Goal: Task Accomplishment & Management: Manage account settings

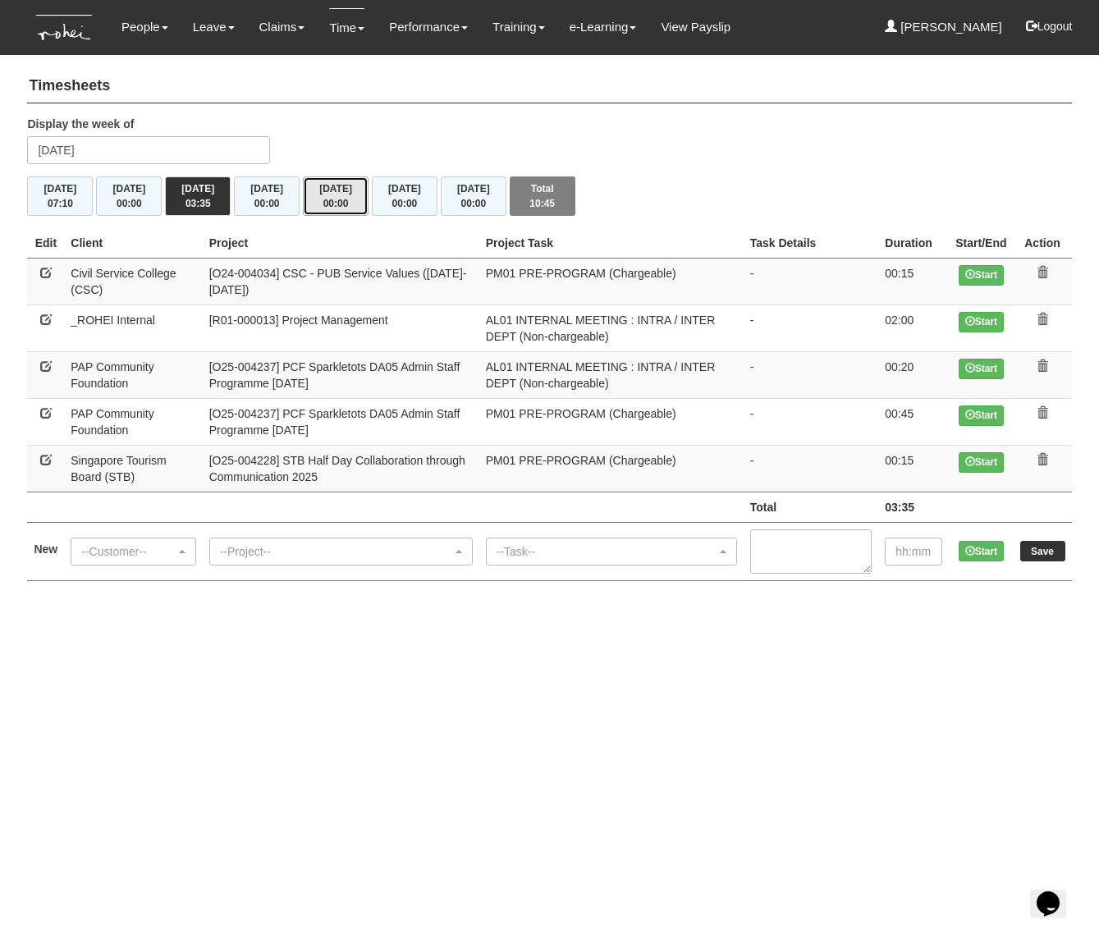
click at [328, 193] on button "Fri 15/8 00:00" at bounding box center [336, 195] width 66 height 39
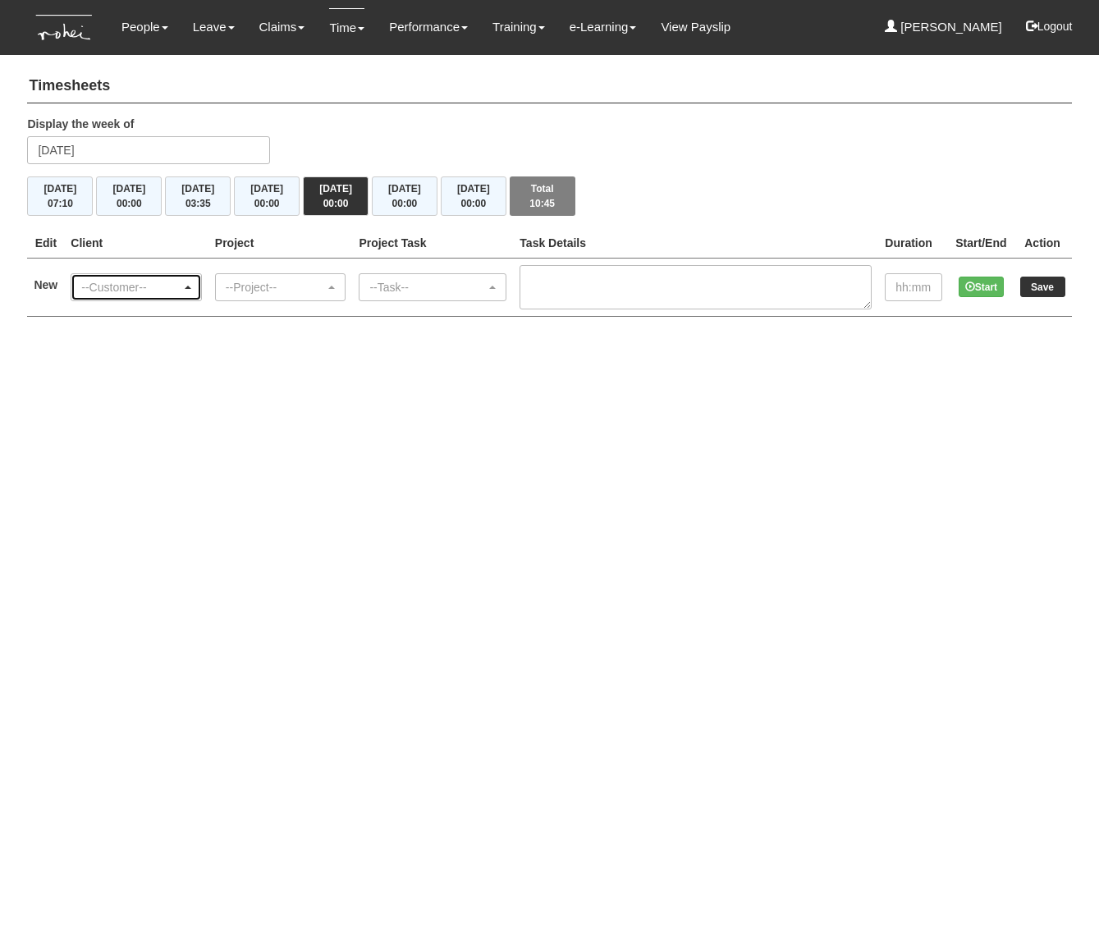
click at [164, 285] on div "--Customer--" at bounding box center [131, 287] width 100 height 16
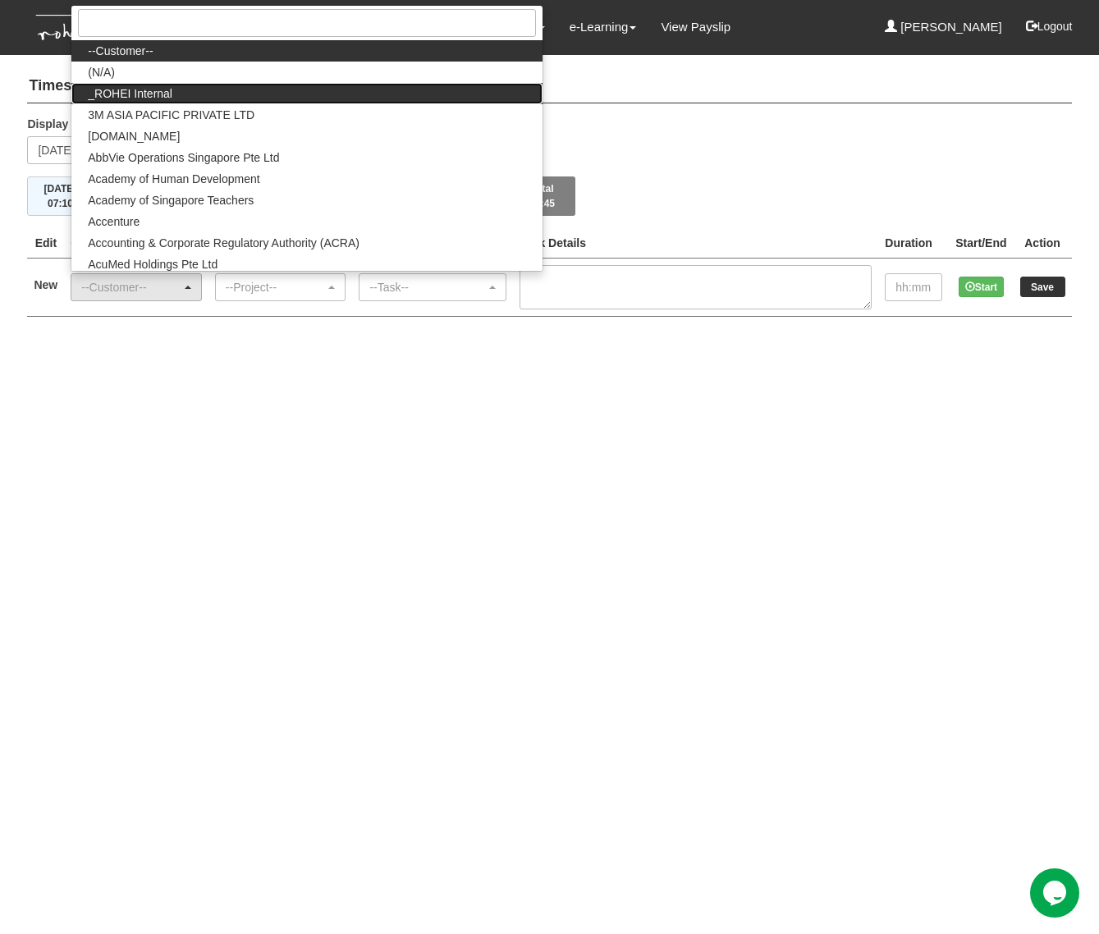
click at [193, 85] on link "_ROHEI Internal" at bounding box center [306, 93] width 470 height 21
select select "397"
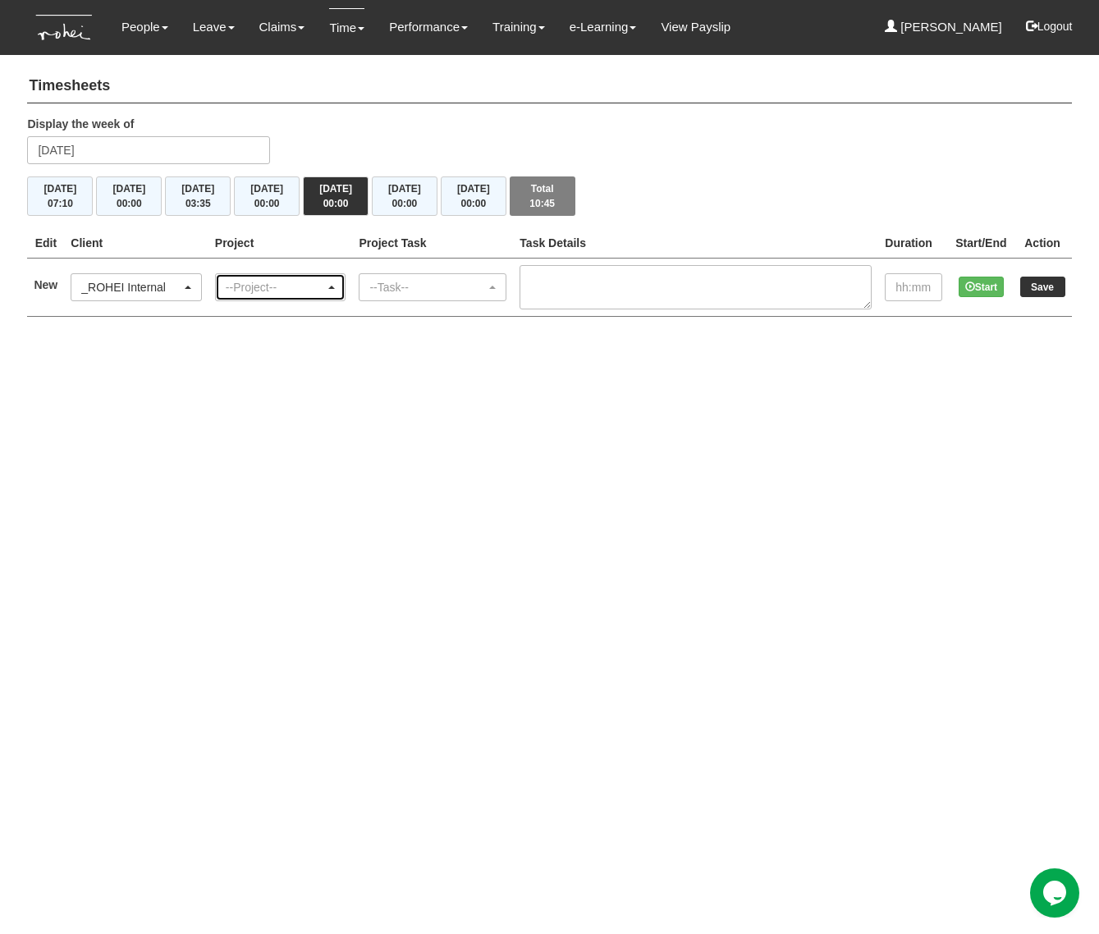
click at [263, 281] on div "--Project--" at bounding box center [276, 287] width 100 height 16
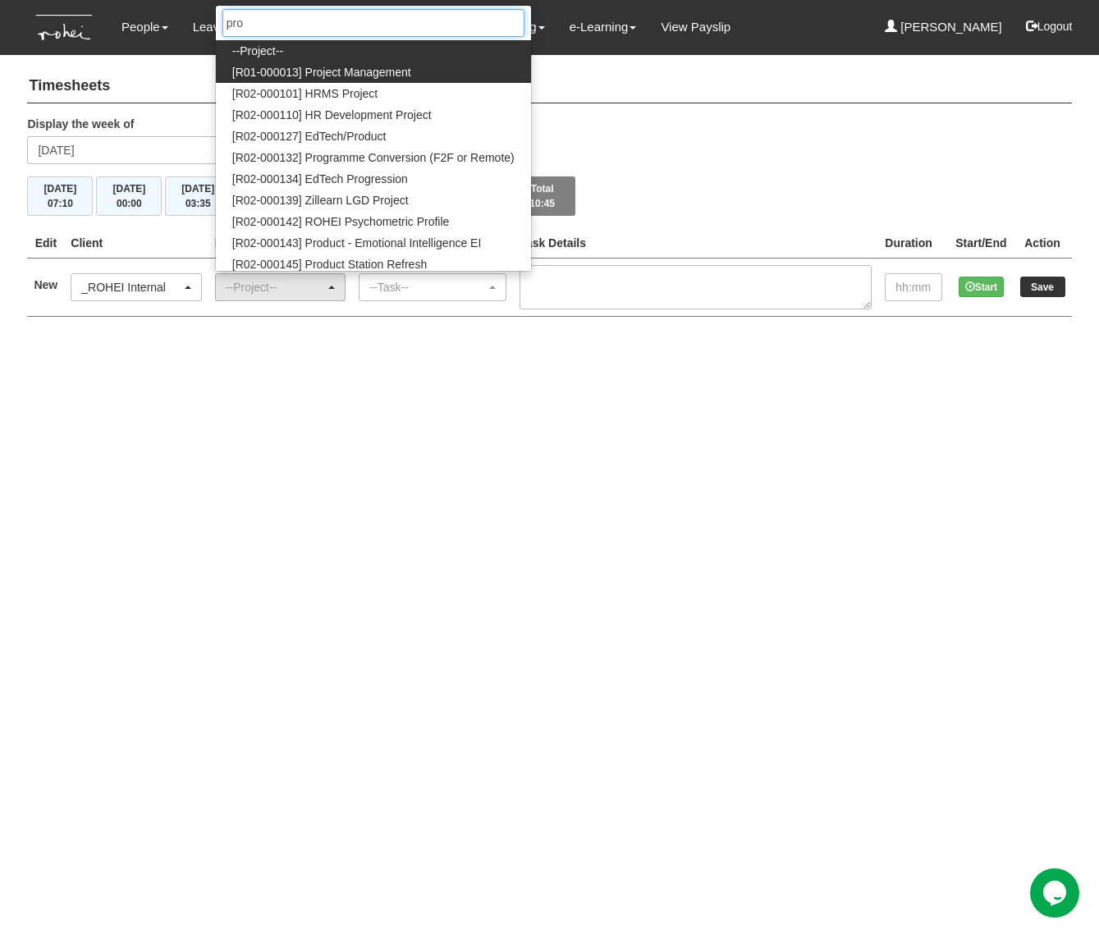
type input "pro"
click at [437, 80] on link "[R01-000013] Project Management" at bounding box center [373, 72] width 315 height 21
select select "1495"
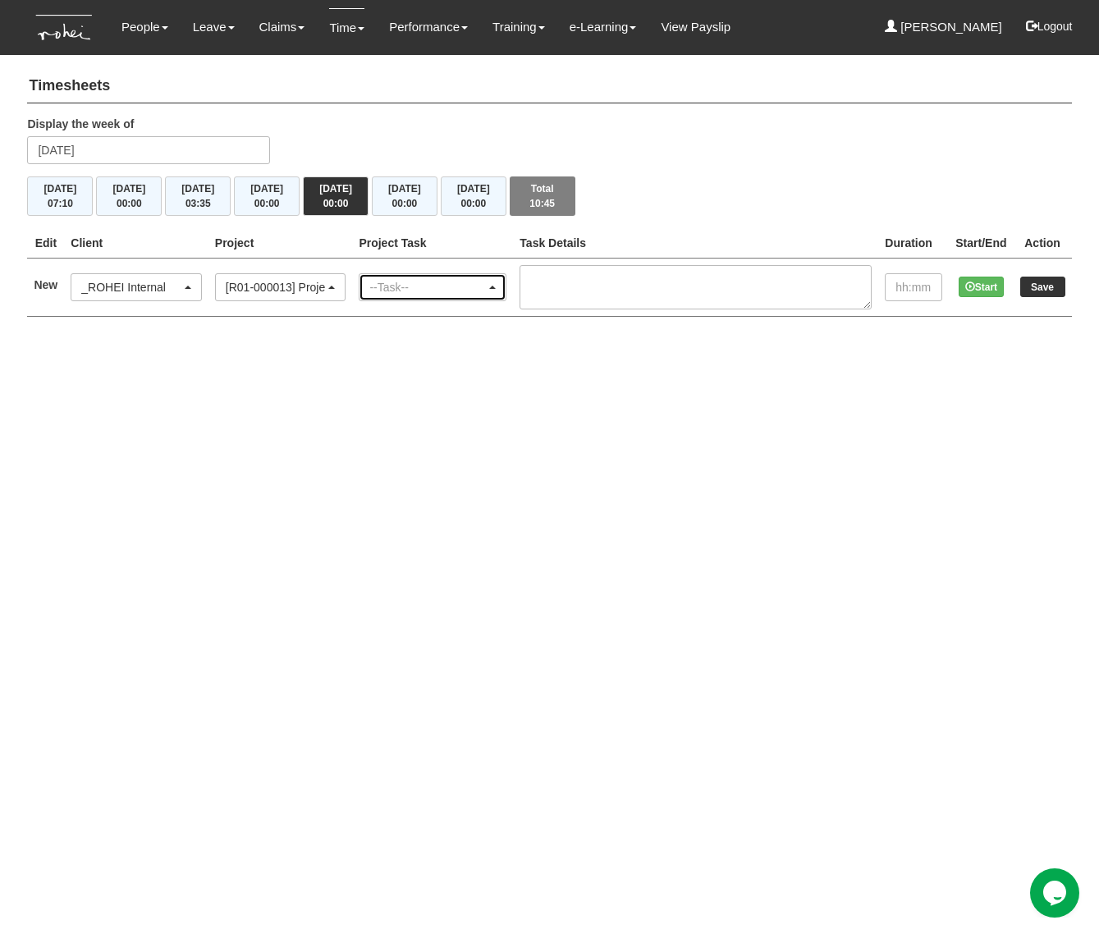
click at [442, 282] on div "--Task--" at bounding box center [427, 287] width 116 height 16
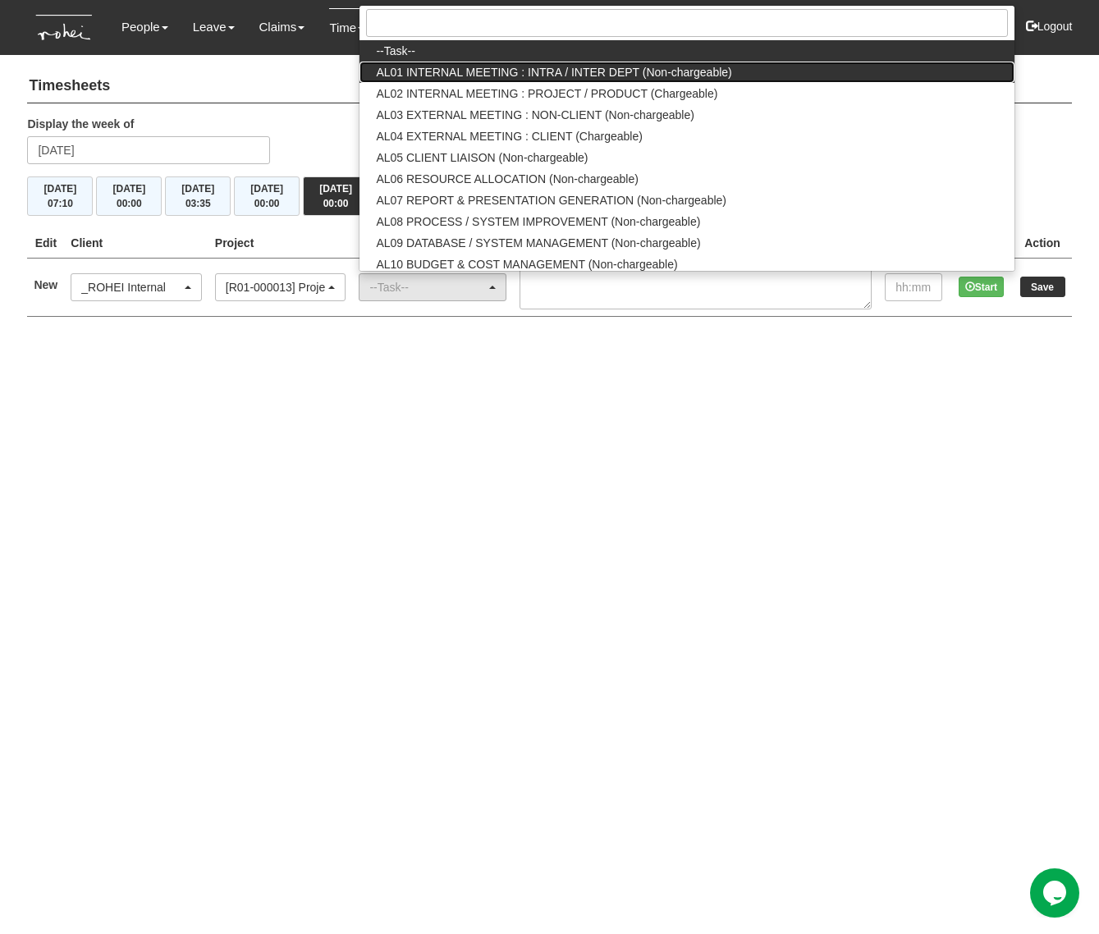
click at [509, 70] on span "AL01 INTERNAL MEETING : INTRA / INTER DEPT (Non-chargeable)" at bounding box center [553, 72] width 355 height 16
select select "40"
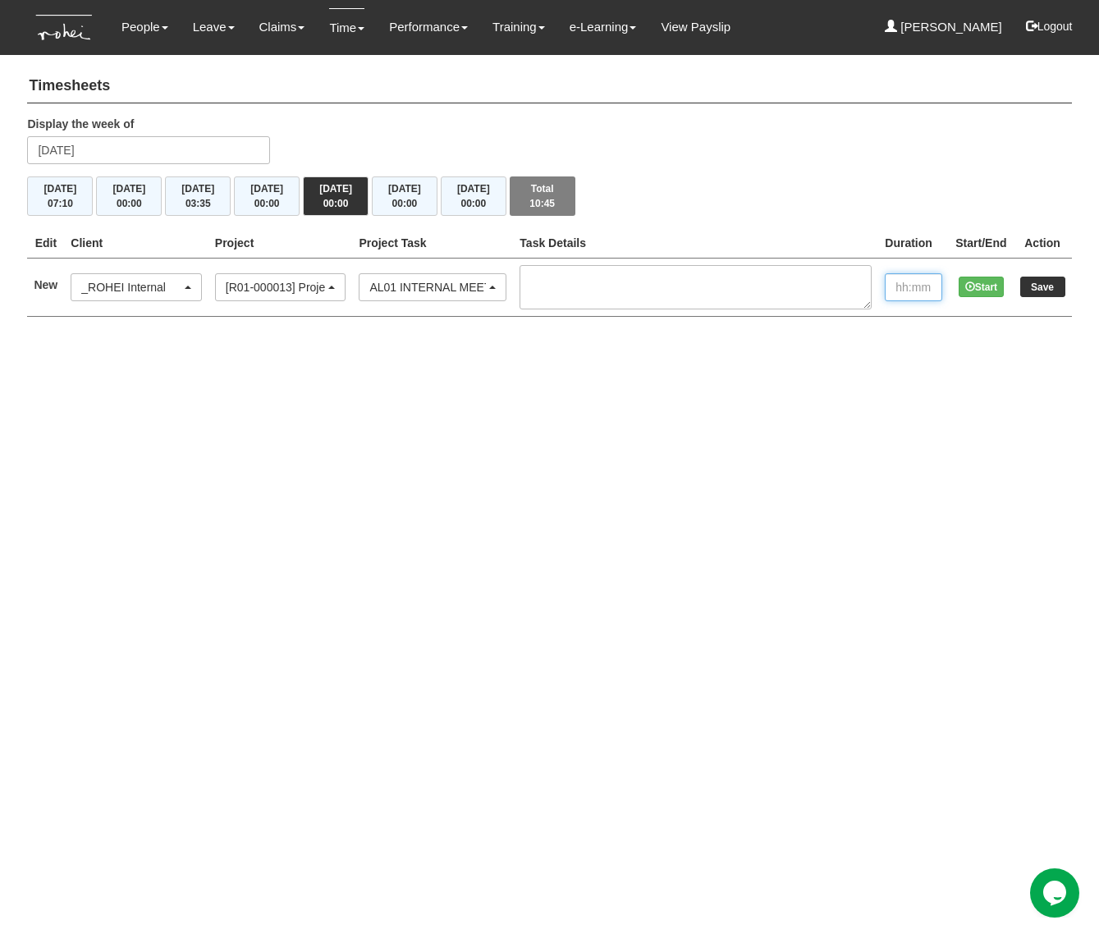
click at [920, 293] on input "text" at bounding box center [912, 287] width 57 height 28
type input "1:30"
click at [1030, 280] on input "Save" at bounding box center [1042, 286] width 45 height 21
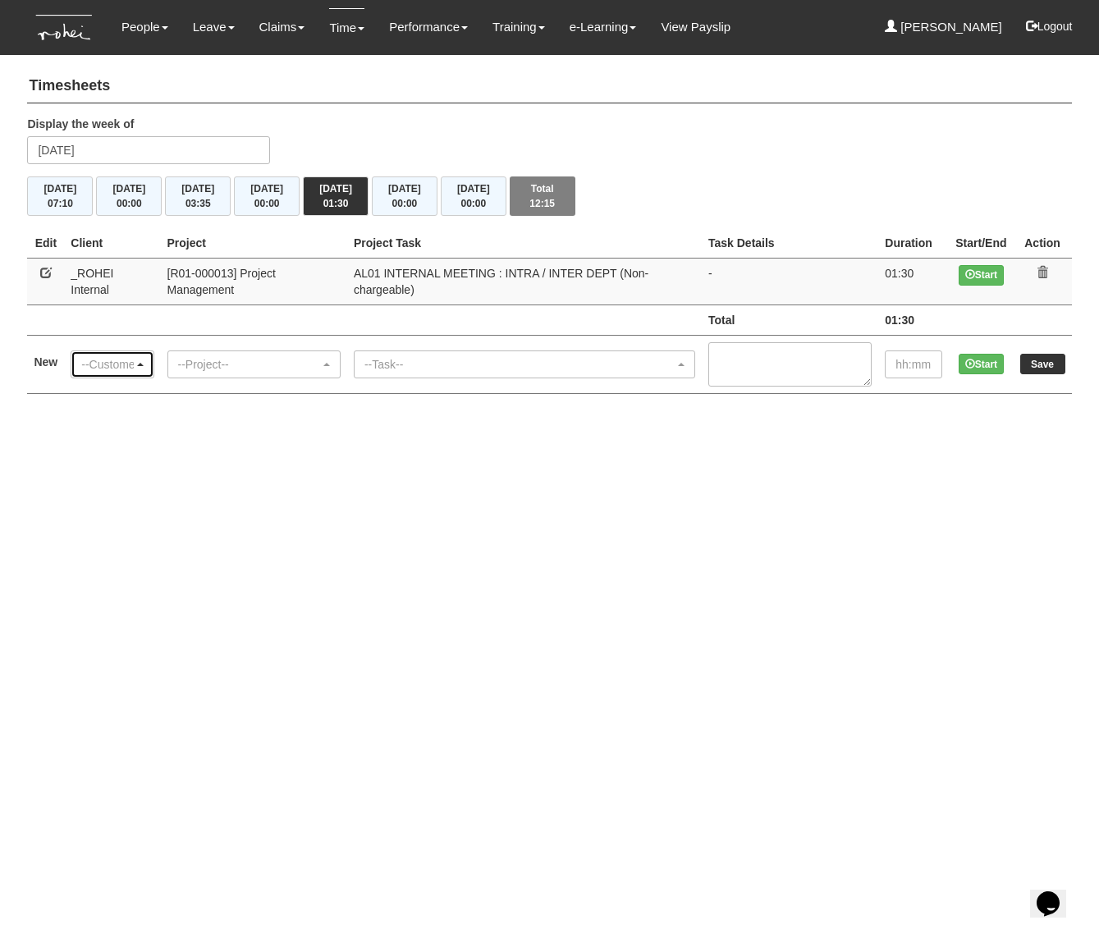
click at [129, 372] on div "--Customer--" at bounding box center [107, 364] width 52 height 16
type input "pap"
click at [147, 341] on span "PAP Community Foundation" at bounding box center [160, 337] width 144 height 16
select select "608"
click at [266, 373] on div "--Project--" at bounding box center [253, 364] width 171 height 26
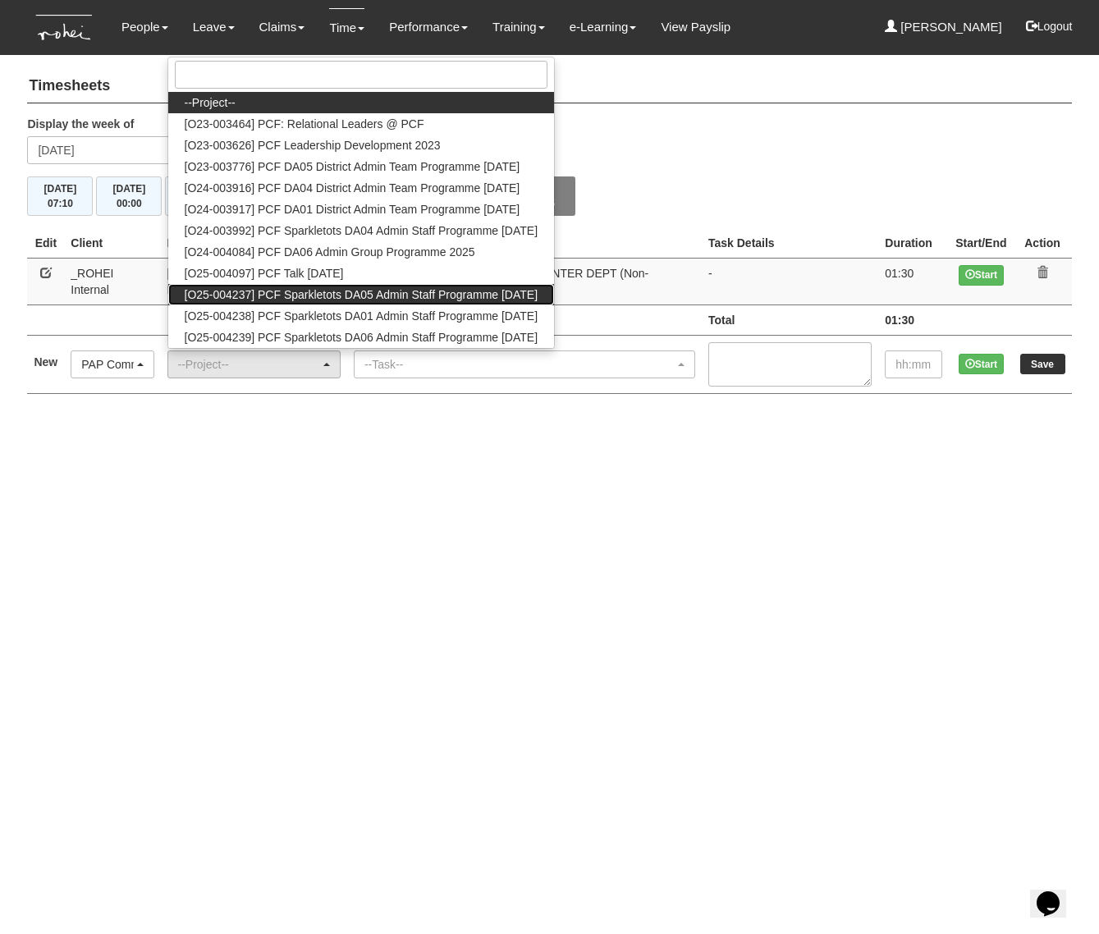
click at [297, 299] on span "[O25-004237] PCF Sparkletots DA05 Admin Staff Programme [DATE]" at bounding box center [362, 294] width 354 height 16
select select "2859"
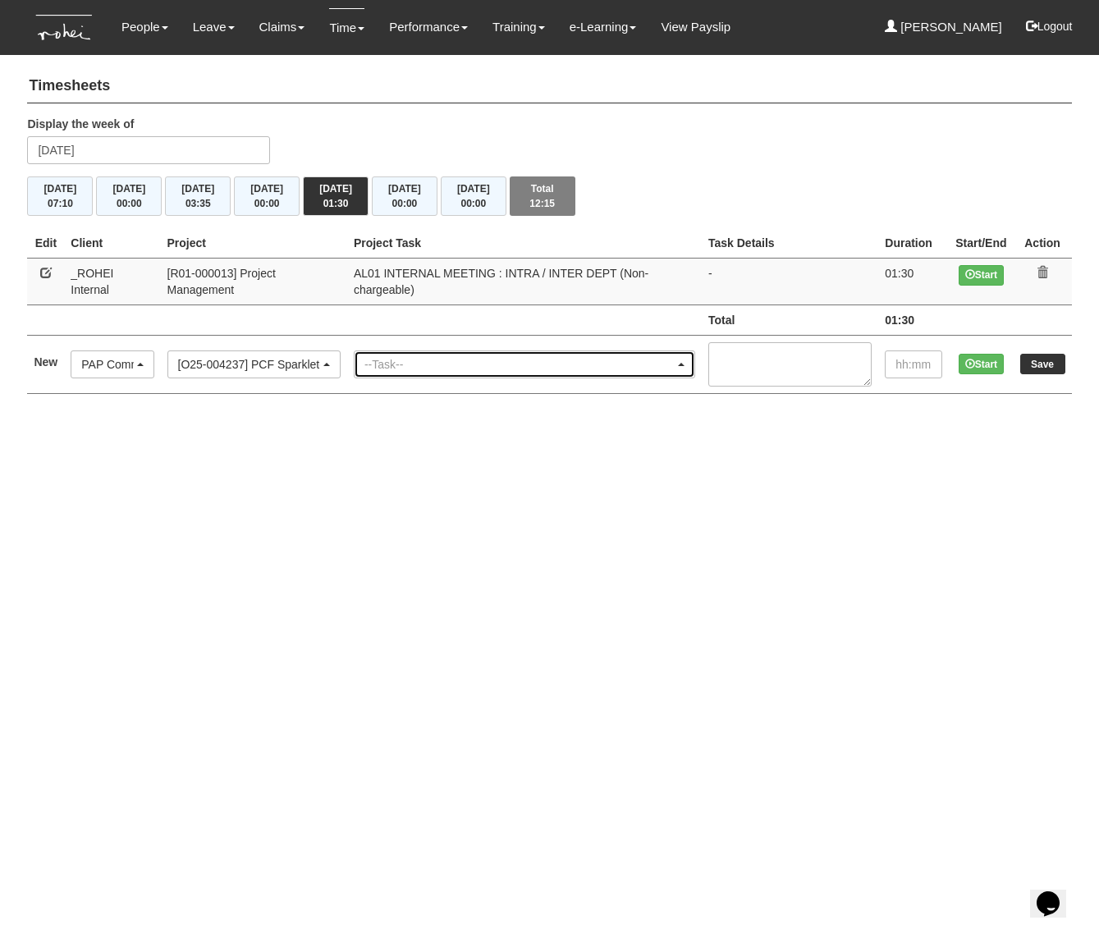
click at [408, 358] on div "--Task--" at bounding box center [519, 364] width 310 height 16
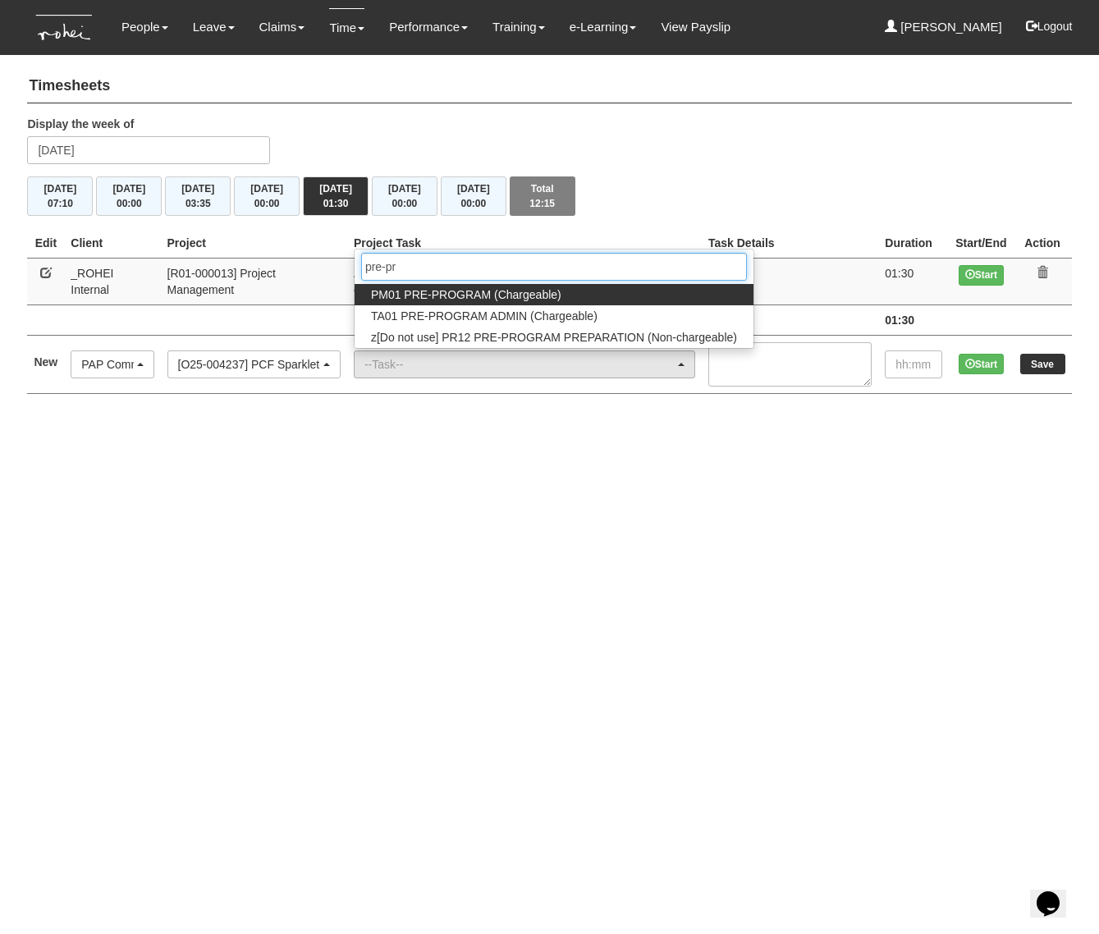
type input "pre-pr"
click at [473, 301] on span "PM01 PRE-PROGRAM (Chargeable)" at bounding box center [466, 294] width 190 height 16
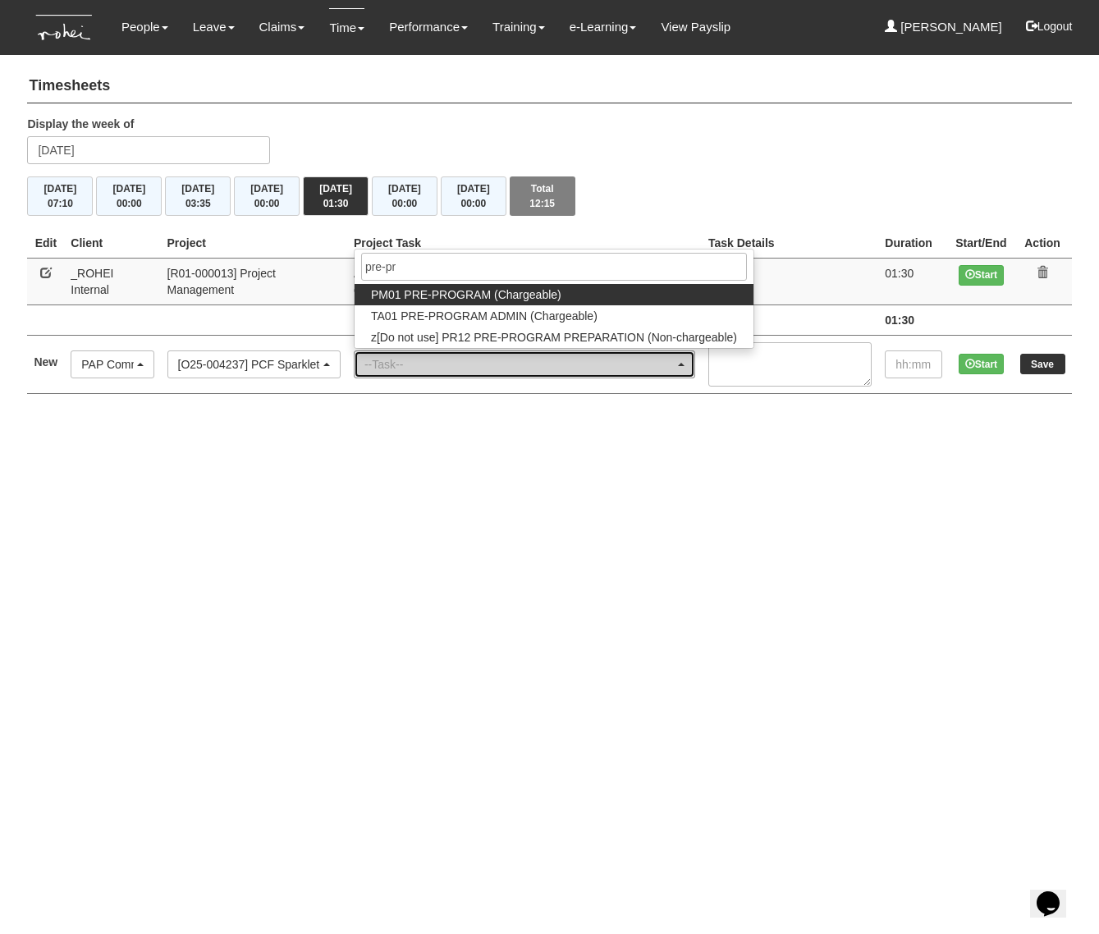
select select "162"
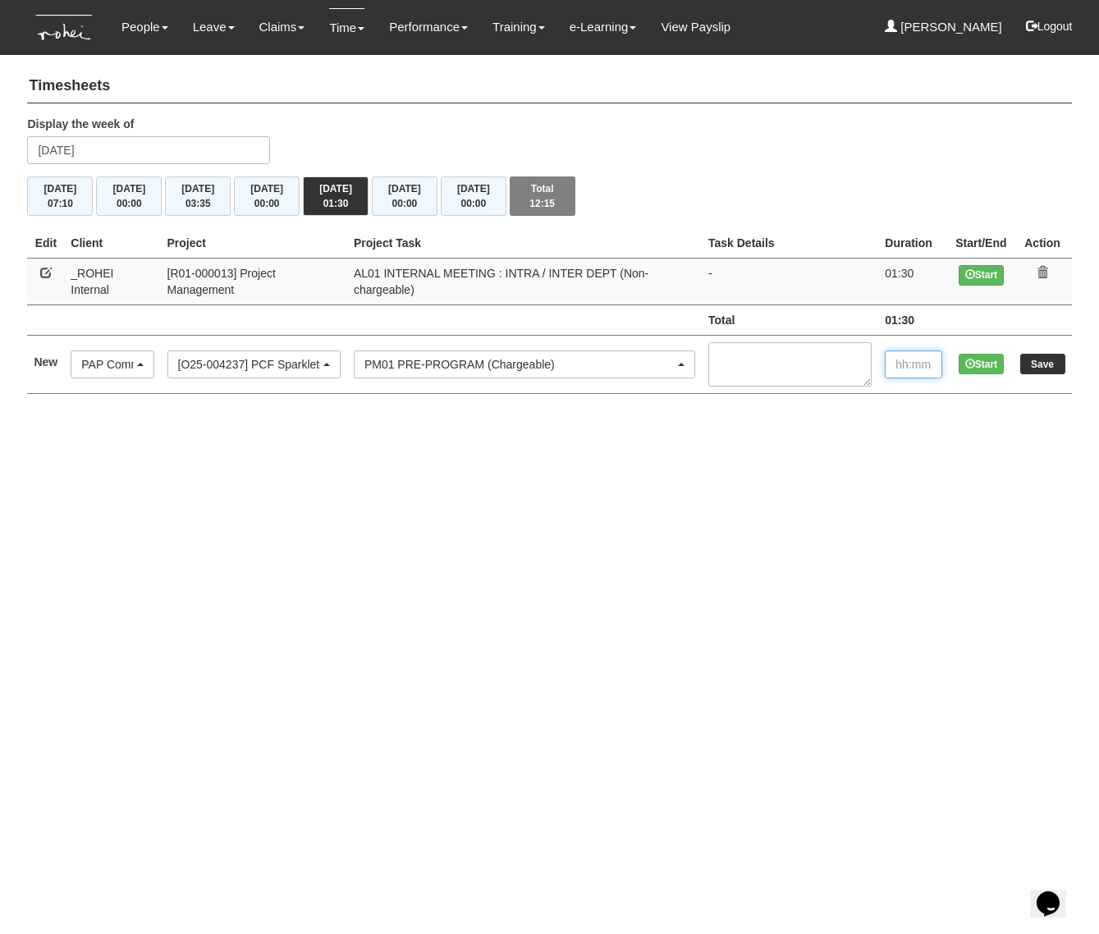
click at [902, 355] on input "text" at bounding box center [912, 364] width 57 height 28
type input "00:30"
click at [1039, 364] on input "Save" at bounding box center [1042, 364] width 45 height 21
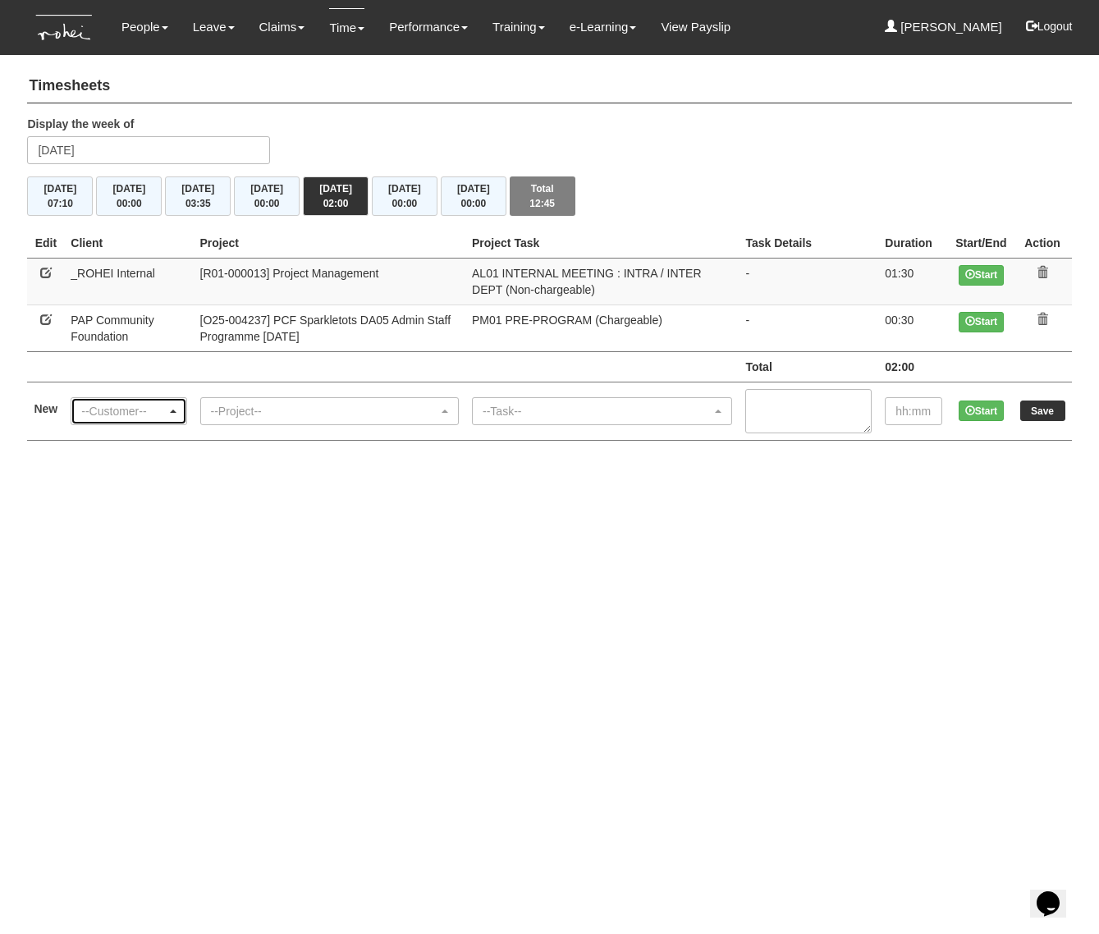
click at [140, 411] on div "--Customer--" at bounding box center [123, 411] width 85 height 16
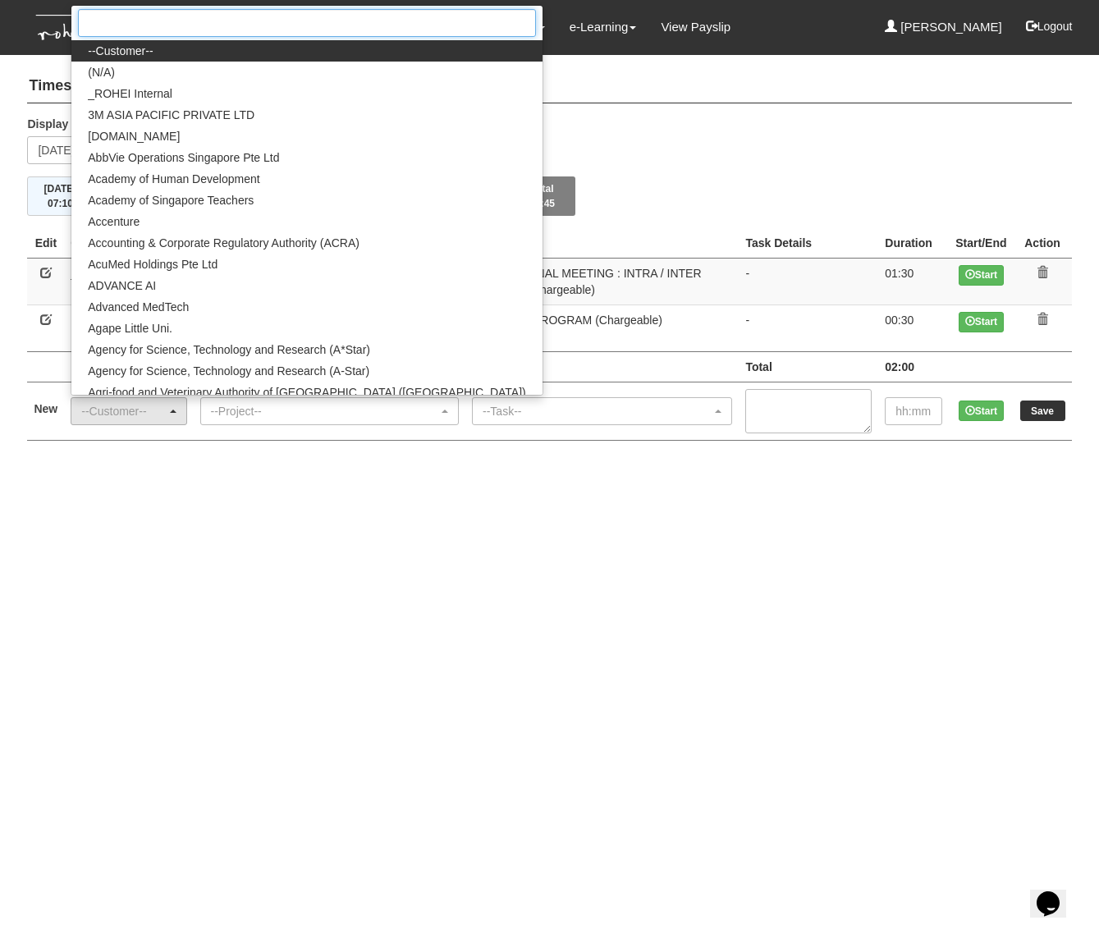
click at [200, 30] on input "Search" at bounding box center [306, 23] width 457 height 28
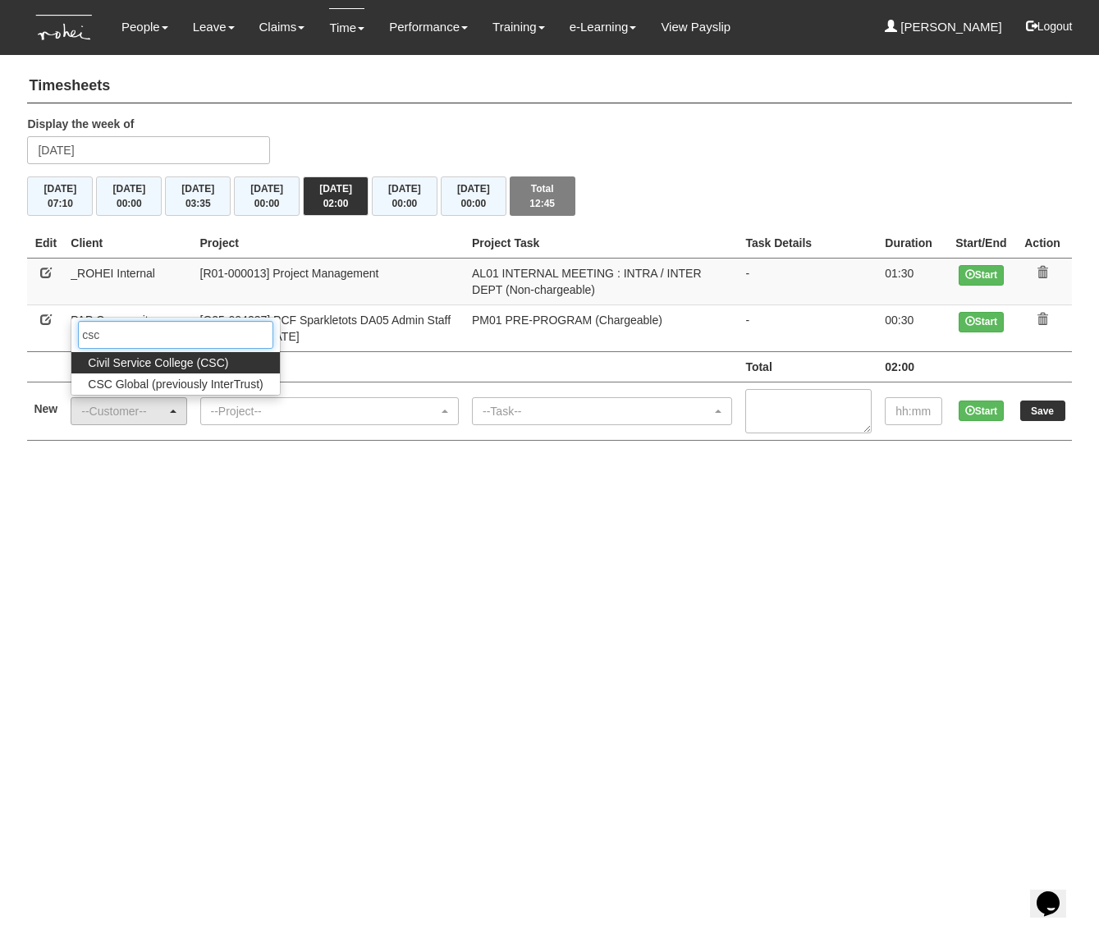
type input "csc"
click at [221, 362] on span "Civil Service College (CSC)" at bounding box center [158, 362] width 140 height 16
select select "122"
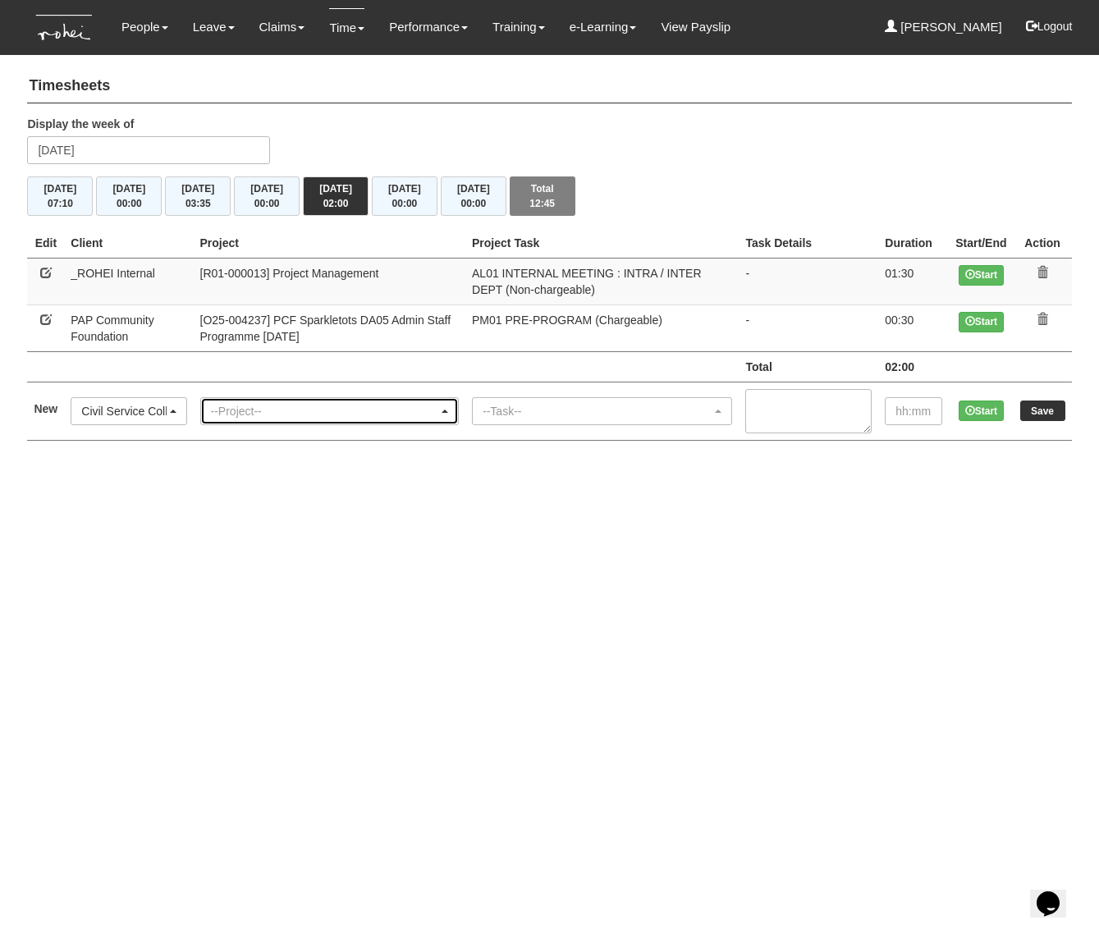
click at [269, 405] on div "--Project--" at bounding box center [325, 411] width 228 height 16
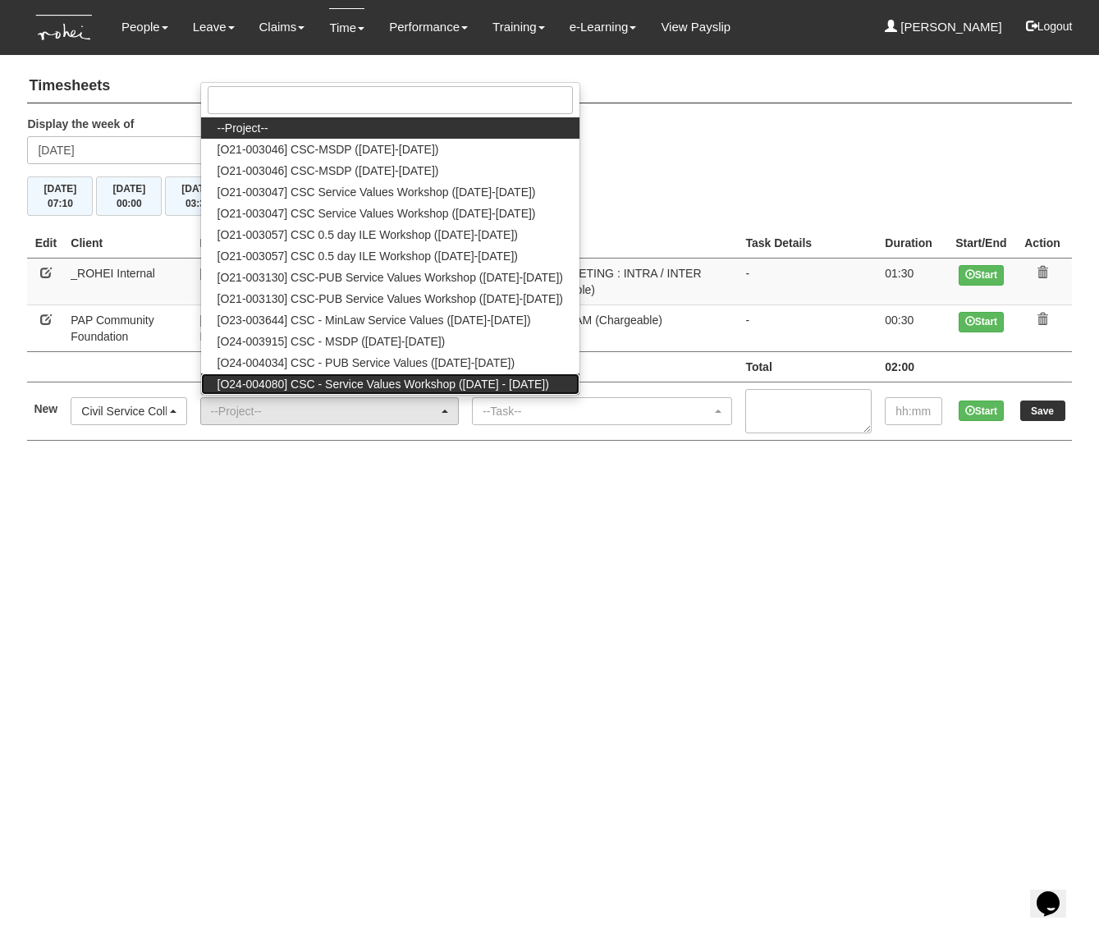
click at [308, 381] on span "[O24-004080] CSC - Service Values Workshop ([DATE] - [DATE])" at bounding box center [382, 384] width 331 height 16
select select "2698"
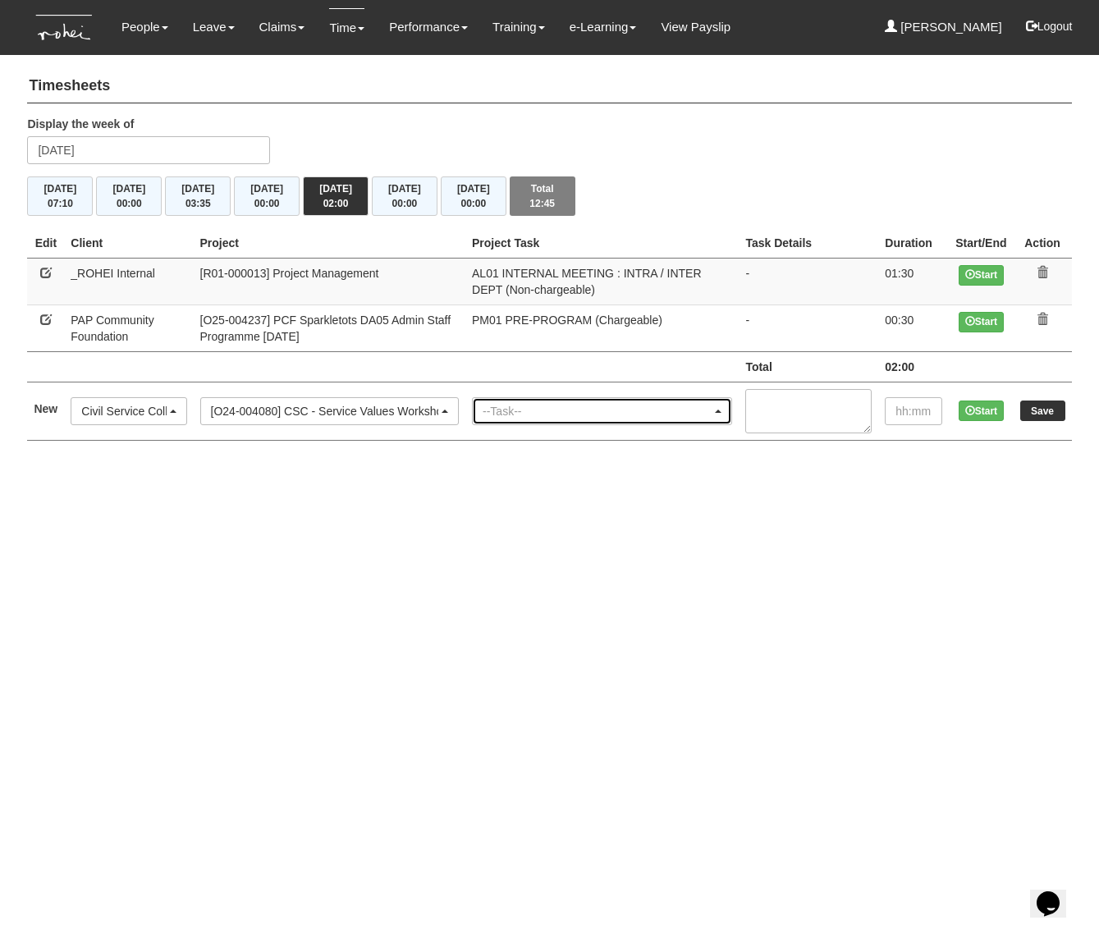
click at [536, 416] on div "--Task--" at bounding box center [596, 411] width 229 height 16
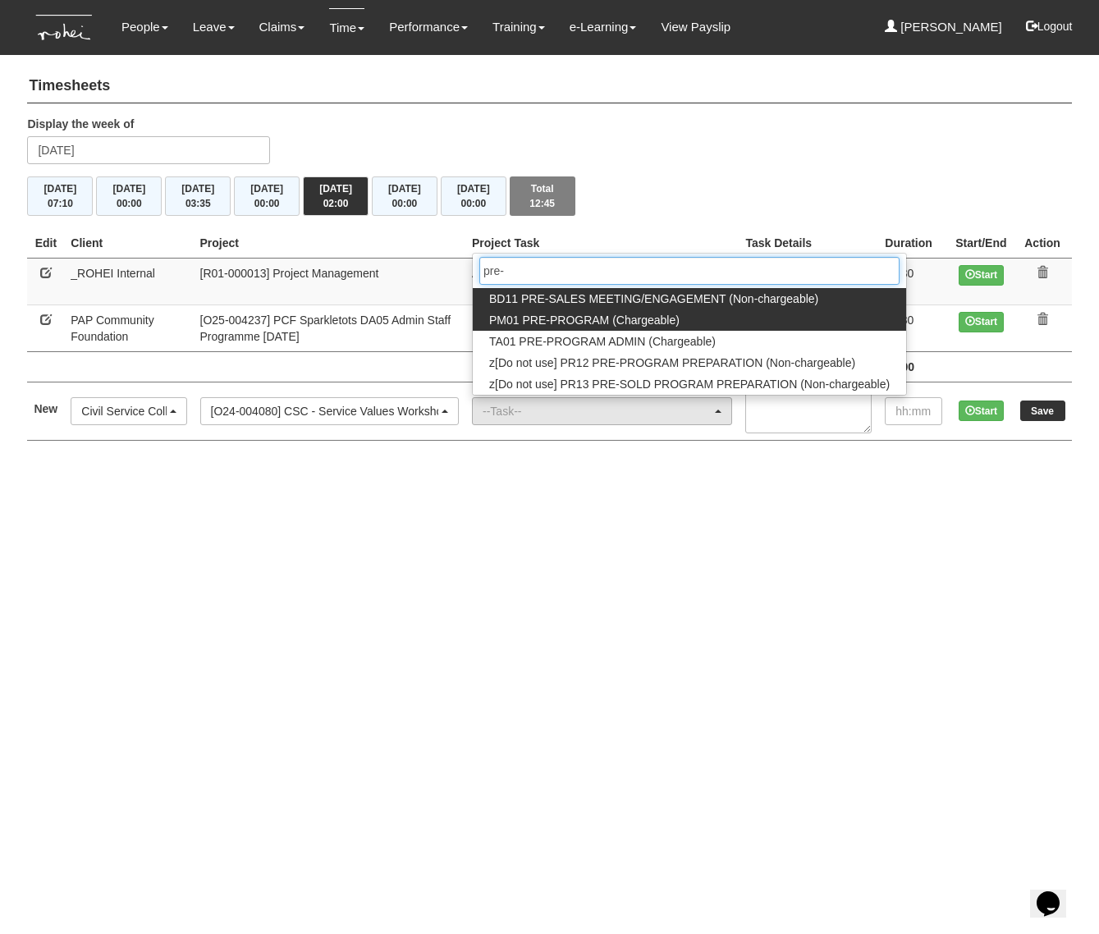
type input "pre-"
click at [566, 325] on span "PM01 PRE-PROGRAM (Chargeable)" at bounding box center [584, 320] width 190 height 16
select select "162"
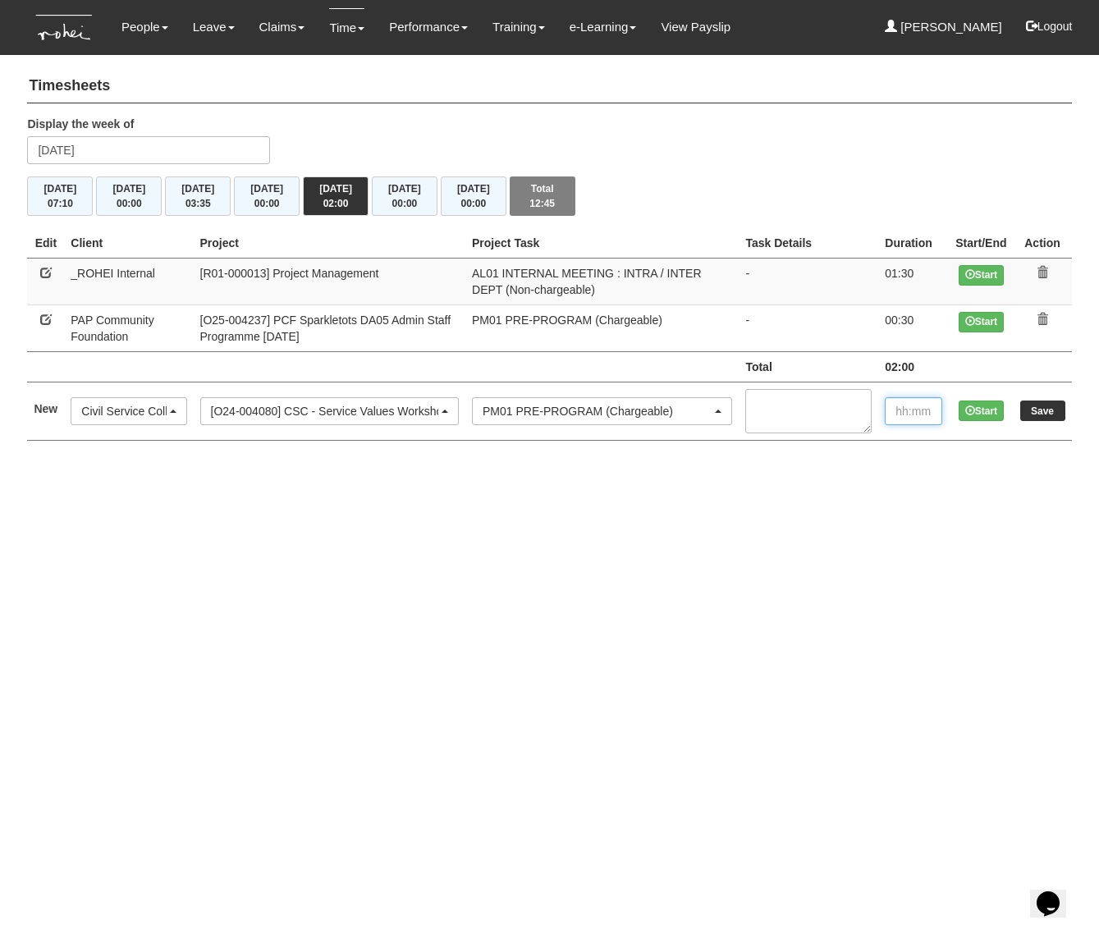
click at [905, 409] on input "text" at bounding box center [912, 411] width 57 height 28
type input "00:30"
click at [1053, 413] on input "Save" at bounding box center [1042, 410] width 45 height 21
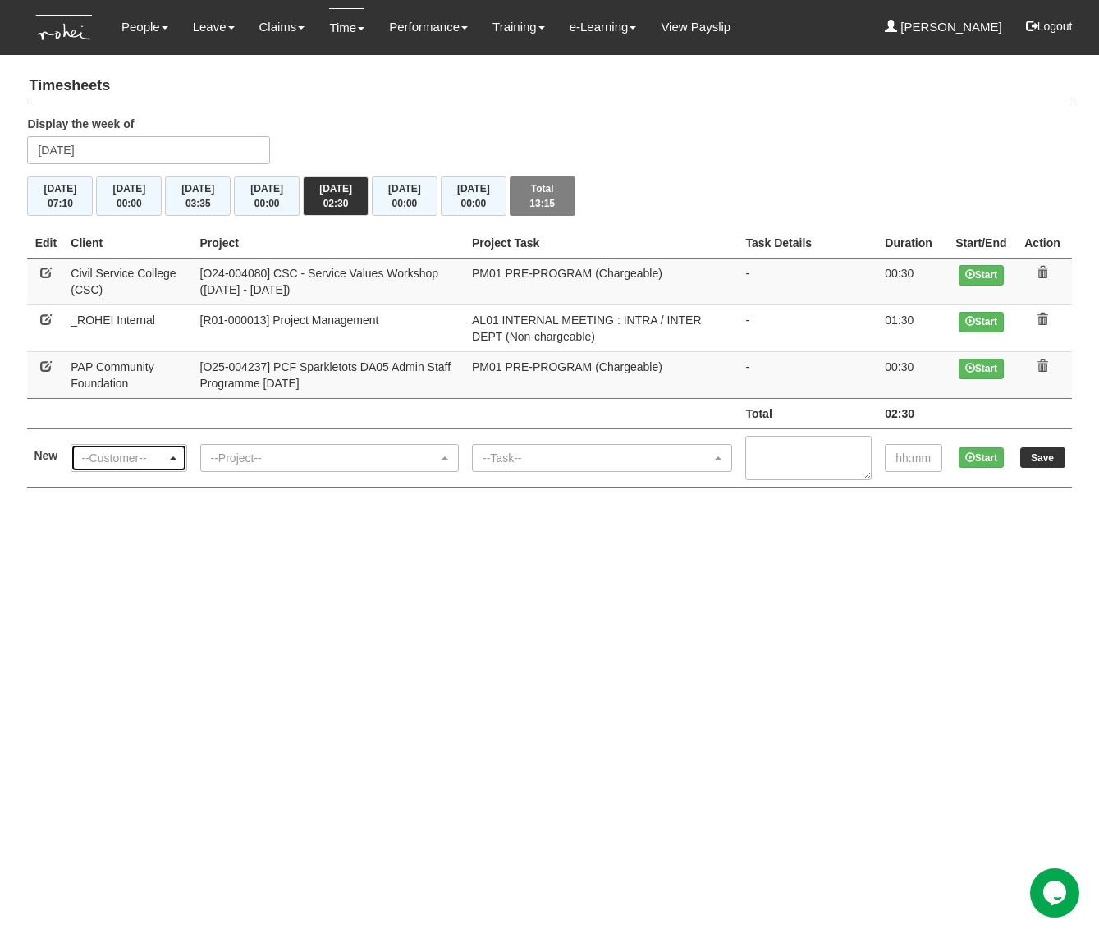
click at [92, 459] on div "--Customer--" at bounding box center [123, 458] width 85 height 16
type input "singapore tour"
click at [139, 427] on span "Singapore Tourism Board (STB)" at bounding box center [169, 431] width 162 height 16
select select "854"
click at [238, 456] on div "--Project--" at bounding box center [325, 458] width 228 height 16
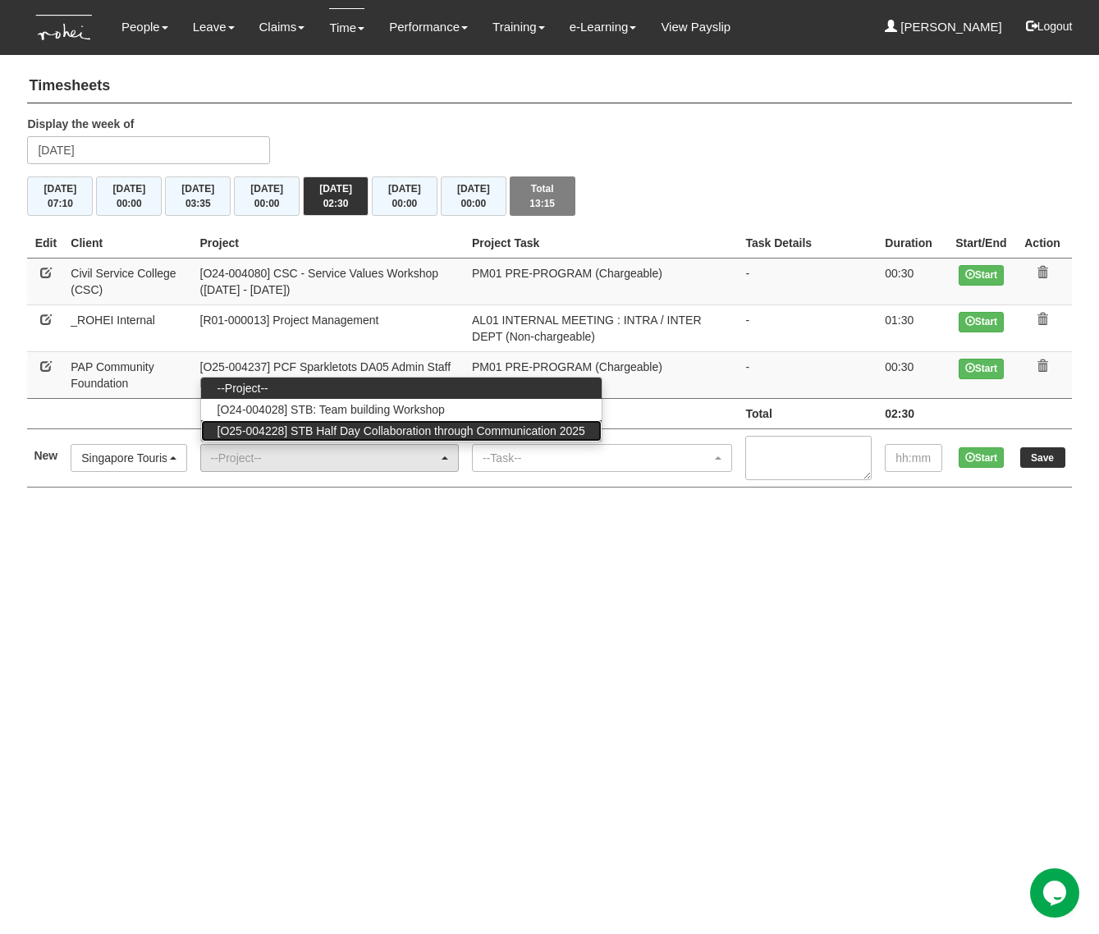
click at [269, 425] on span "[O25-004228] STB Half Day Collaboration through Communication 2025" at bounding box center [401, 431] width 368 height 16
select select "2849"
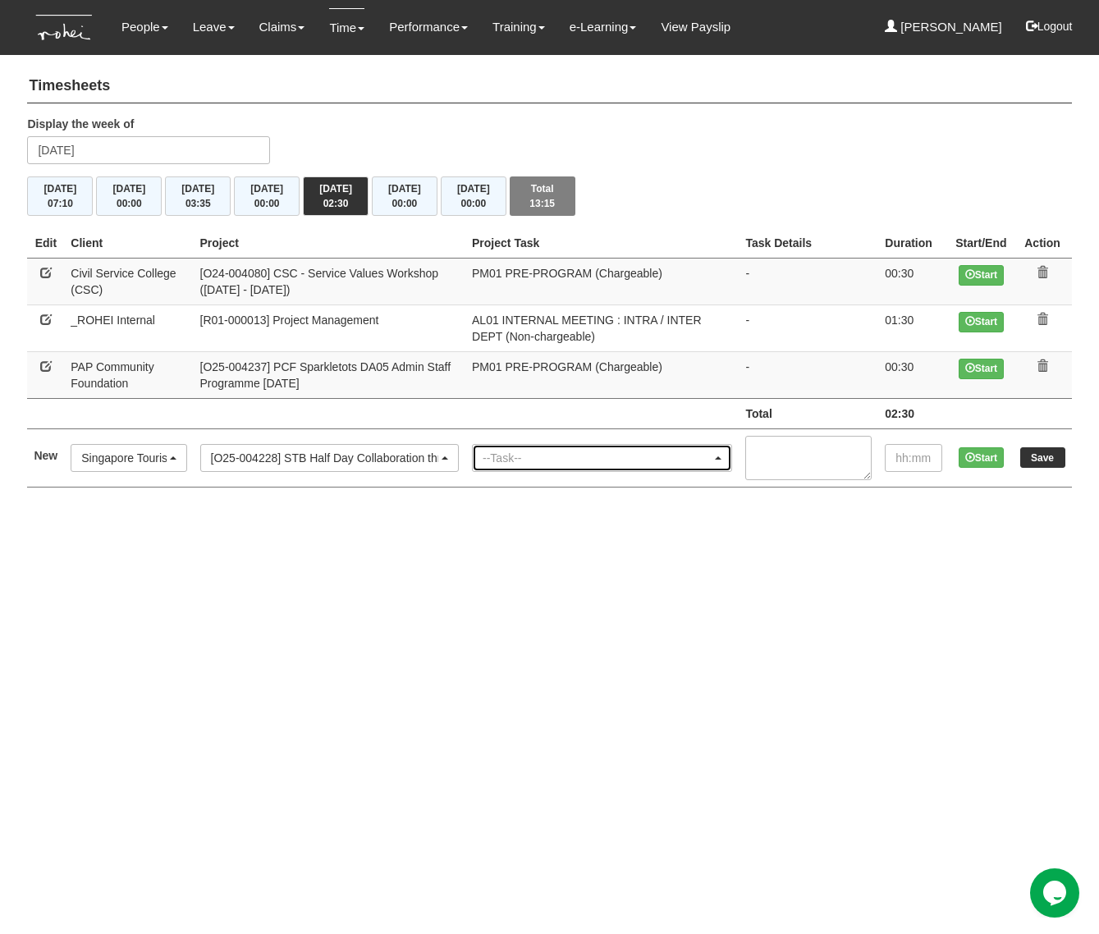
click at [683, 464] on div "--Task--" at bounding box center [596, 458] width 229 height 16
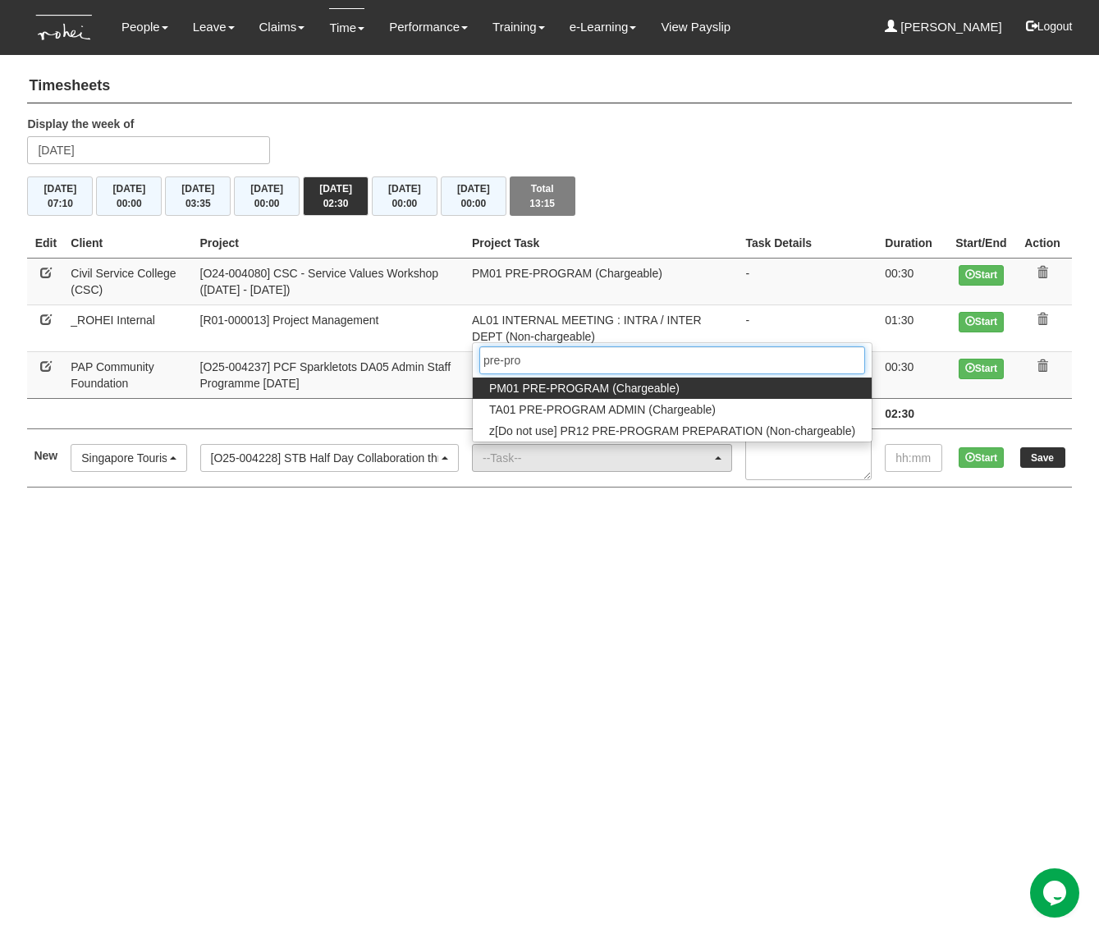
type input "pre-pro"
click at [711, 389] on link "PM01 PRE-PROGRAM (Chargeable)" at bounding box center [672, 387] width 399 height 21
select select "162"
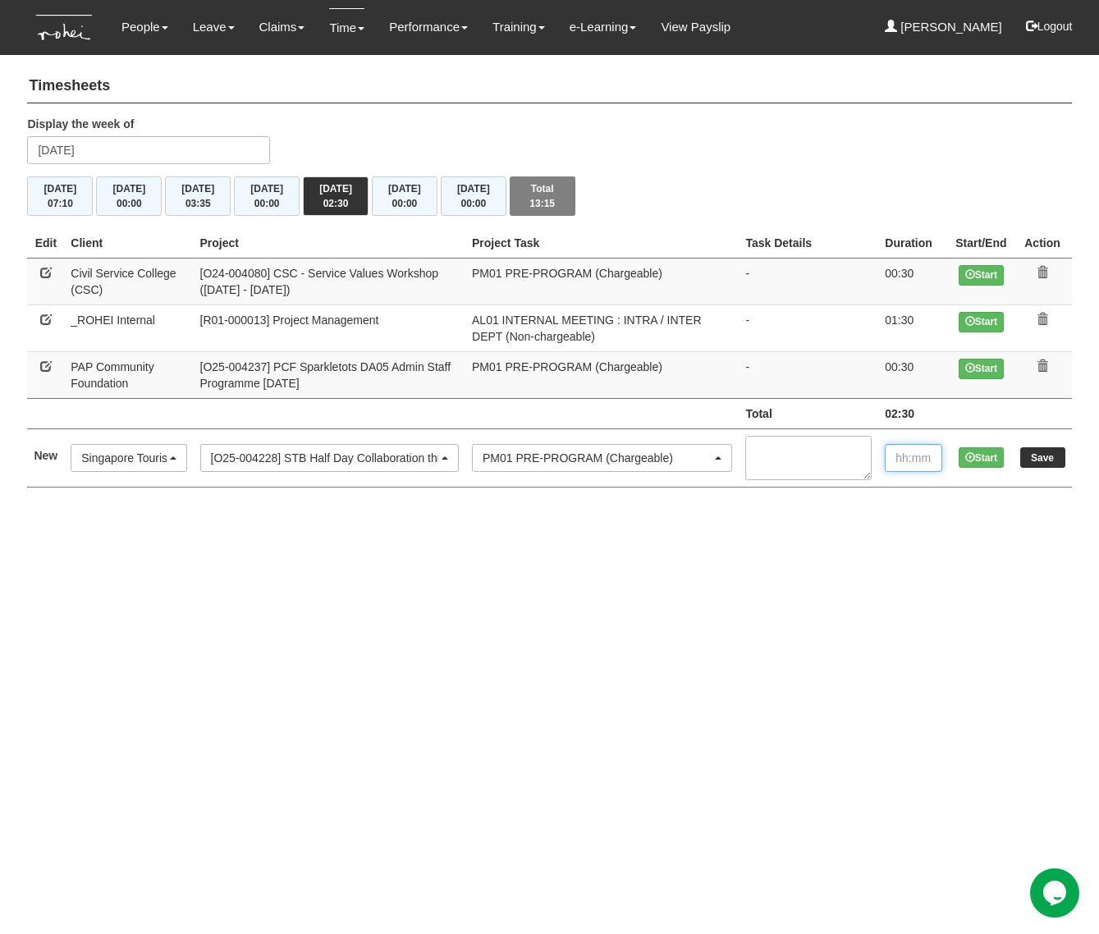
click at [913, 462] on input "text" at bounding box center [912, 458] width 57 height 28
type input "00:15"
click at [1060, 460] on input "Save" at bounding box center [1042, 457] width 45 height 21
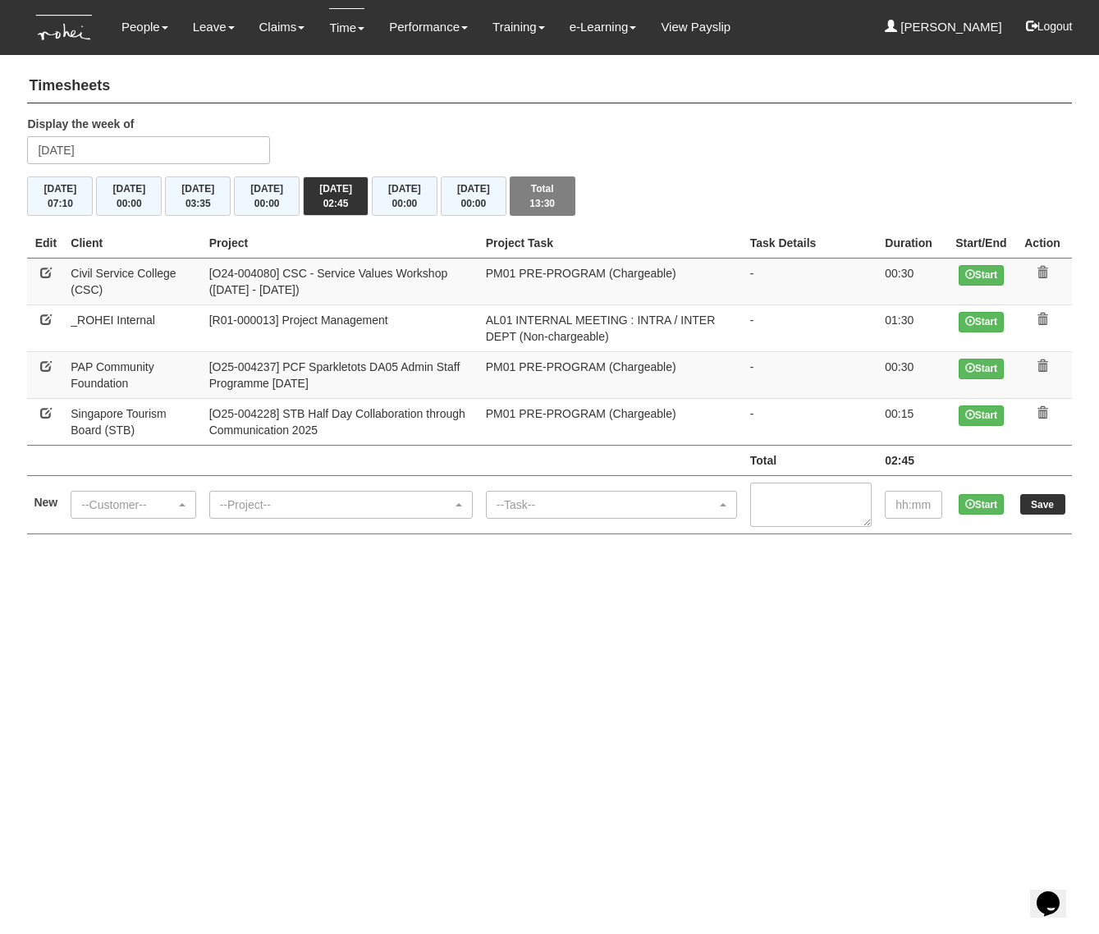
click at [455, 118] on div "Display the week of [DATE]" at bounding box center [549, 146] width 1068 height 61
click at [277, 200] on span "00:00" at bounding box center [266, 203] width 25 height 11
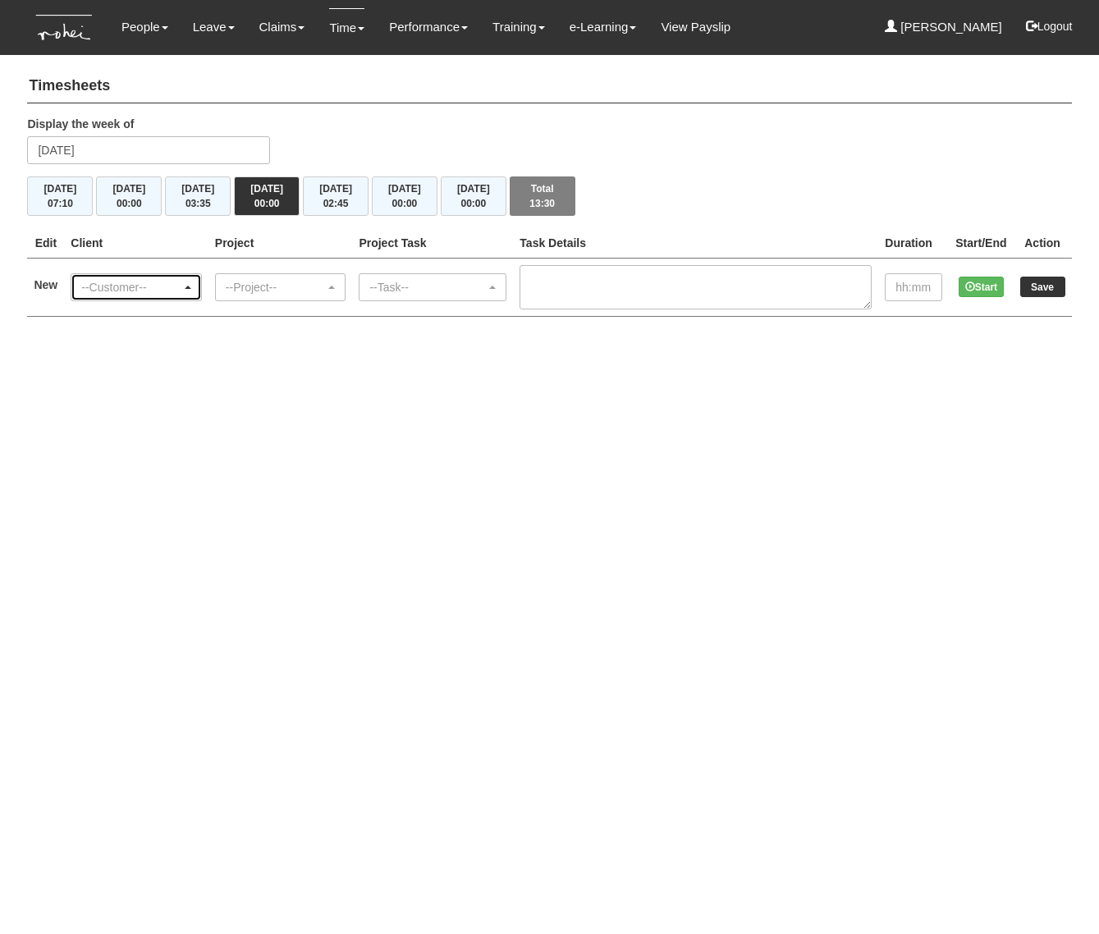
click at [135, 282] on div "--Customer--" at bounding box center [131, 287] width 100 height 16
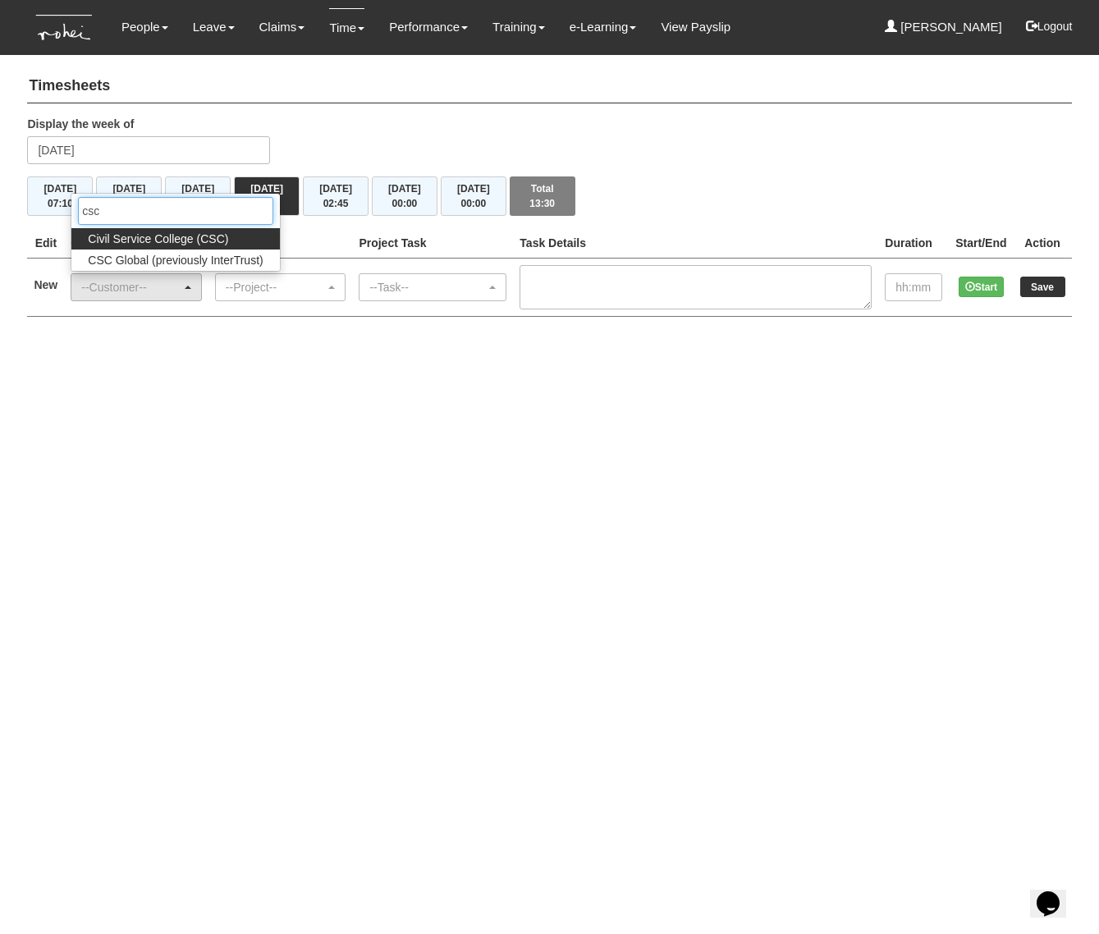
type input "csc"
click at [141, 239] on span "Civil Service College (CSC)" at bounding box center [158, 239] width 140 height 16
select select "122"
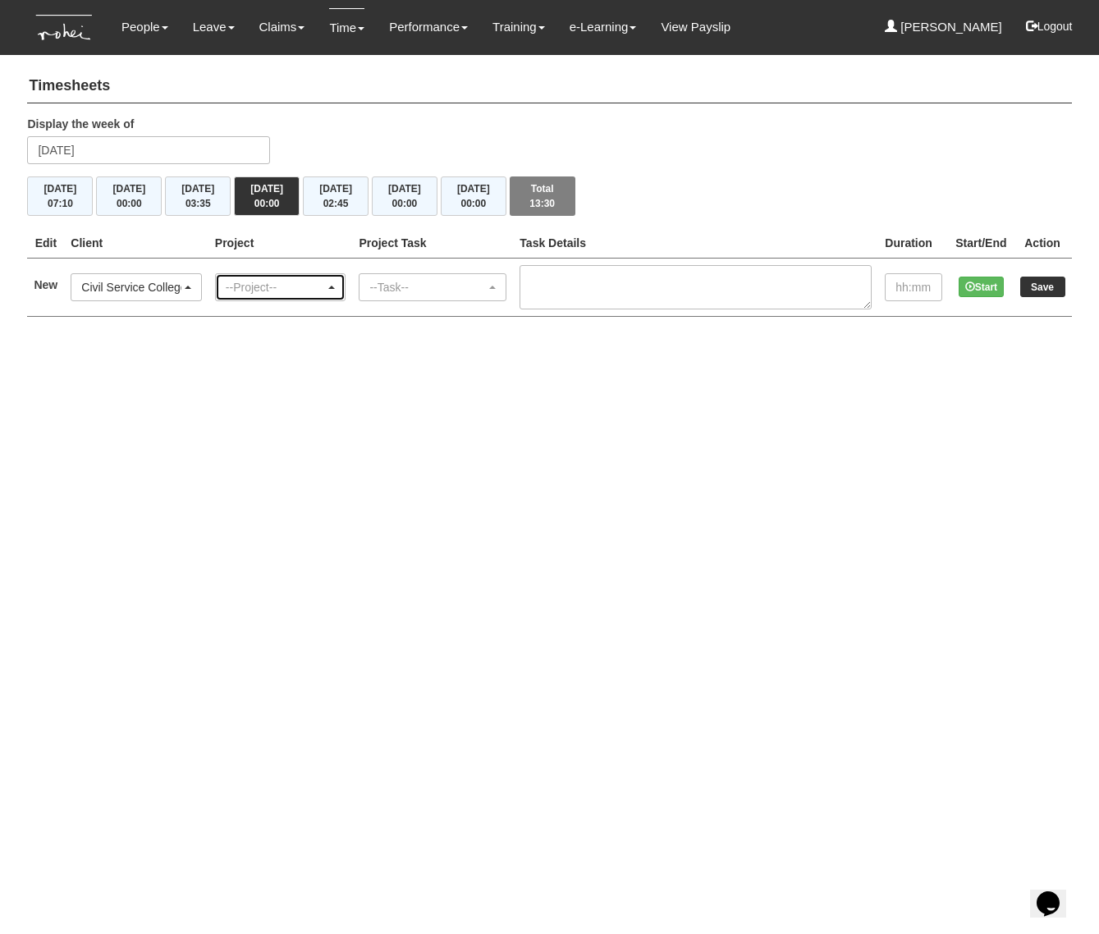
click at [228, 280] on div "--Project--" at bounding box center [281, 287] width 130 height 26
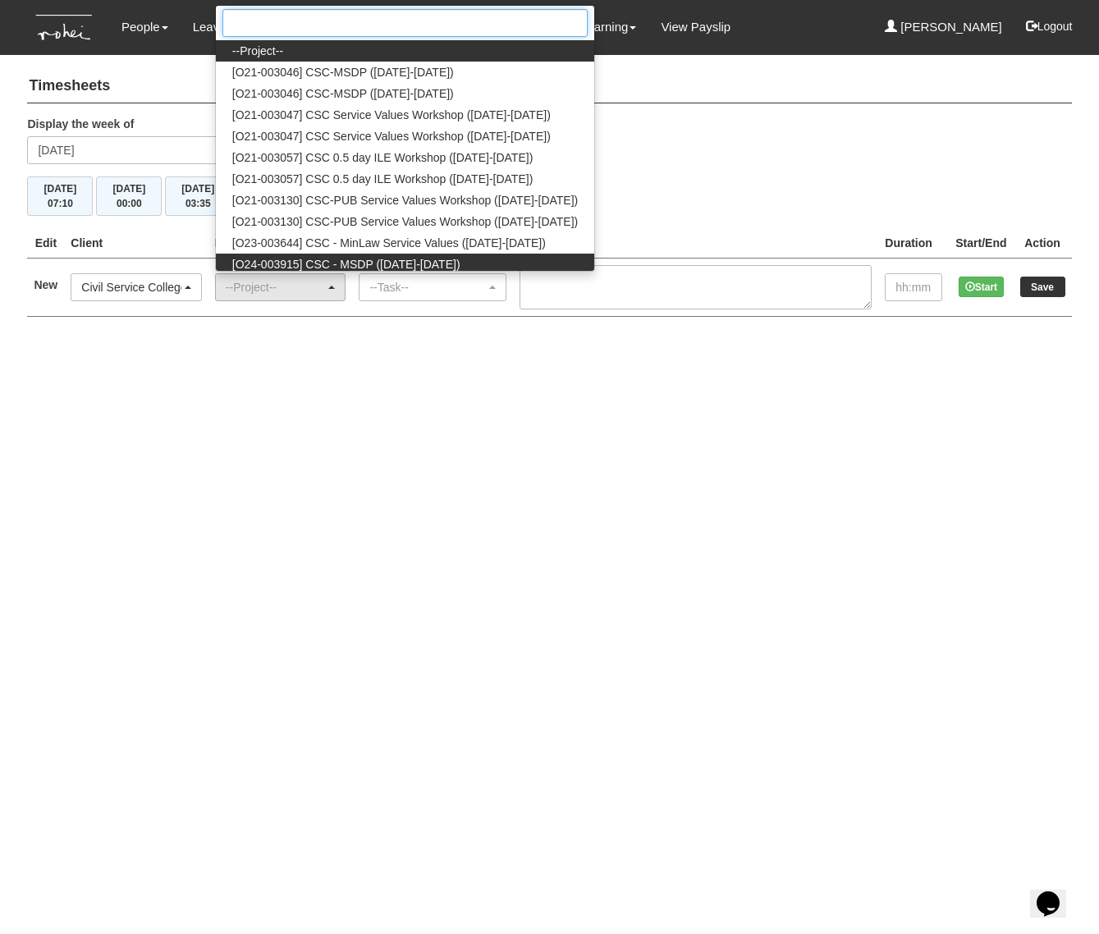
scroll to position [47, 0]
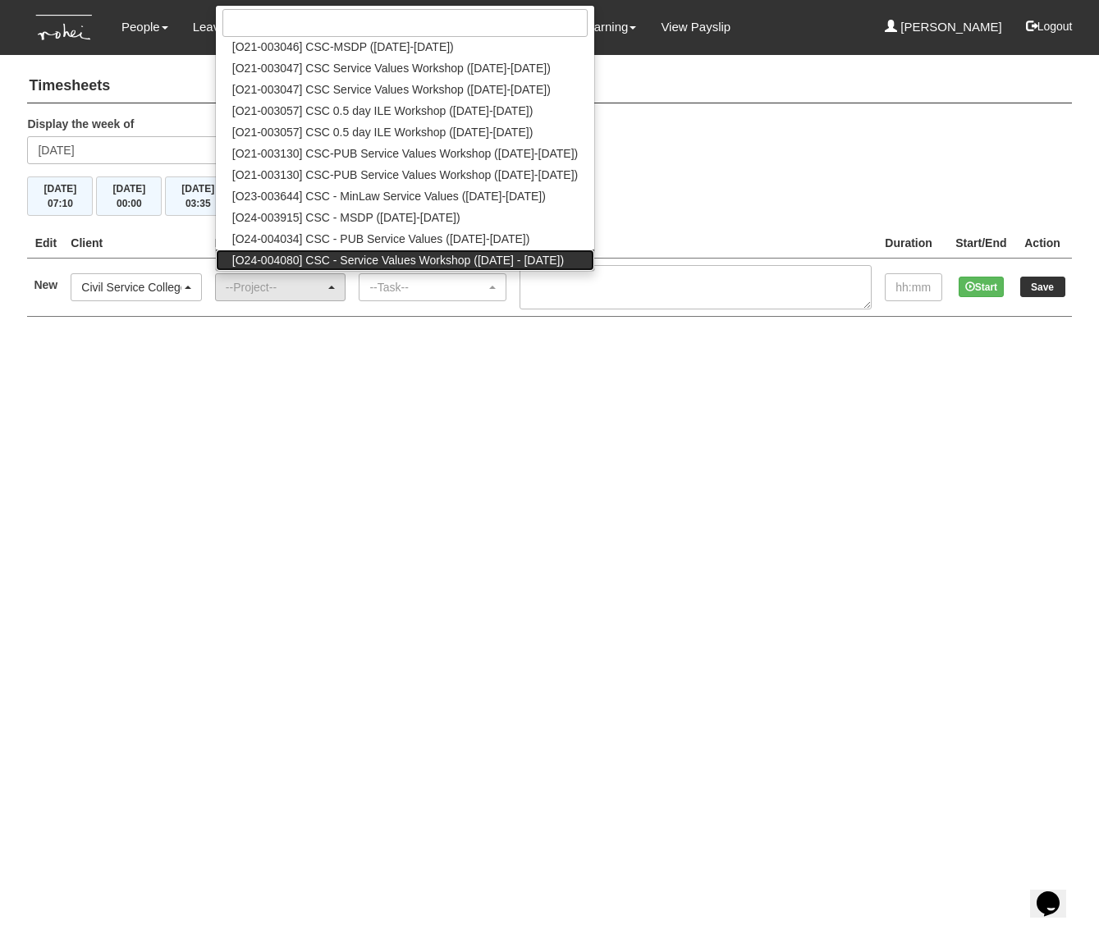
click at [340, 258] on span "[O24-004080] CSC - Service Values Workshop ([DATE] - [DATE])" at bounding box center [397, 260] width 331 height 16
select select "2698"
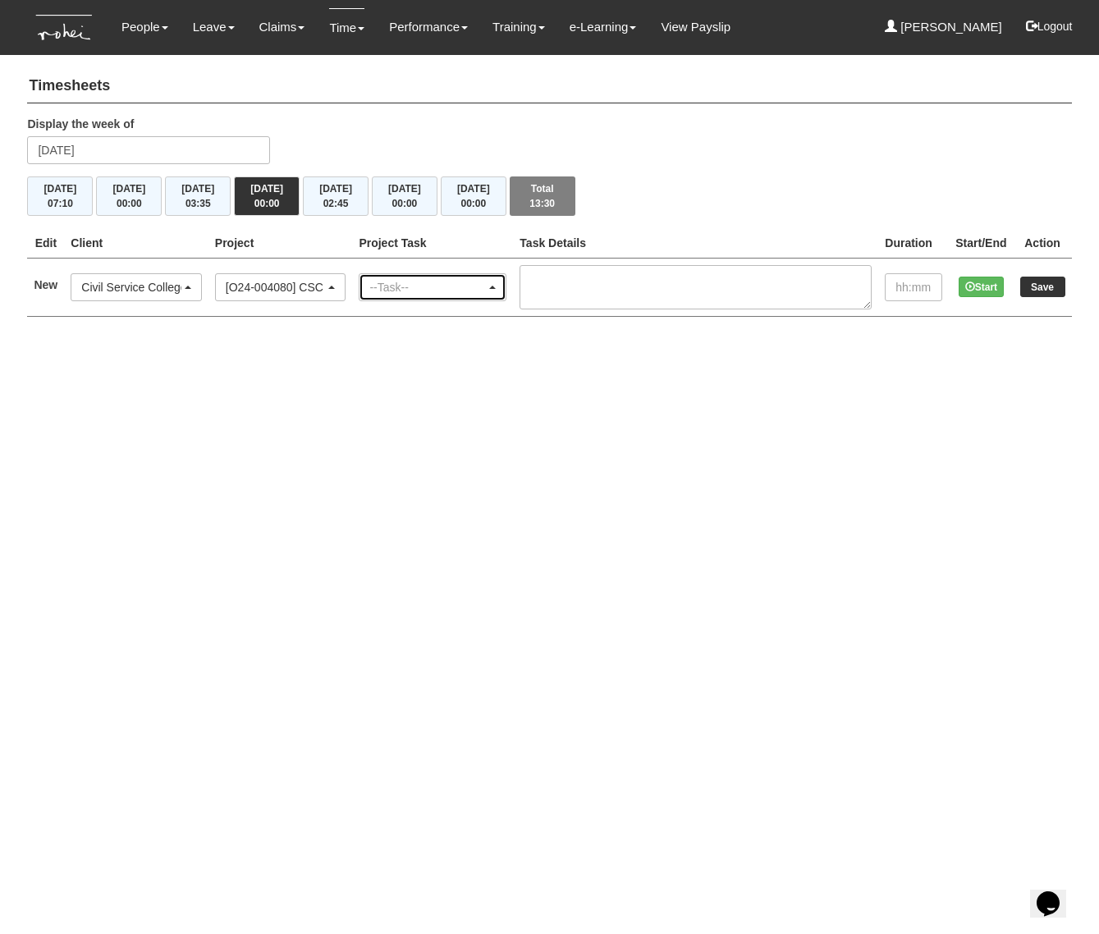
click at [404, 276] on div "--Task--" at bounding box center [432, 287] width 146 height 26
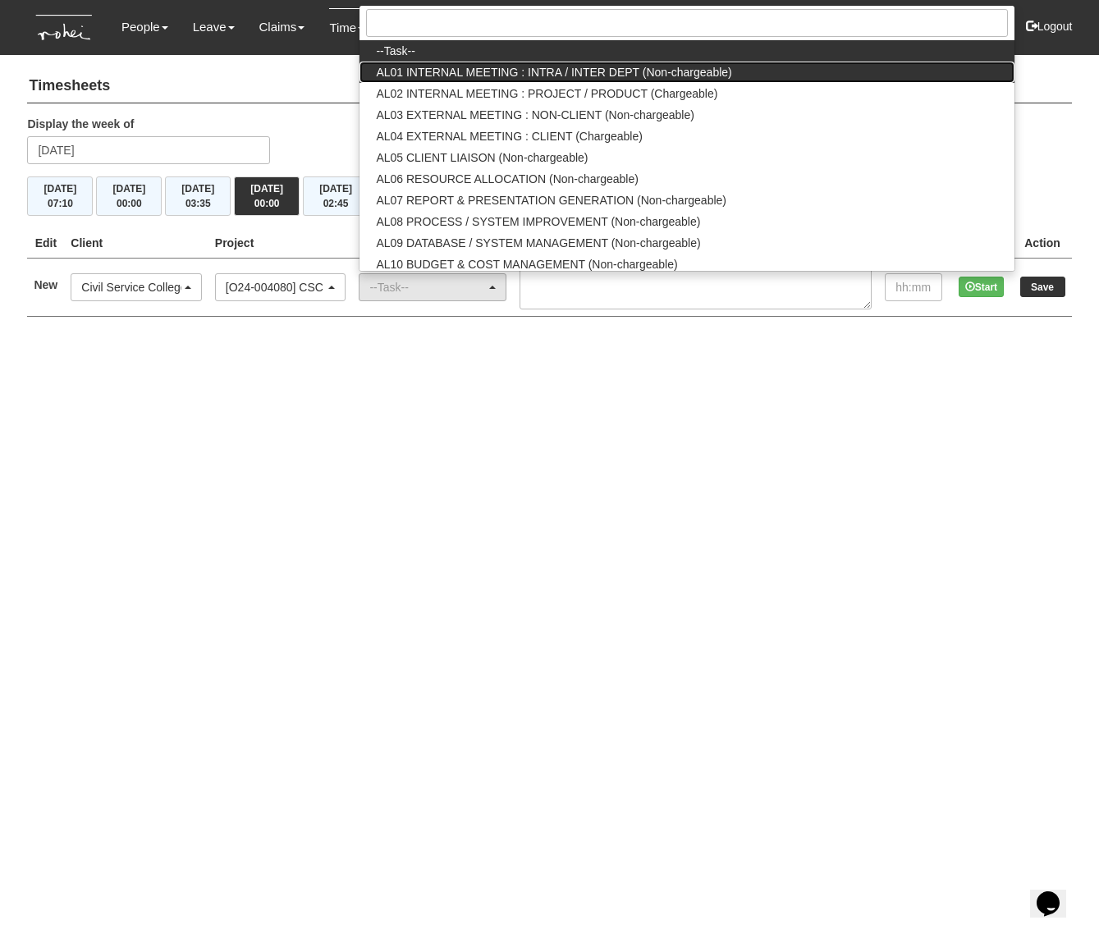
click at [446, 76] on span "AL01 INTERNAL MEETING : INTRA / INTER DEPT (Non-chargeable)" at bounding box center [553, 72] width 355 height 16
select select "40"
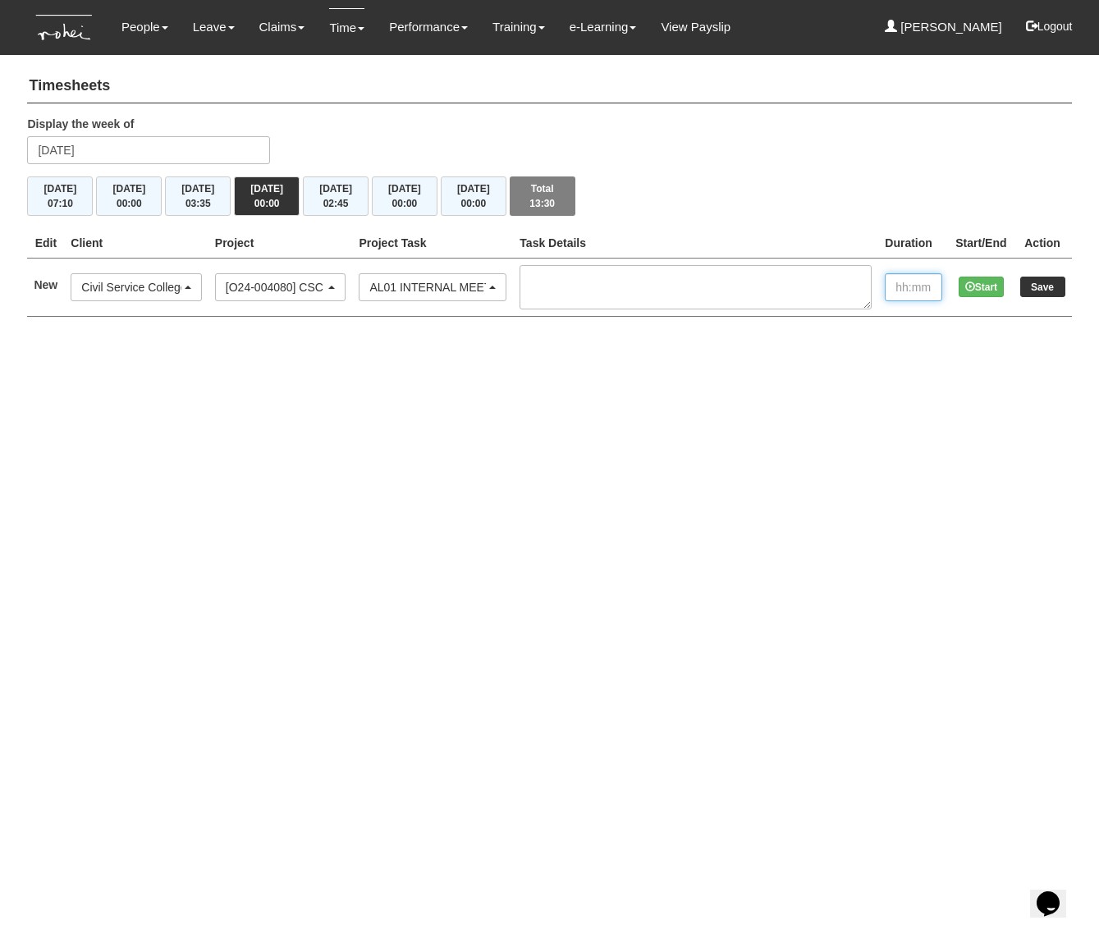
click at [890, 277] on input "text" at bounding box center [912, 287] width 57 height 28
type input "00:30"
click at [1048, 280] on input "Save" at bounding box center [1042, 286] width 45 height 21
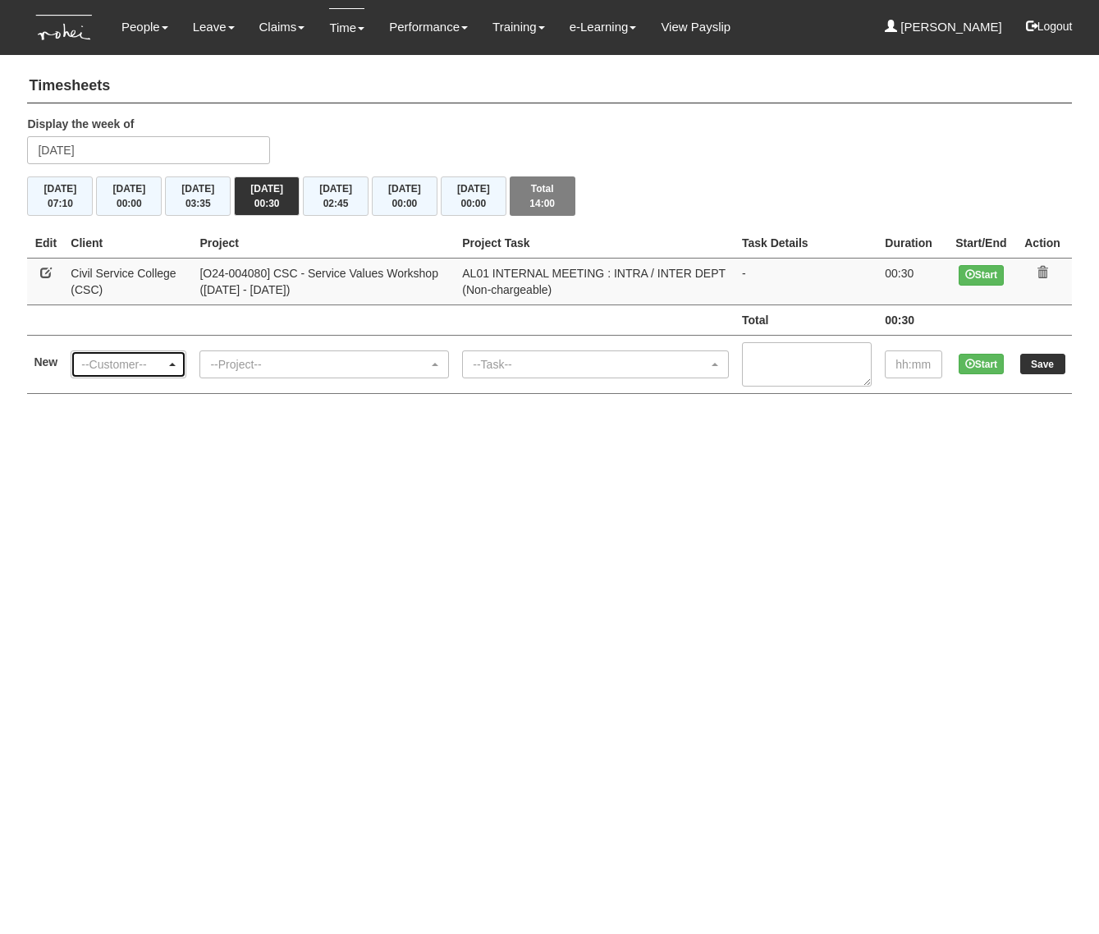
click at [126, 364] on div "--Customer--" at bounding box center [123, 364] width 85 height 16
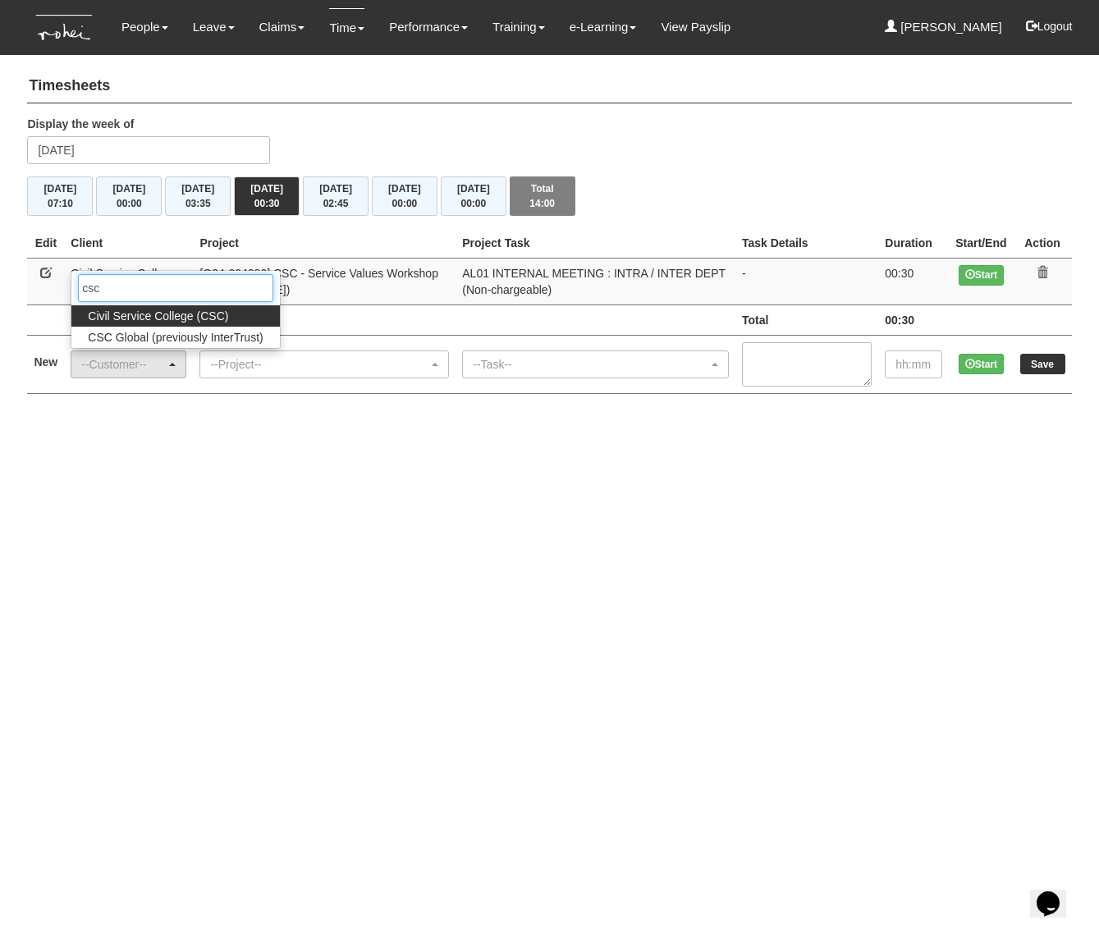
type input "csc"
drag, startPoint x: 152, startPoint y: 317, endPoint x: 186, endPoint y: 339, distance: 41.0
click at [152, 316] on span "Civil Service College (CSC)" at bounding box center [158, 316] width 140 height 16
select select "122"
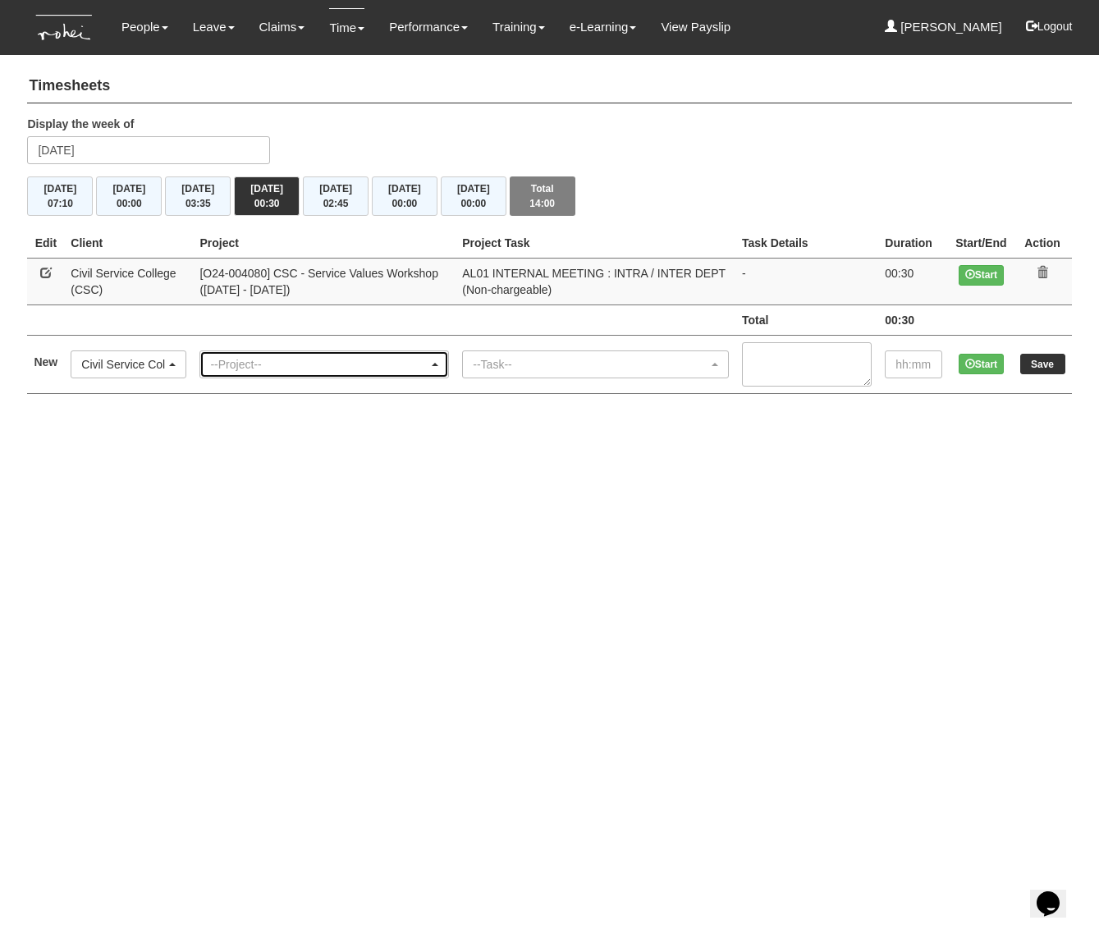
click at [233, 363] on div "--Project--" at bounding box center [319, 364] width 218 height 16
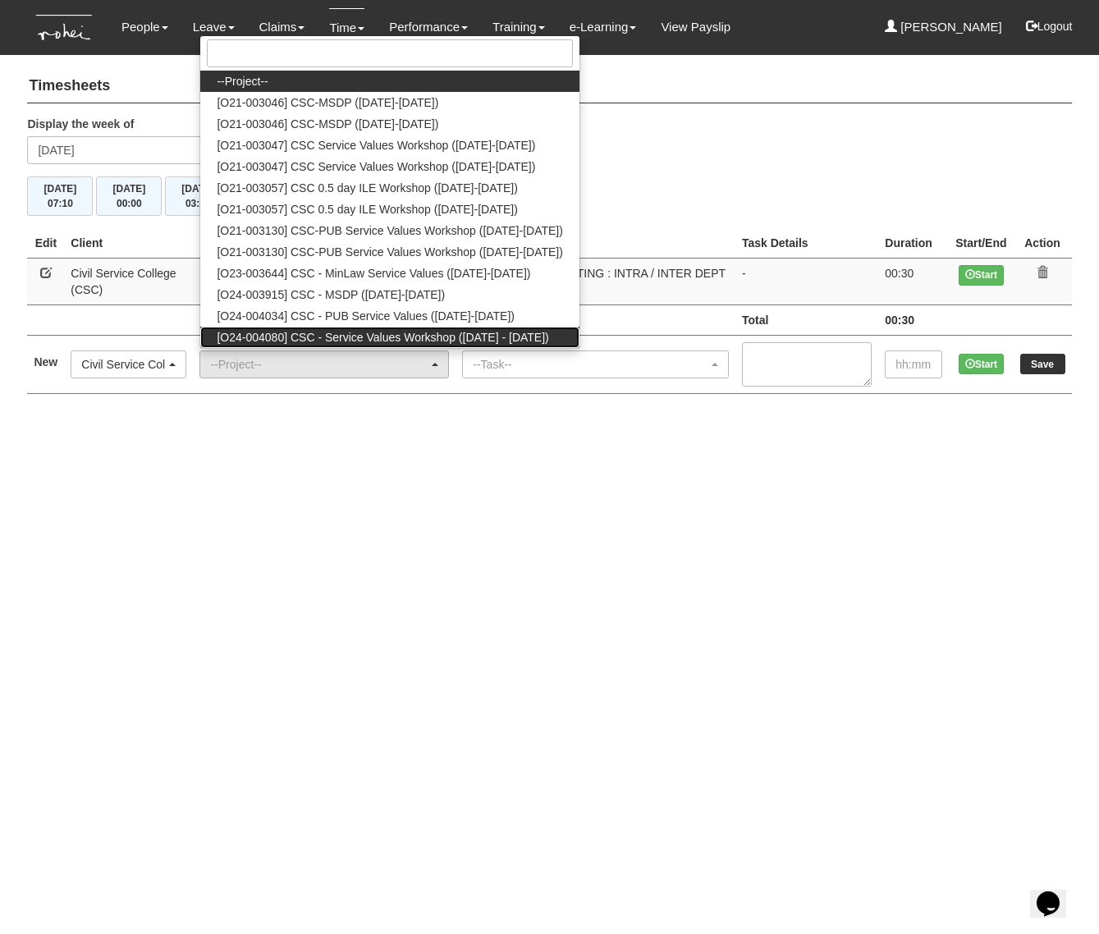
click at [328, 331] on span "[O24-004080] CSC - Service Values Workshop ([DATE] - [DATE])" at bounding box center [382, 337] width 331 height 16
select select "2698"
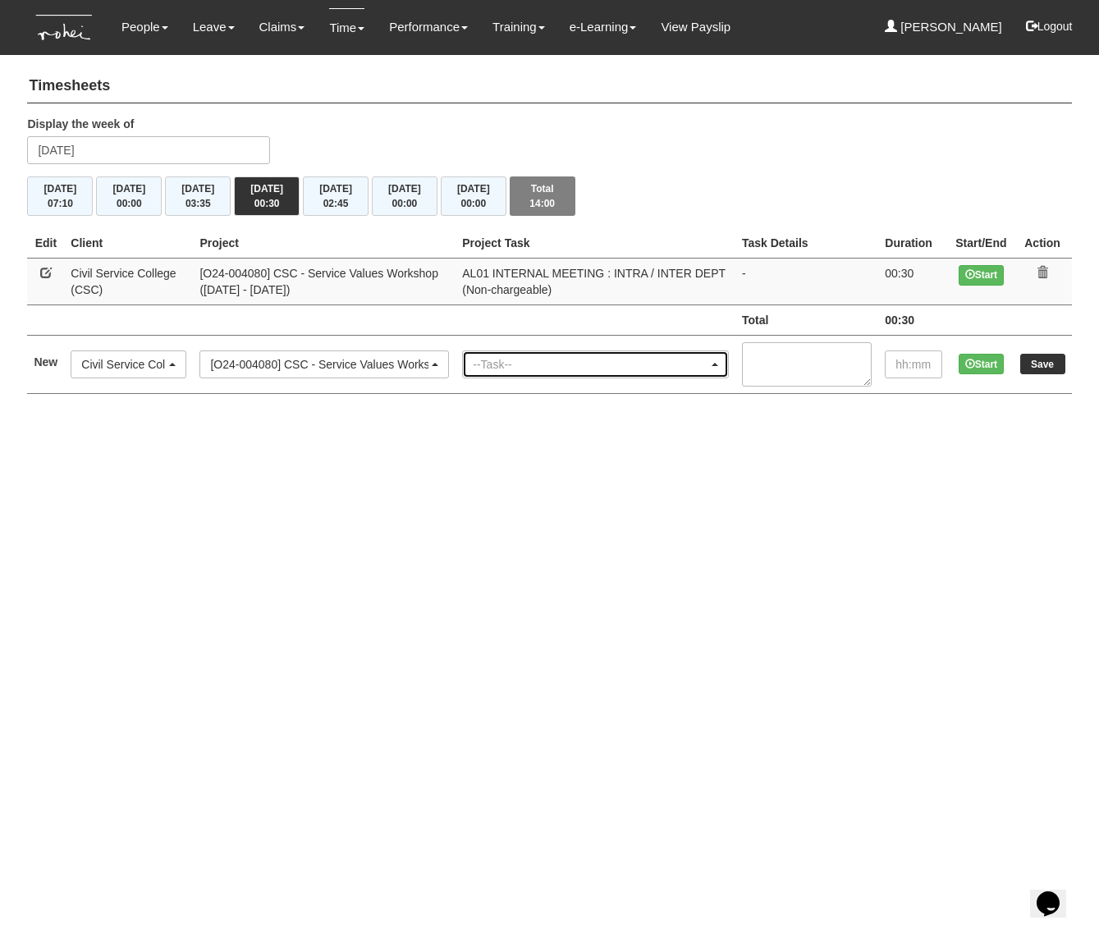
click at [511, 374] on div "--Task--" at bounding box center [595, 364] width 265 height 26
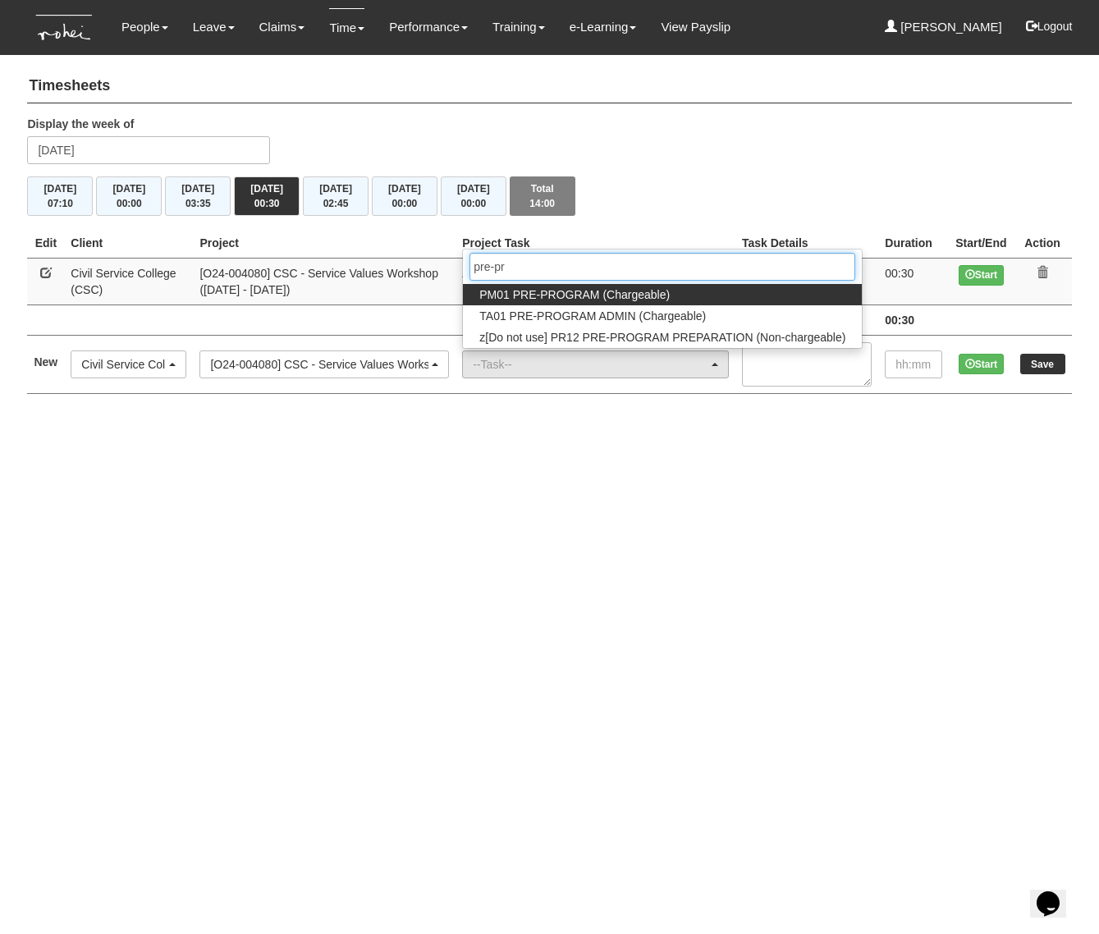
type input "pre-pr"
click at [556, 295] on span "PM01 PRE-PROGRAM (Chargeable)" at bounding box center [574, 294] width 190 height 16
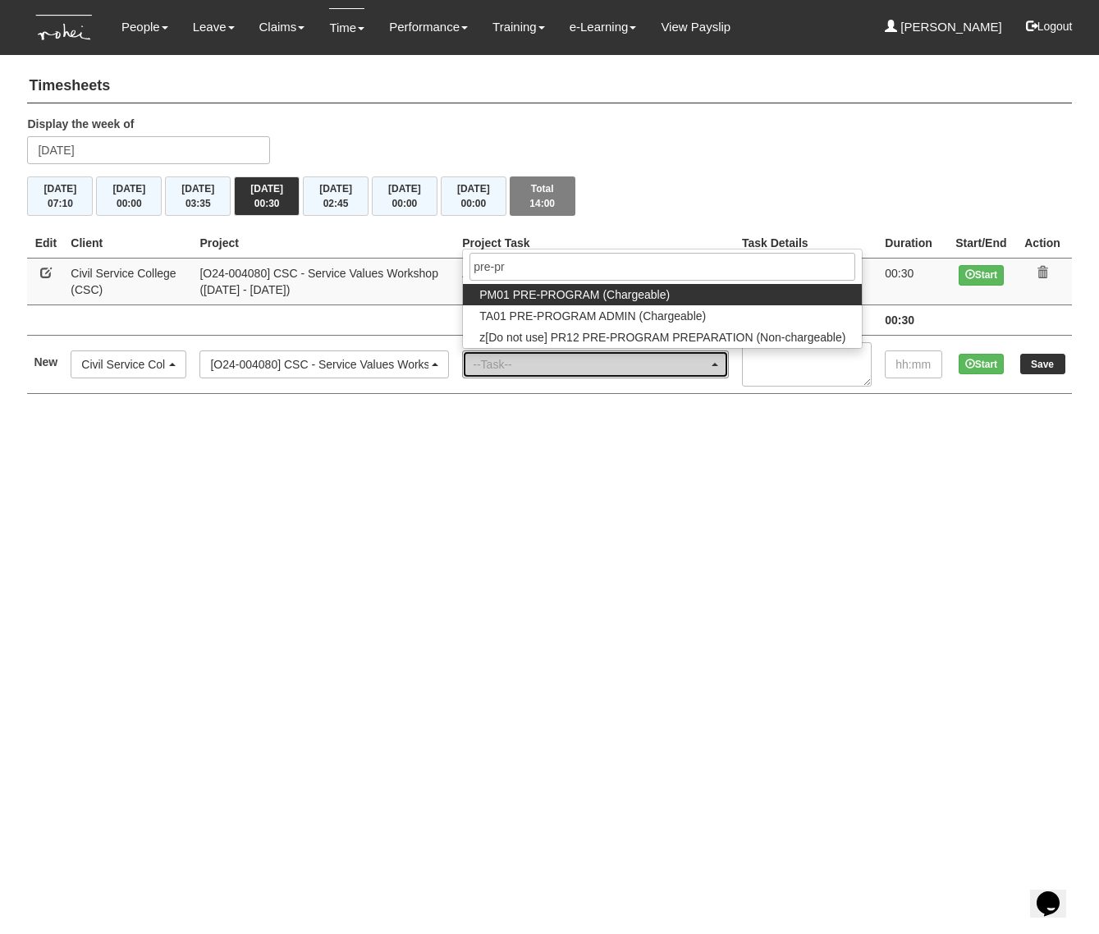
select select "162"
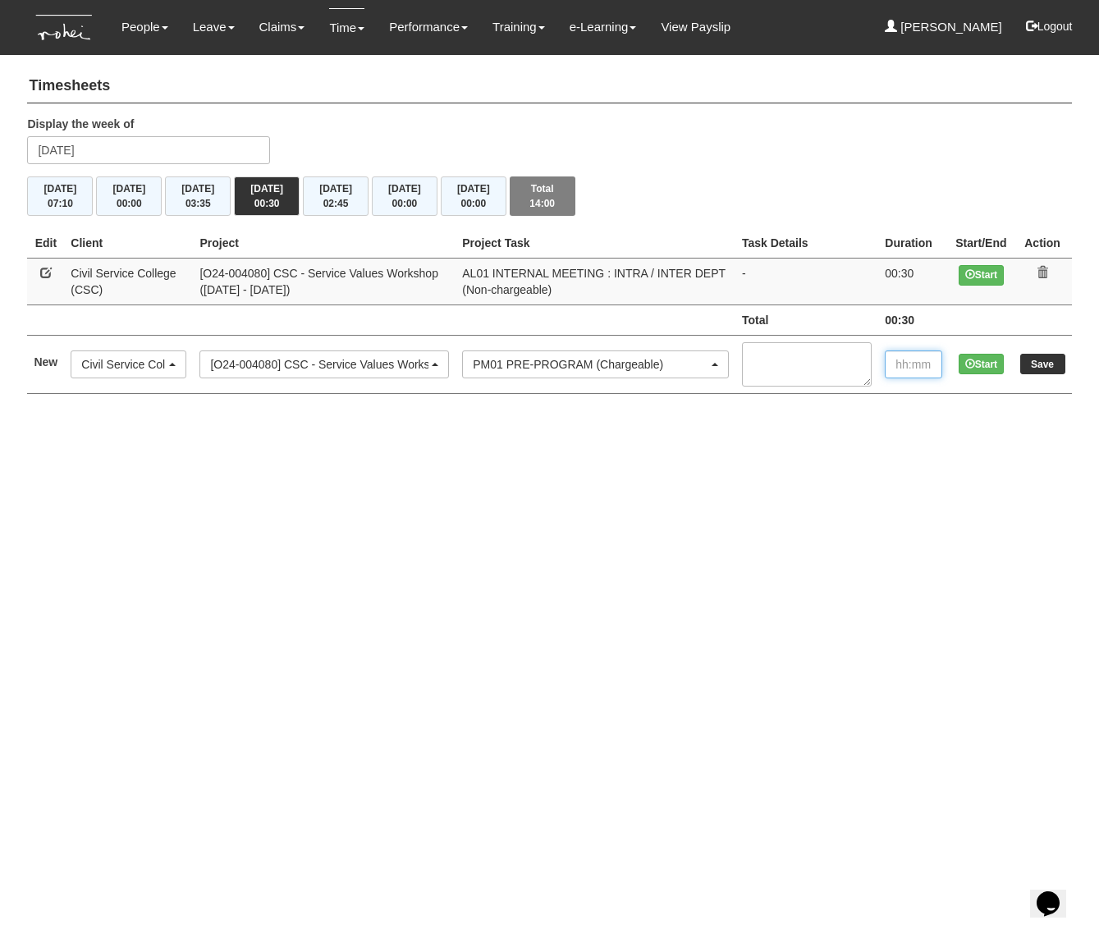
click at [889, 350] on input "text" at bounding box center [912, 364] width 57 height 28
type input "00:30"
click at [1044, 360] on input "Save" at bounding box center [1042, 364] width 45 height 21
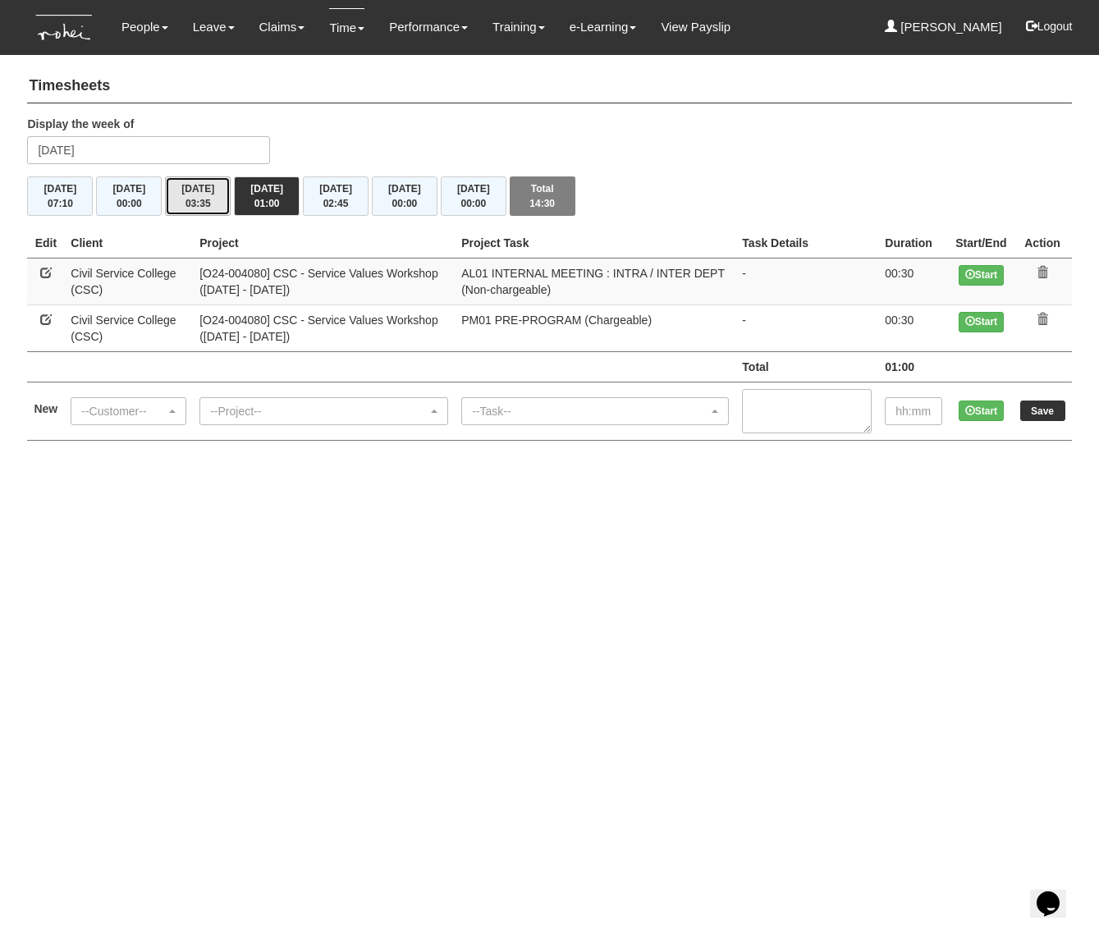
click at [171, 185] on button "[DATE] 03:35" at bounding box center [198, 195] width 66 height 39
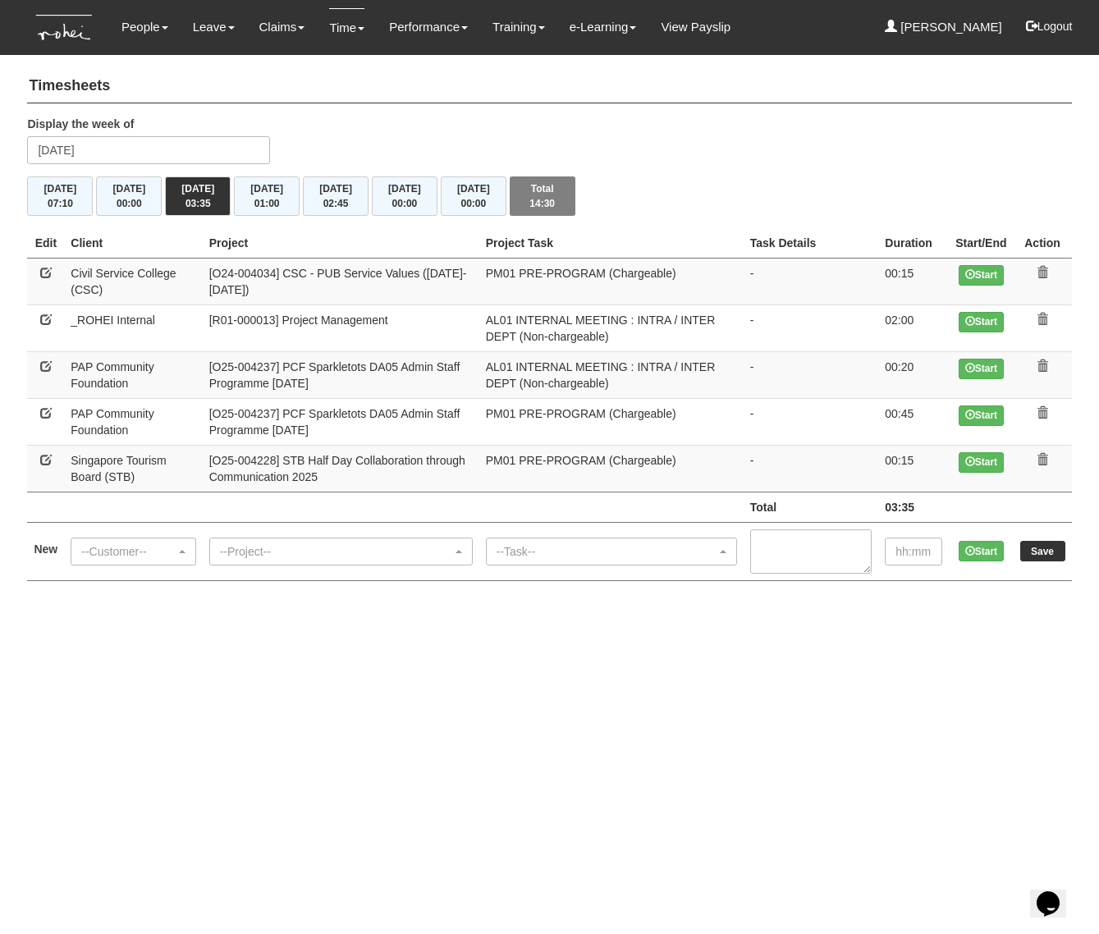
click at [47, 369] on link at bounding box center [45, 365] width 11 height 11
select select "608"
select select "40"
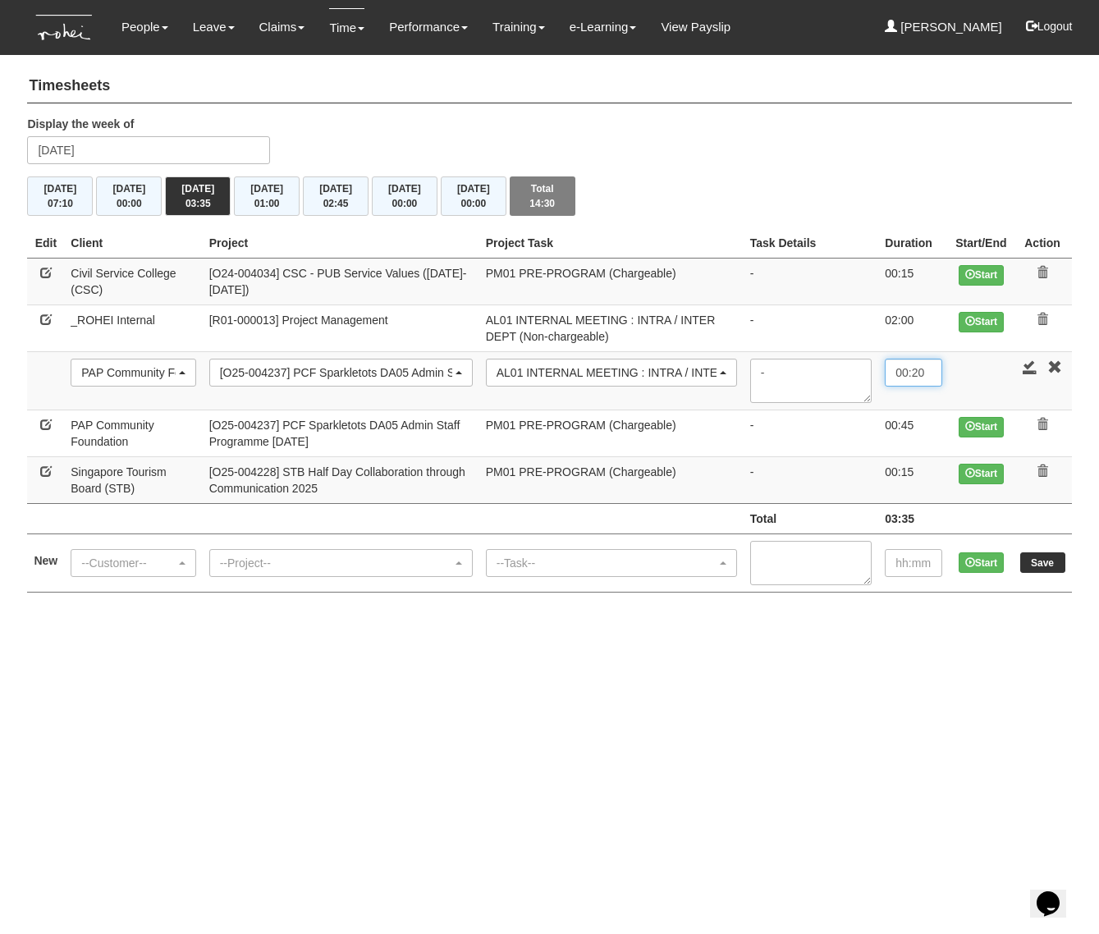
click at [912, 369] on input "00:20" at bounding box center [912, 373] width 57 height 28
type input "00:30"
click at [1030, 363] on link at bounding box center [1029, 366] width 15 height 15
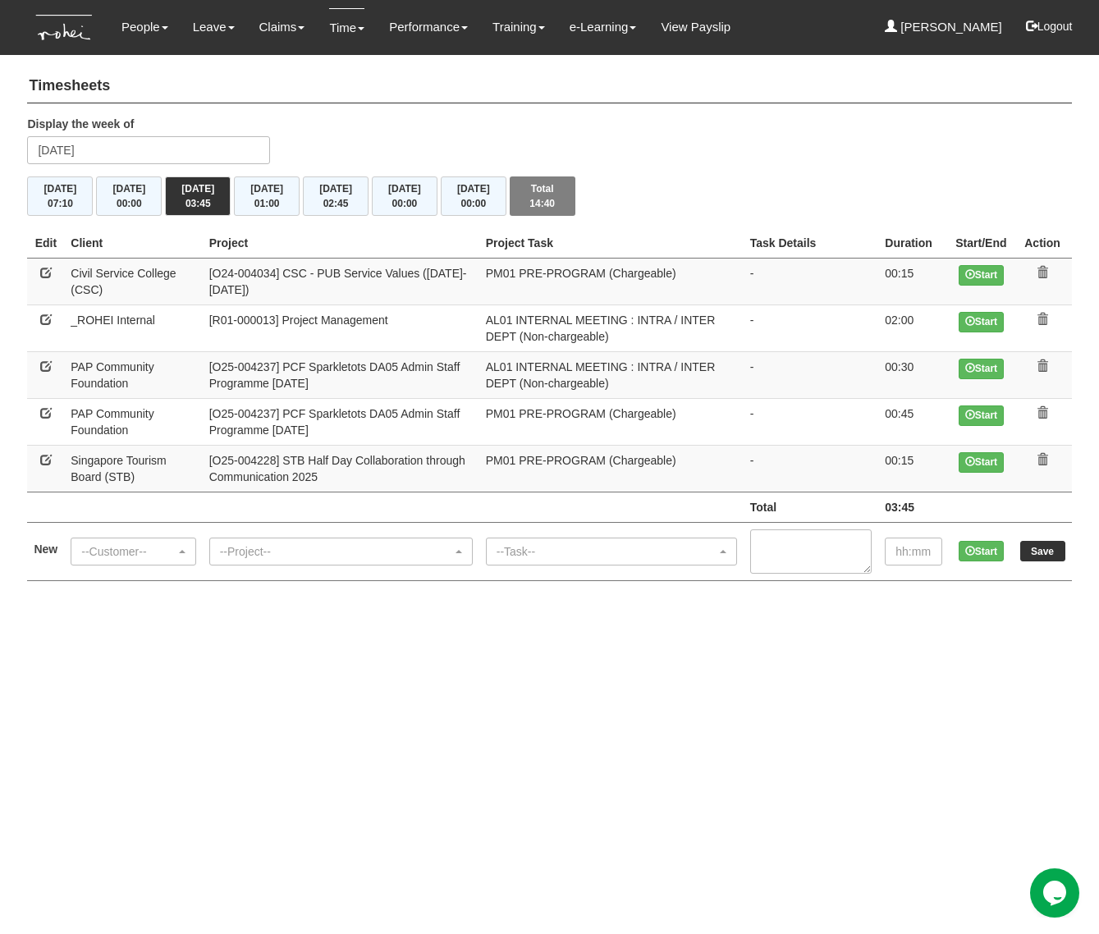
click at [52, 272] on link at bounding box center [45, 272] width 11 height 11
select select "122"
select select "162"
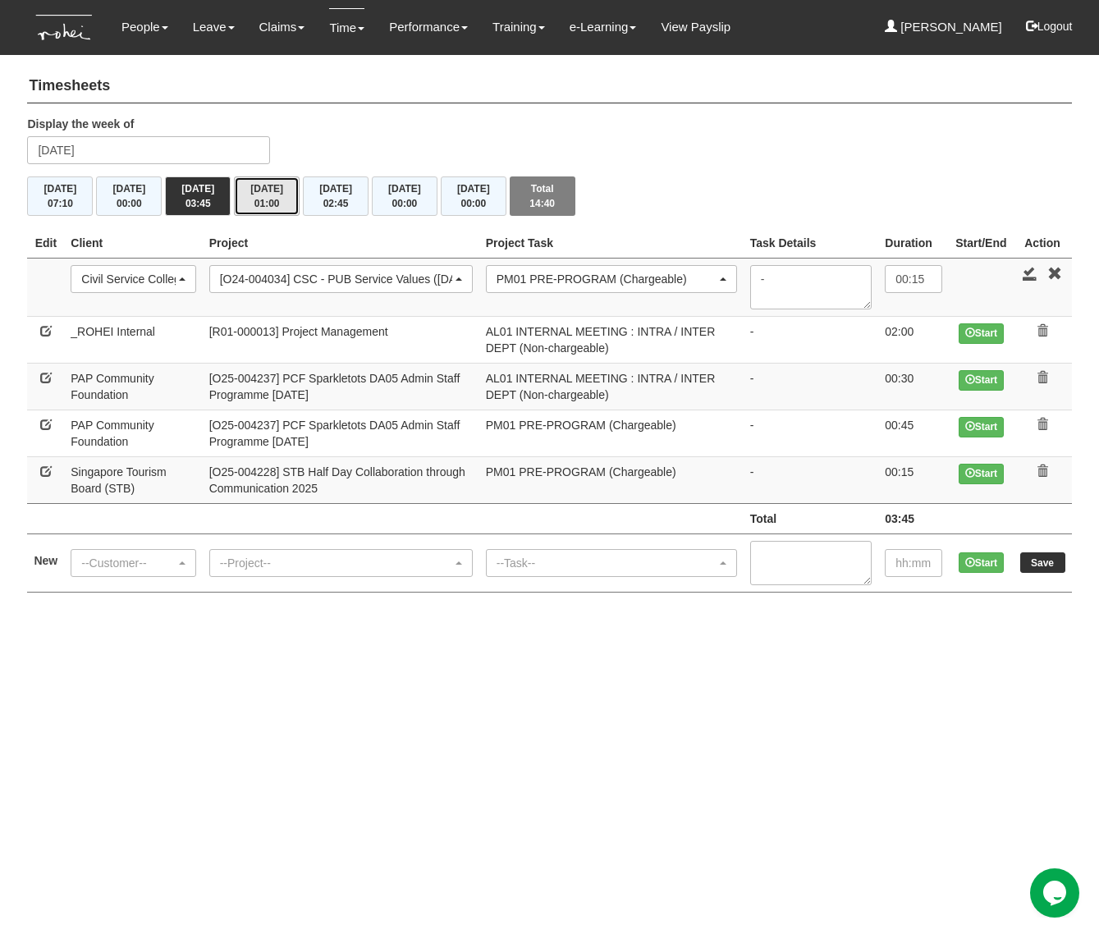
click at [269, 192] on button "[DATE] 01:00" at bounding box center [267, 195] width 66 height 39
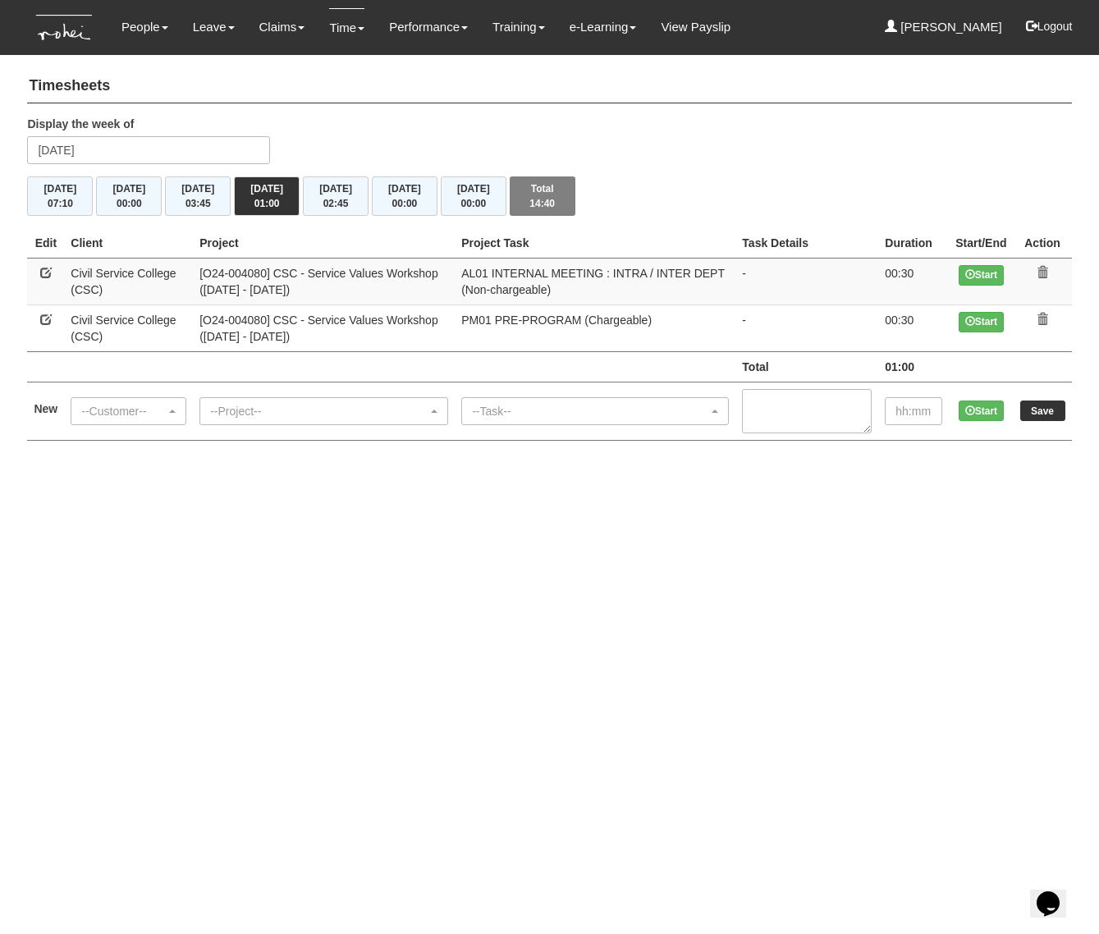
click at [1041, 267] on icon at bounding box center [1041, 272] width 11 height 11
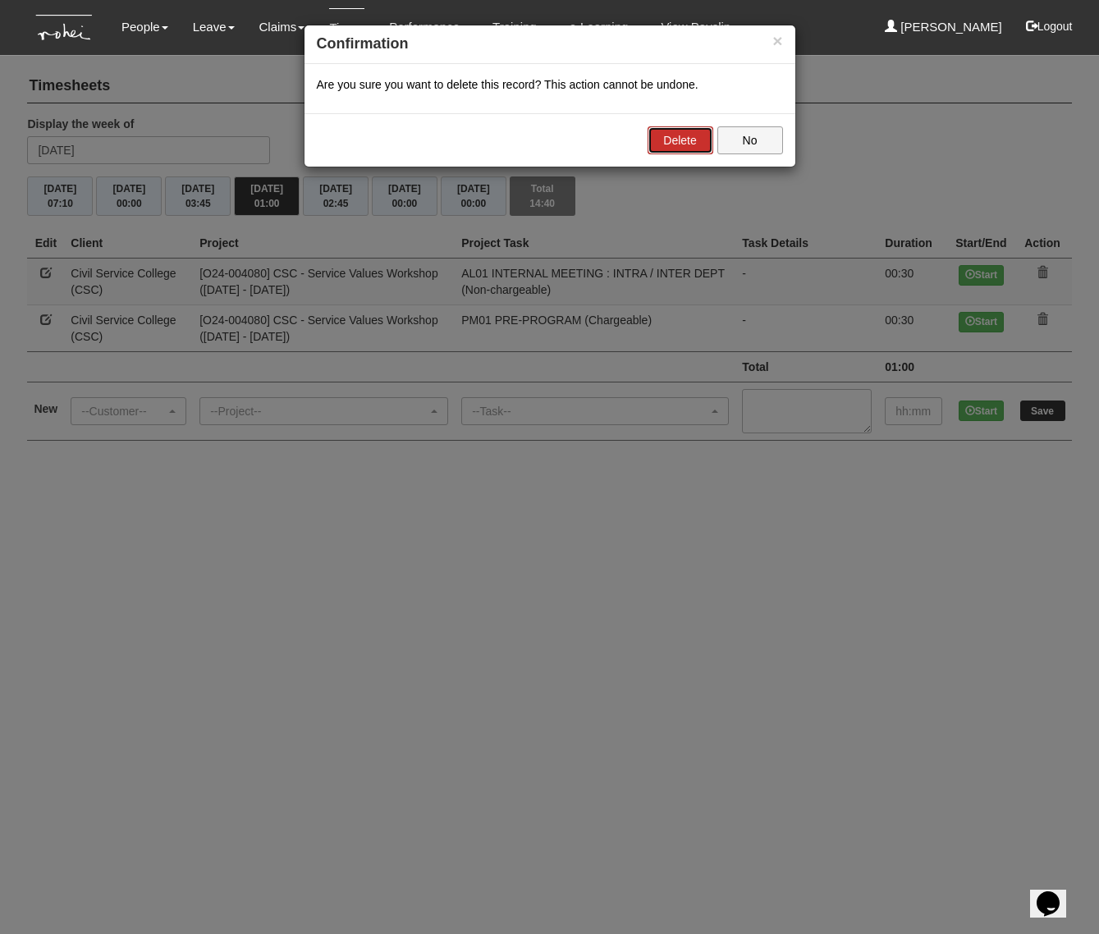
click at [696, 128] on link "Delete" at bounding box center [680, 140] width 66 height 28
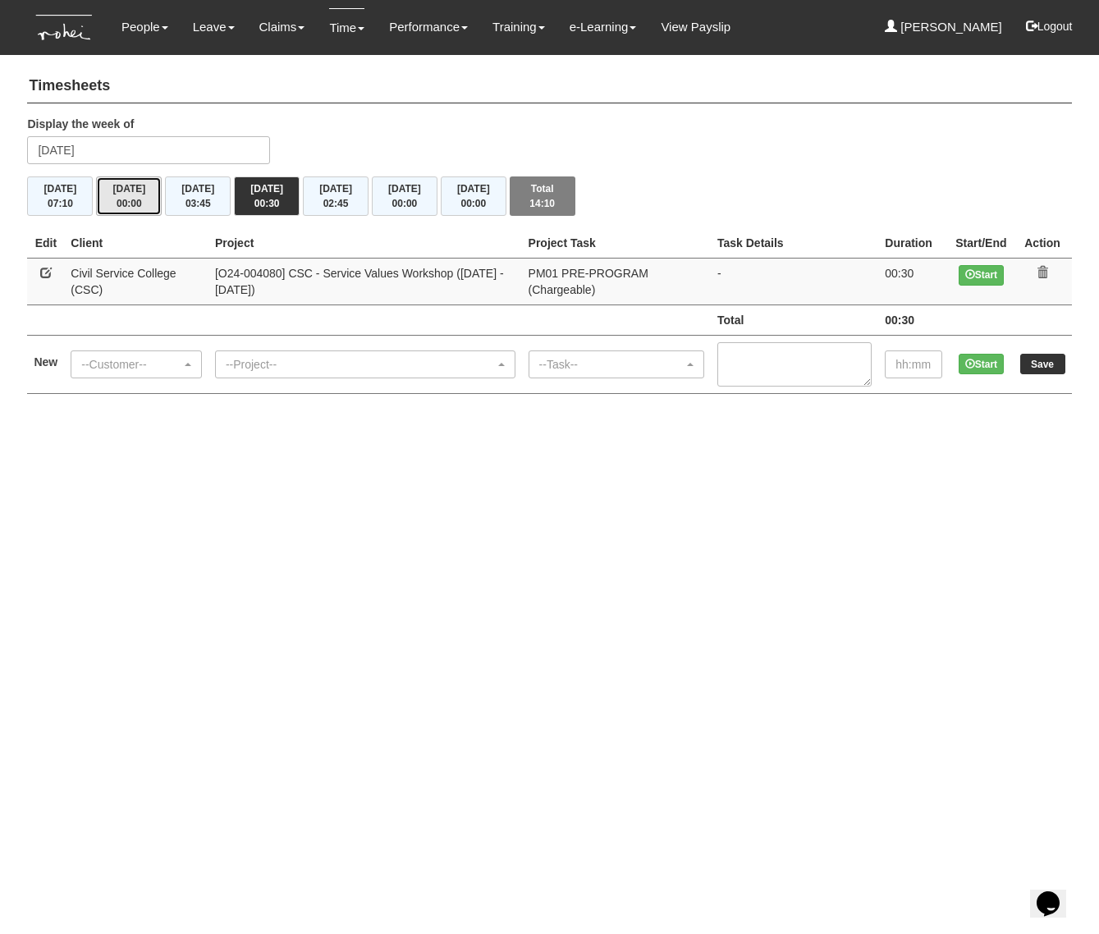
click at [121, 205] on span "00:00" at bounding box center [128, 203] width 25 height 11
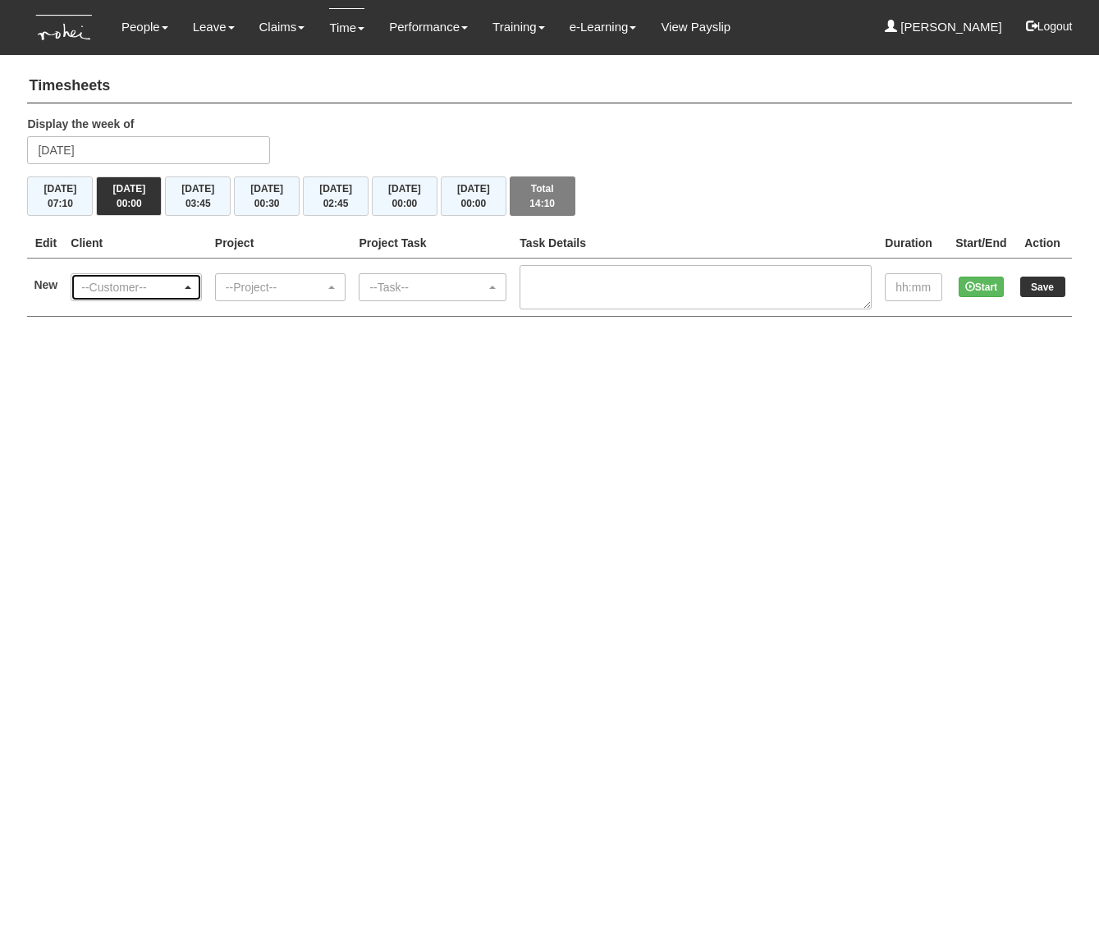
click at [130, 277] on div "--Customer--" at bounding box center [136, 287] width 130 height 26
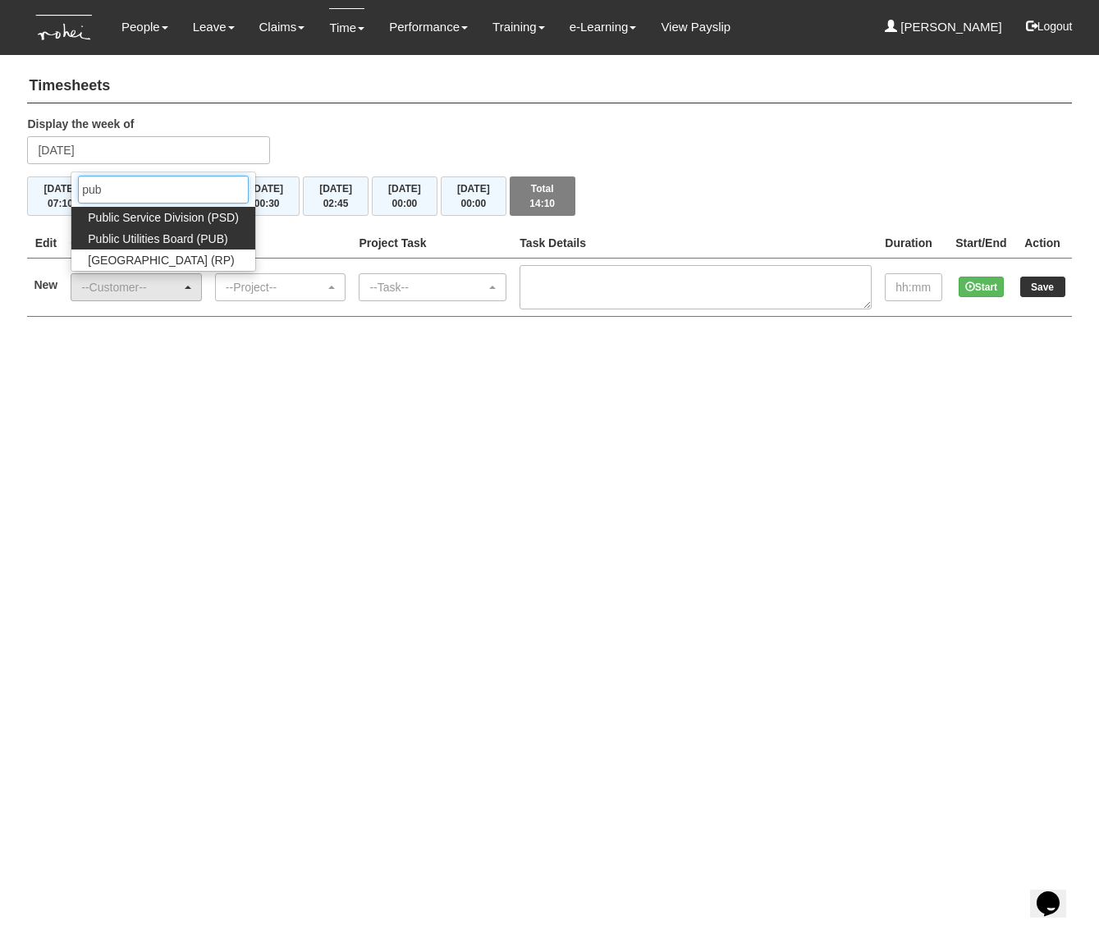
type input "pub"
click at [131, 241] on span "Public Utilities Board (PUB)" at bounding box center [157, 239] width 139 height 16
select select "155"
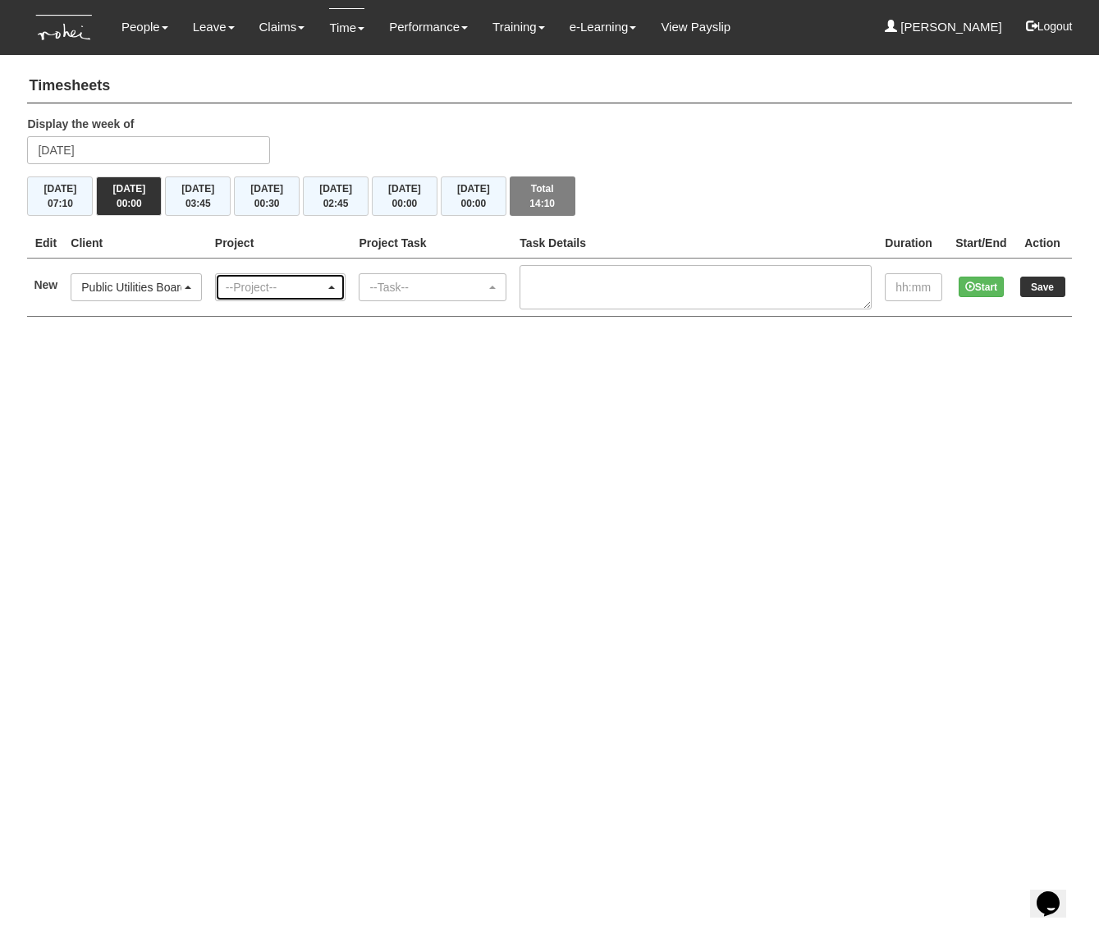
click at [261, 276] on div "--Project--" at bounding box center [281, 287] width 130 height 26
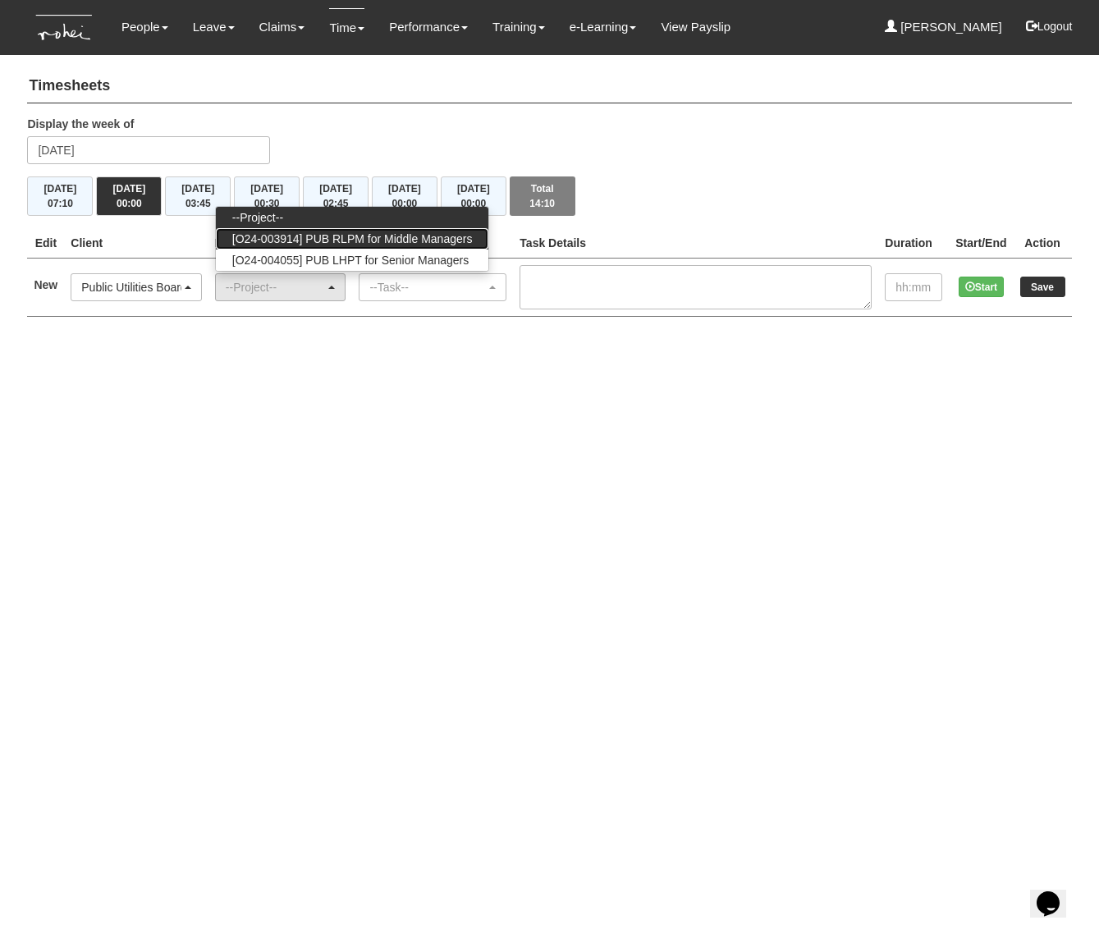
click at [293, 236] on span "[O24-003914] PUB RLPM for Middle Managers" at bounding box center [352, 239] width 240 height 16
select select "2562"
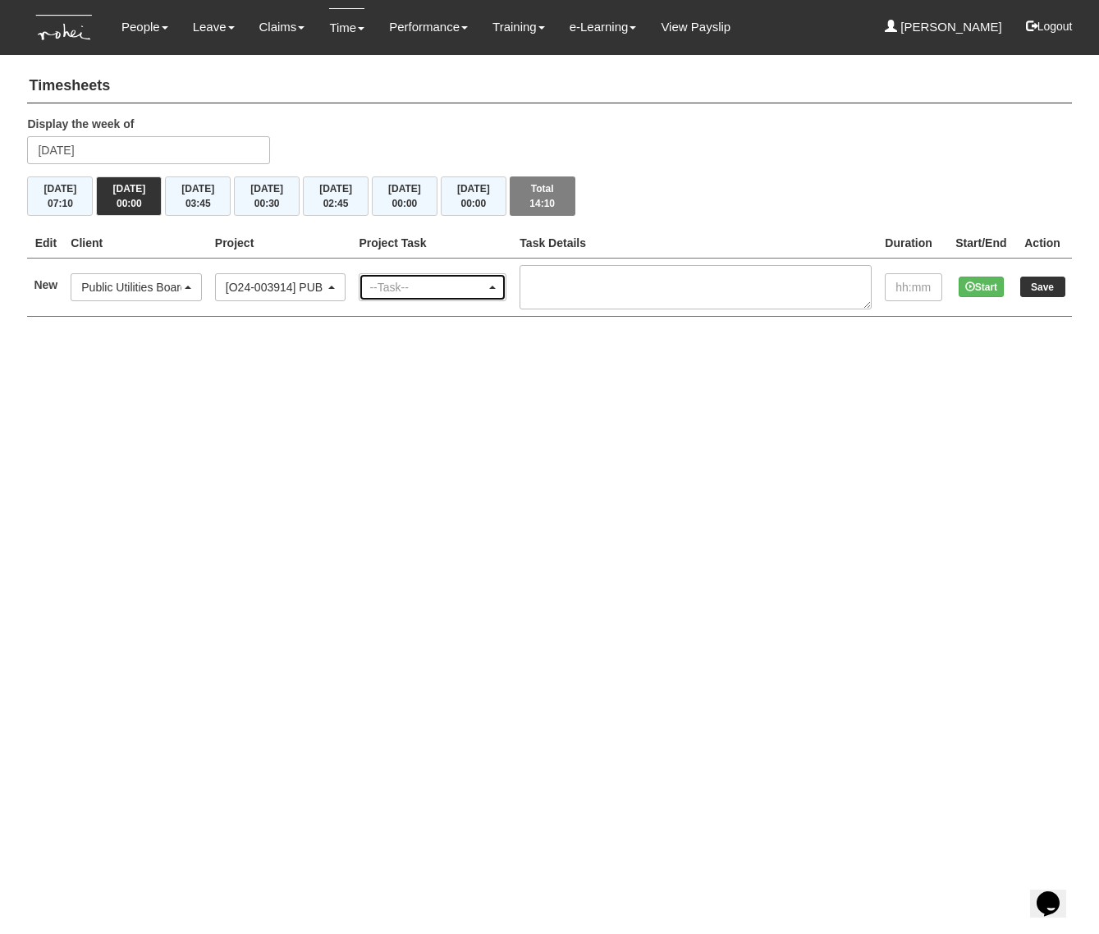
click at [394, 285] on div "--Task--" at bounding box center [427, 287] width 116 height 16
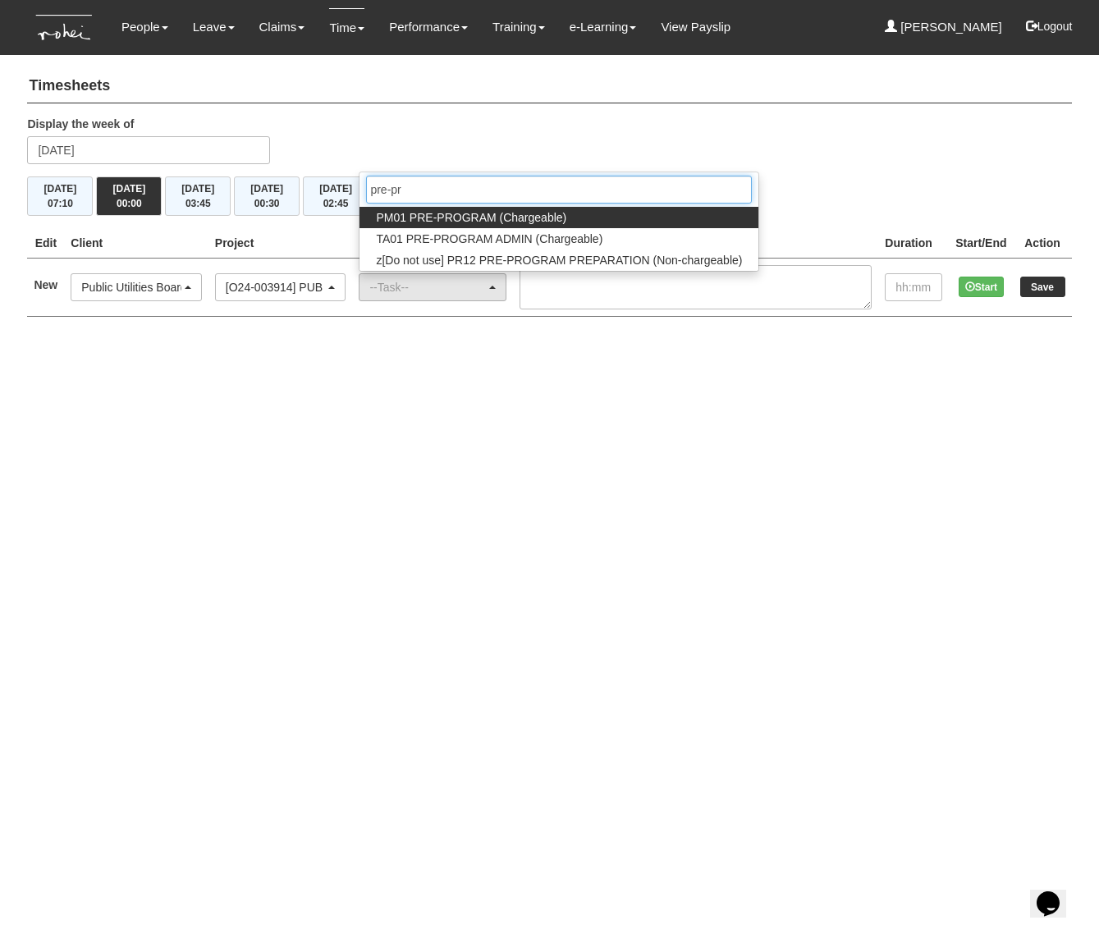
type input "pre-pr"
click at [453, 209] on span "PM01 PRE-PROGRAM (Chargeable)" at bounding box center [471, 217] width 190 height 16
select select "162"
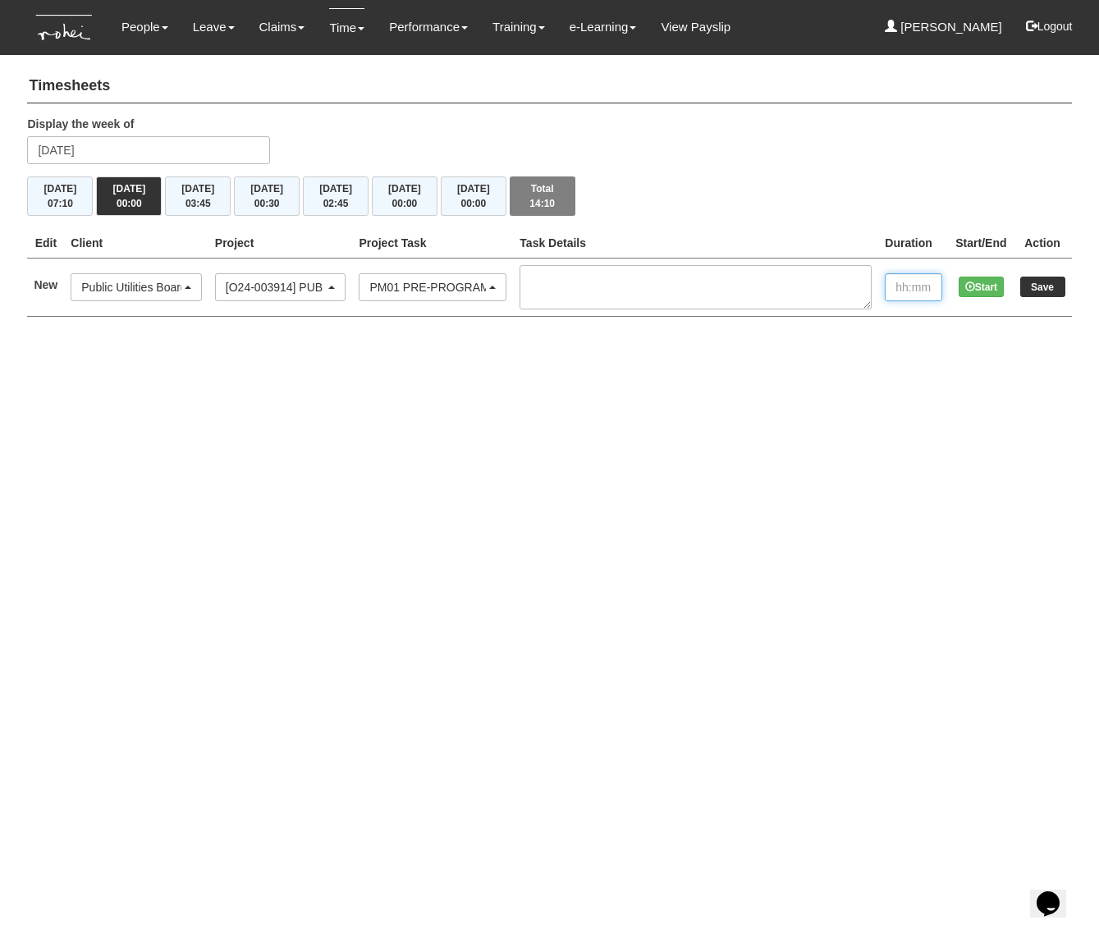
click at [886, 290] on input "text" at bounding box center [912, 287] width 57 height 28
type input "00:30"
click at [1057, 291] on input "Save" at bounding box center [1042, 286] width 45 height 21
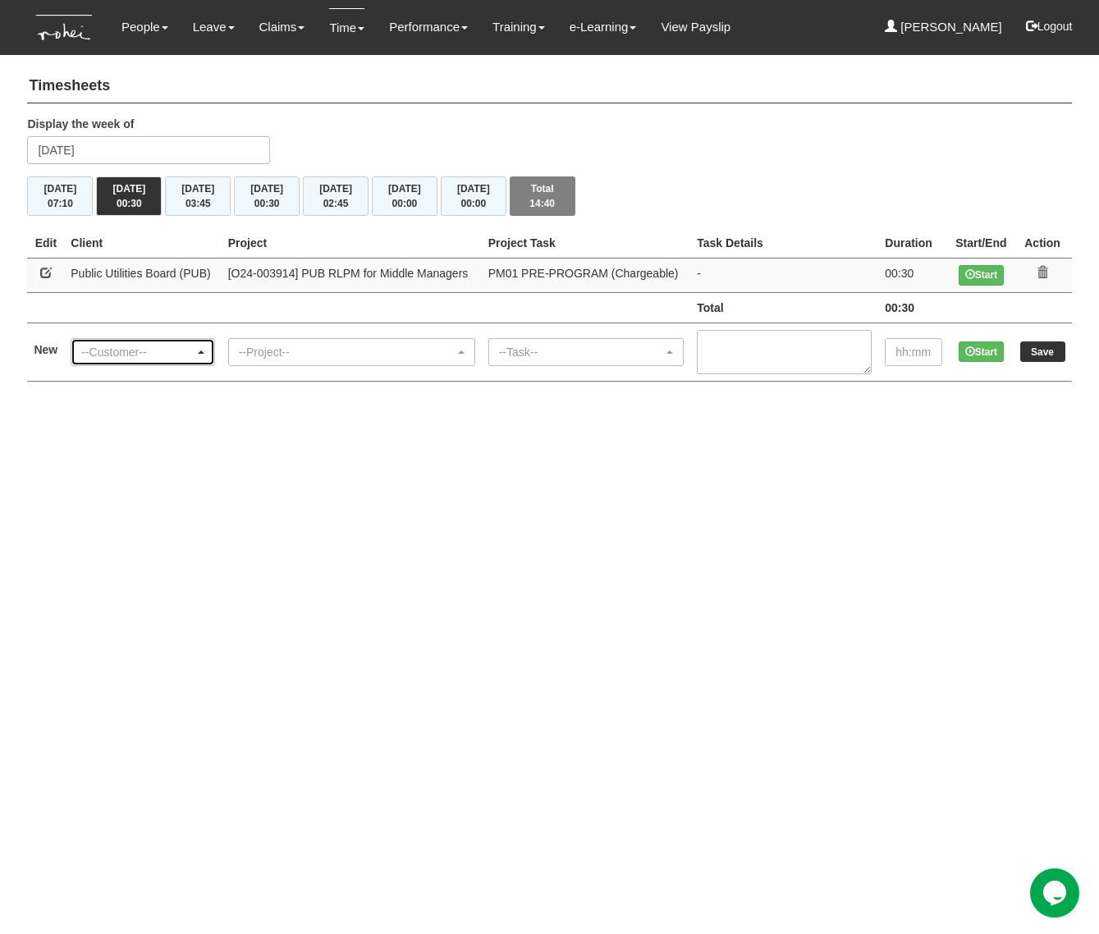
click at [201, 359] on div "--Customer--" at bounding box center [142, 352] width 122 height 16
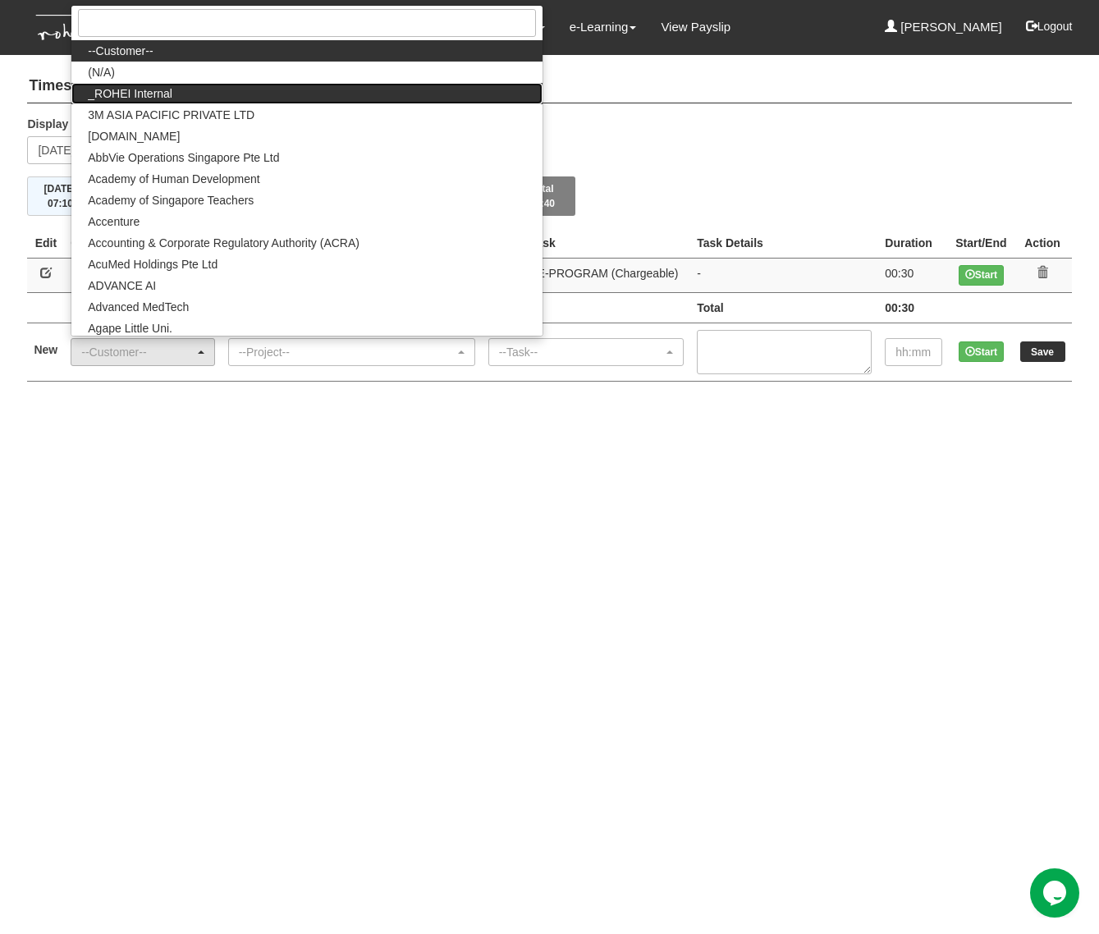
click at [209, 94] on link "_ROHEI Internal" at bounding box center [306, 93] width 470 height 21
select select "397"
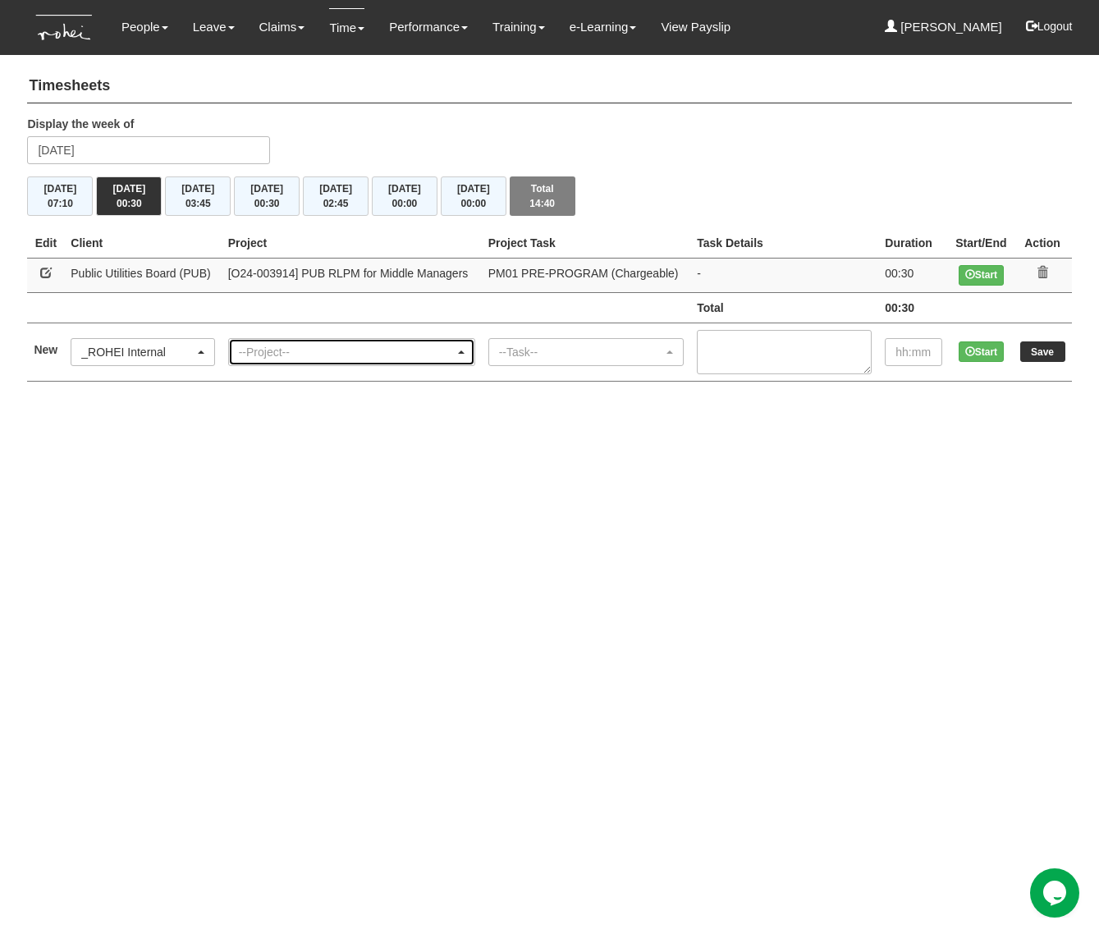
click at [322, 340] on div "--Project--" at bounding box center [351, 352] width 245 height 26
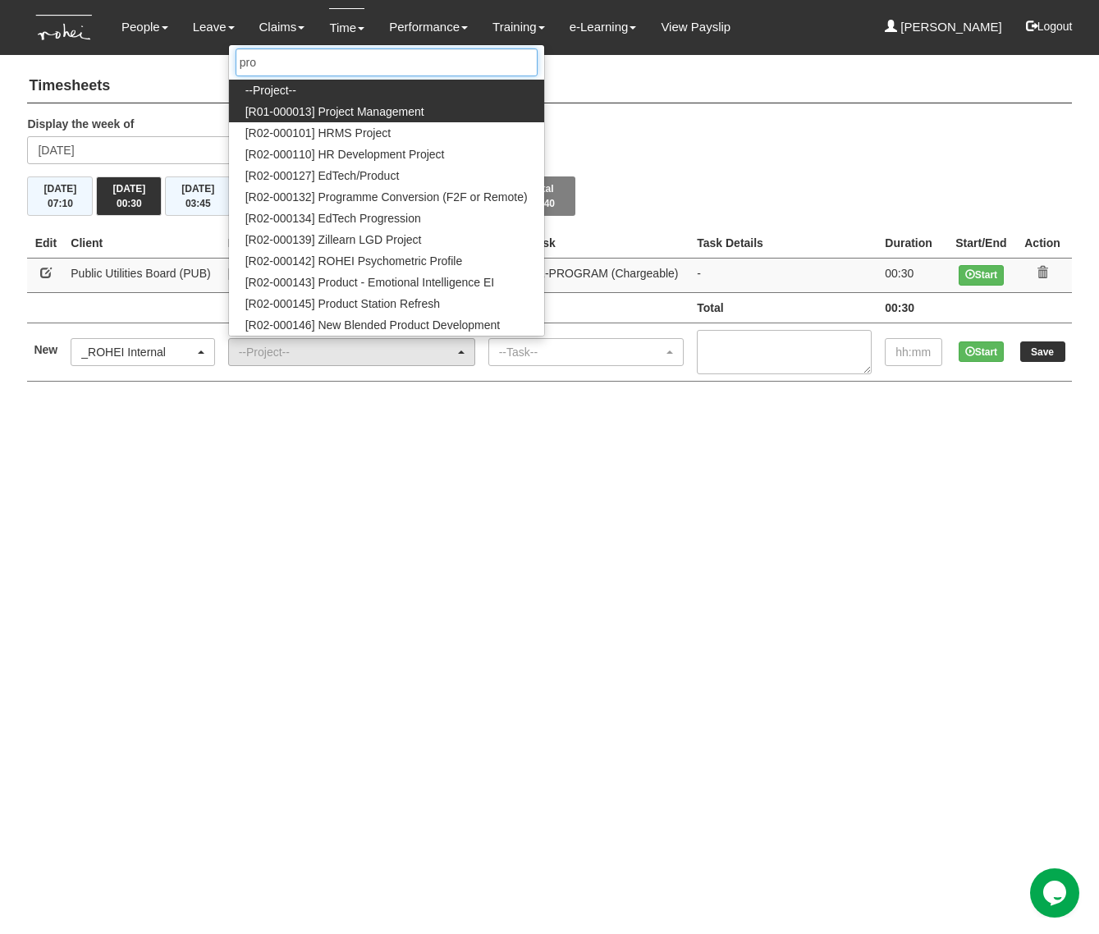
type input "pro"
click at [282, 111] on span "[R01-000013] Project Management" at bounding box center [334, 111] width 179 height 16
select select "1495"
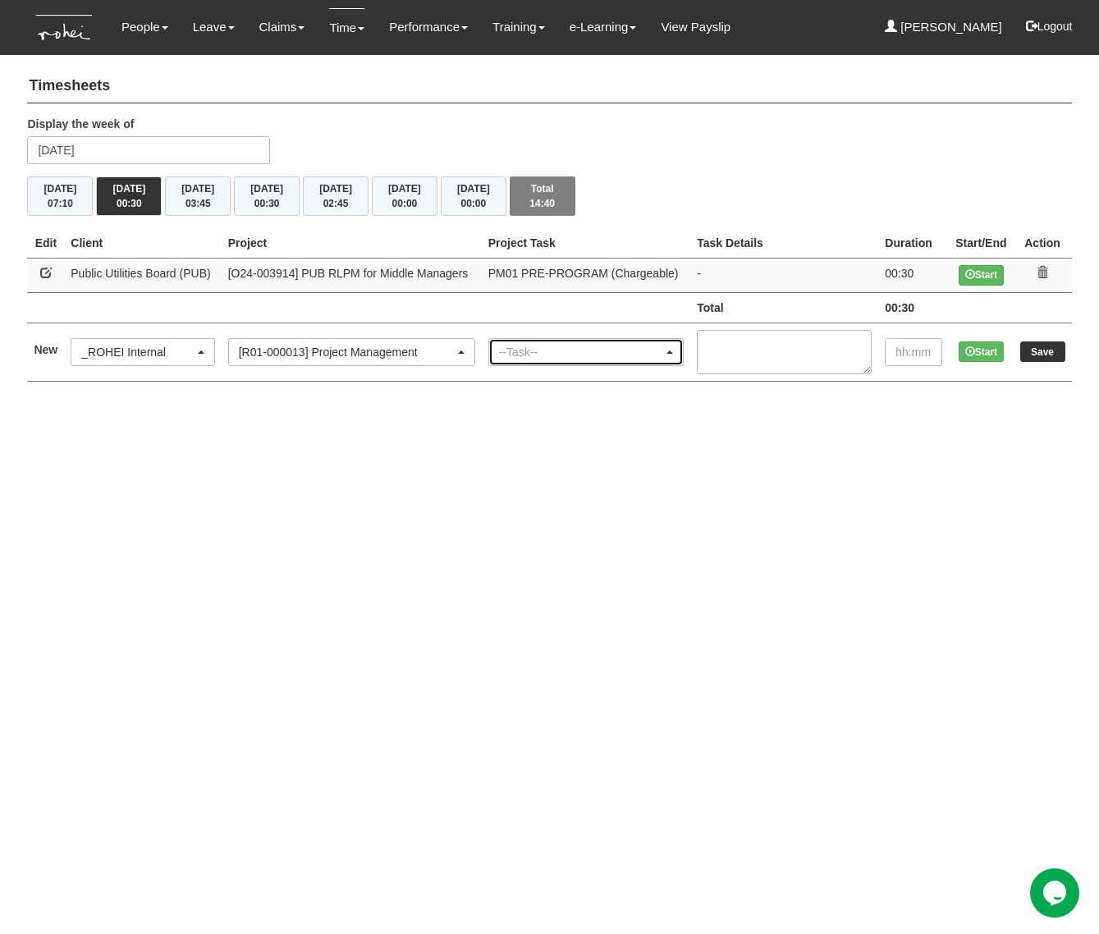
click at [531, 353] on div "--Task--" at bounding box center [581, 352] width 165 height 16
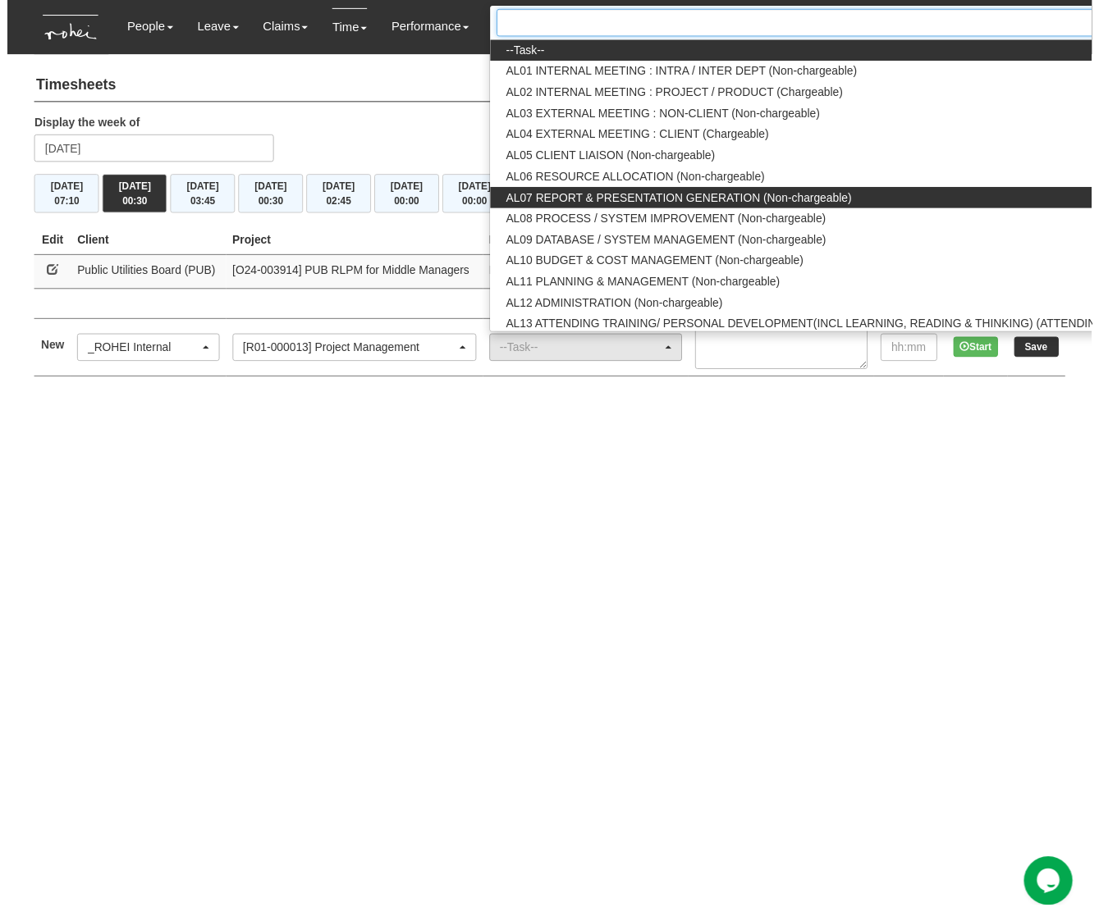
scroll to position [0, 50]
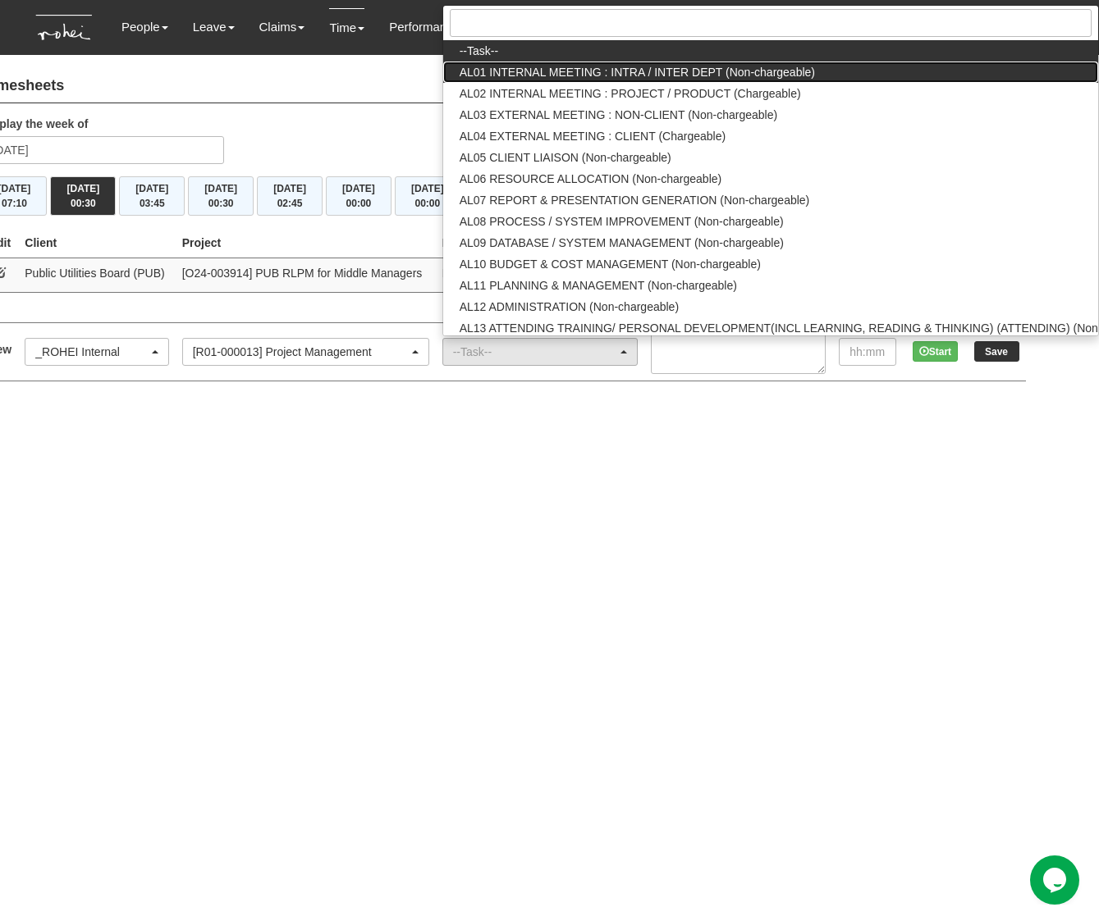
click at [578, 80] on link "AL01 INTERNAL MEETING : INTRA / INTER DEPT (Non-chargeable)" at bounding box center [770, 72] width 655 height 21
select select "40"
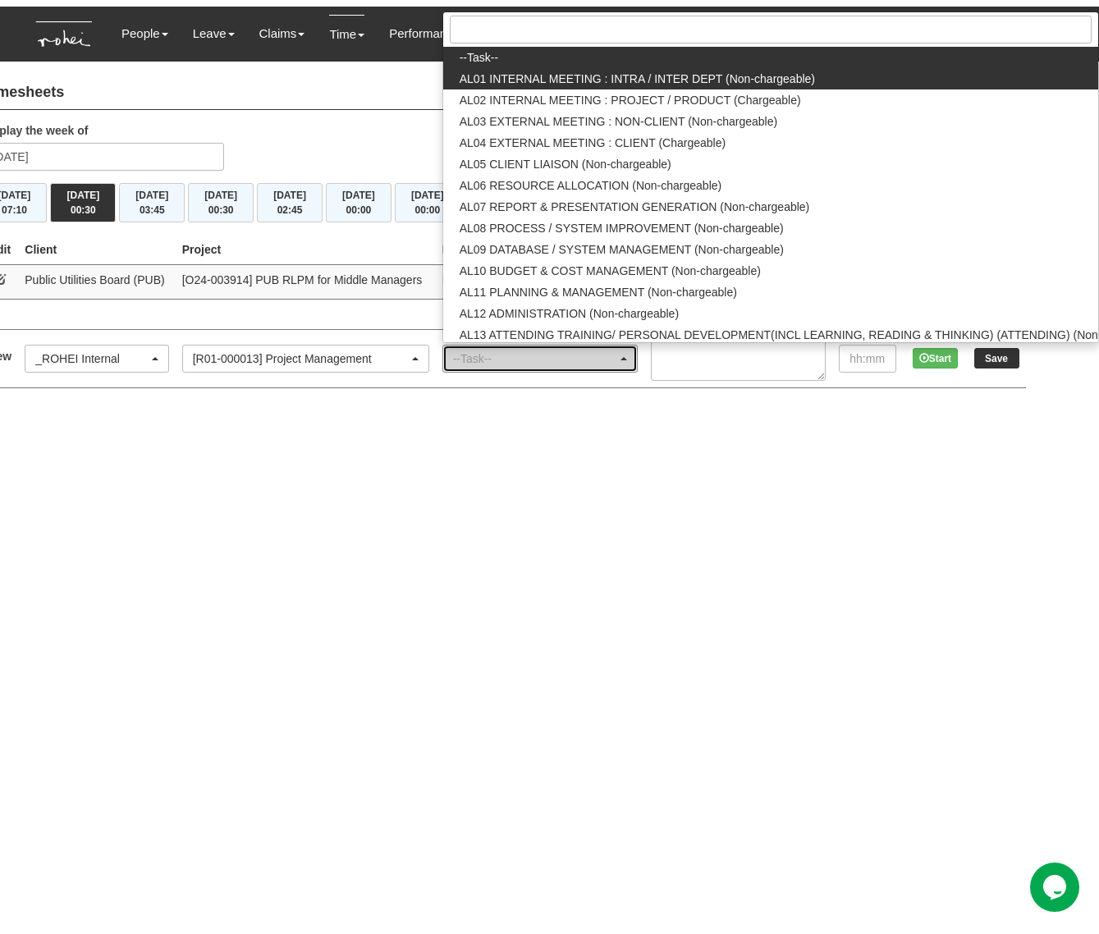
scroll to position [0, 0]
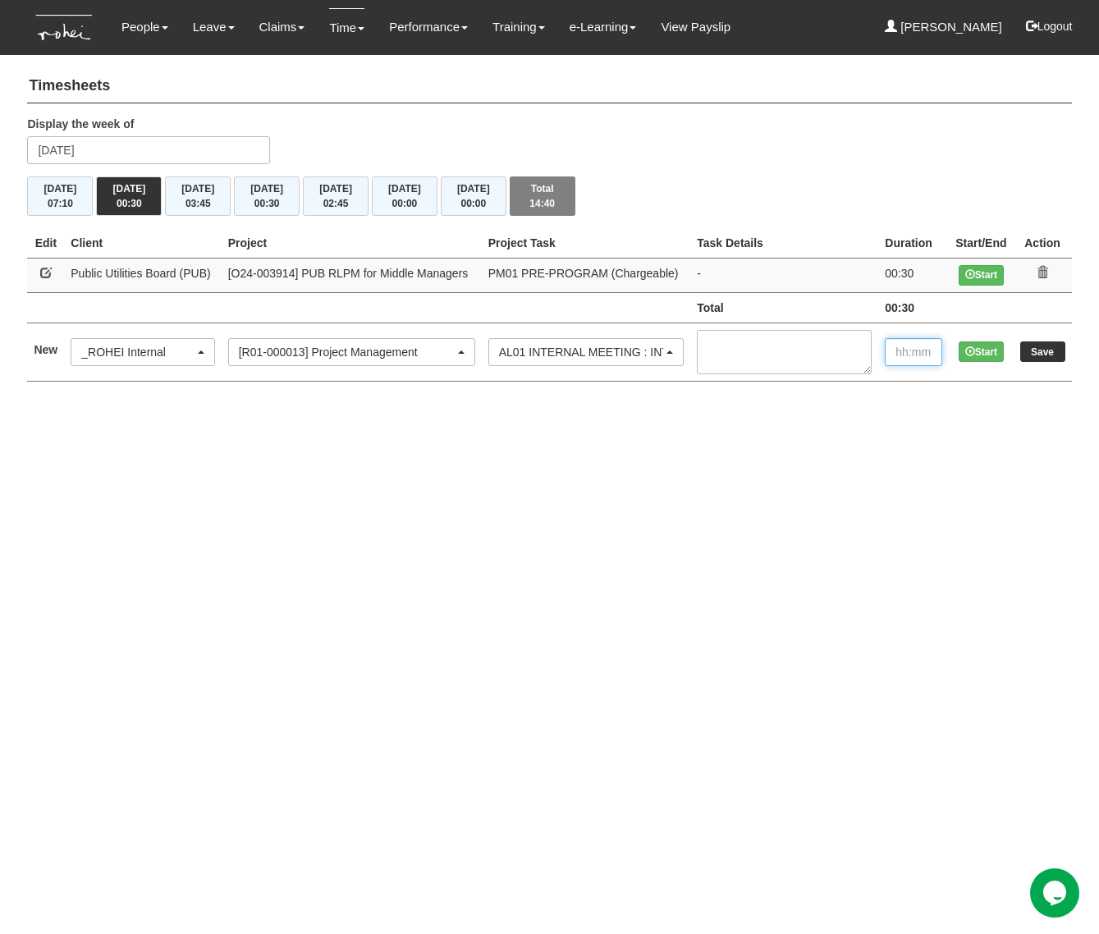
click at [912, 345] on input "text" at bounding box center [912, 352] width 57 height 28
type input "1:30"
click at [1044, 346] on input "Save" at bounding box center [1042, 351] width 45 height 21
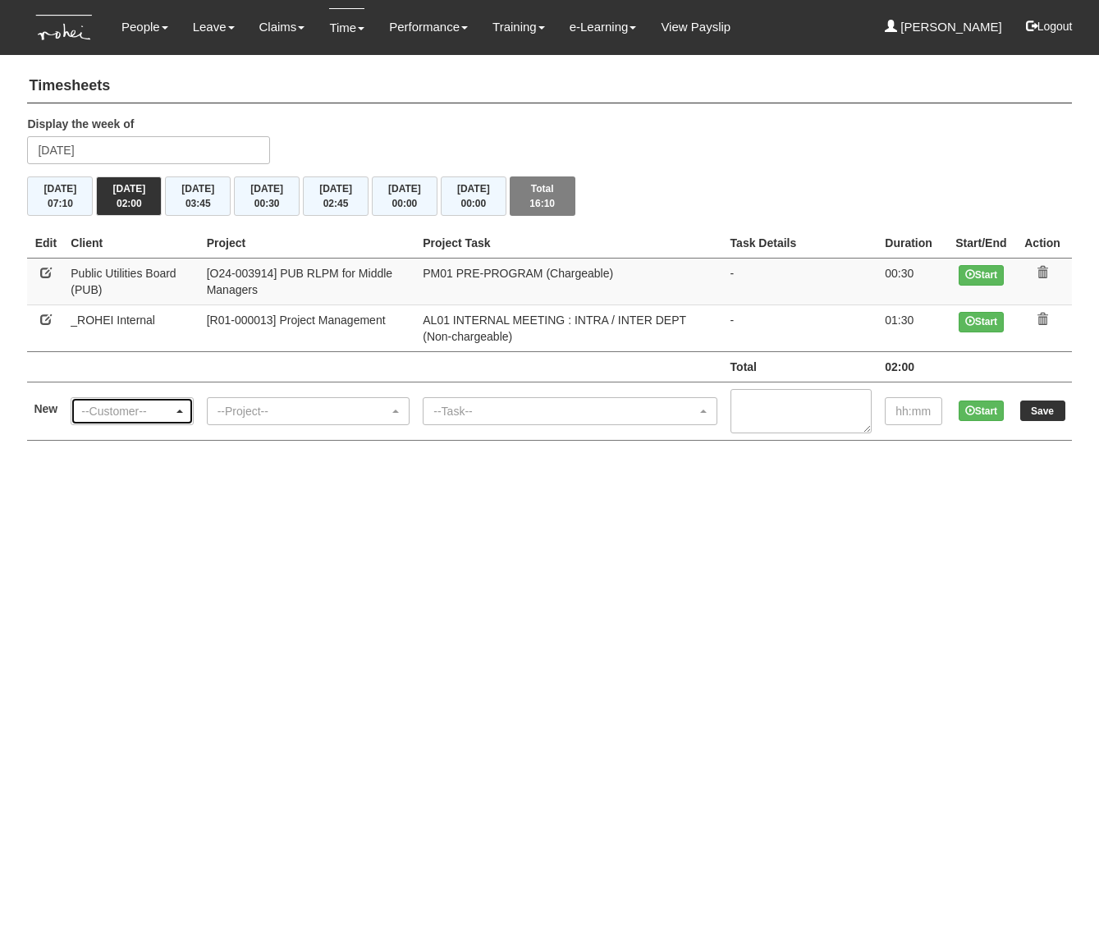
click at [141, 409] on div "--Customer--" at bounding box center [126, 411] width 91 height 16
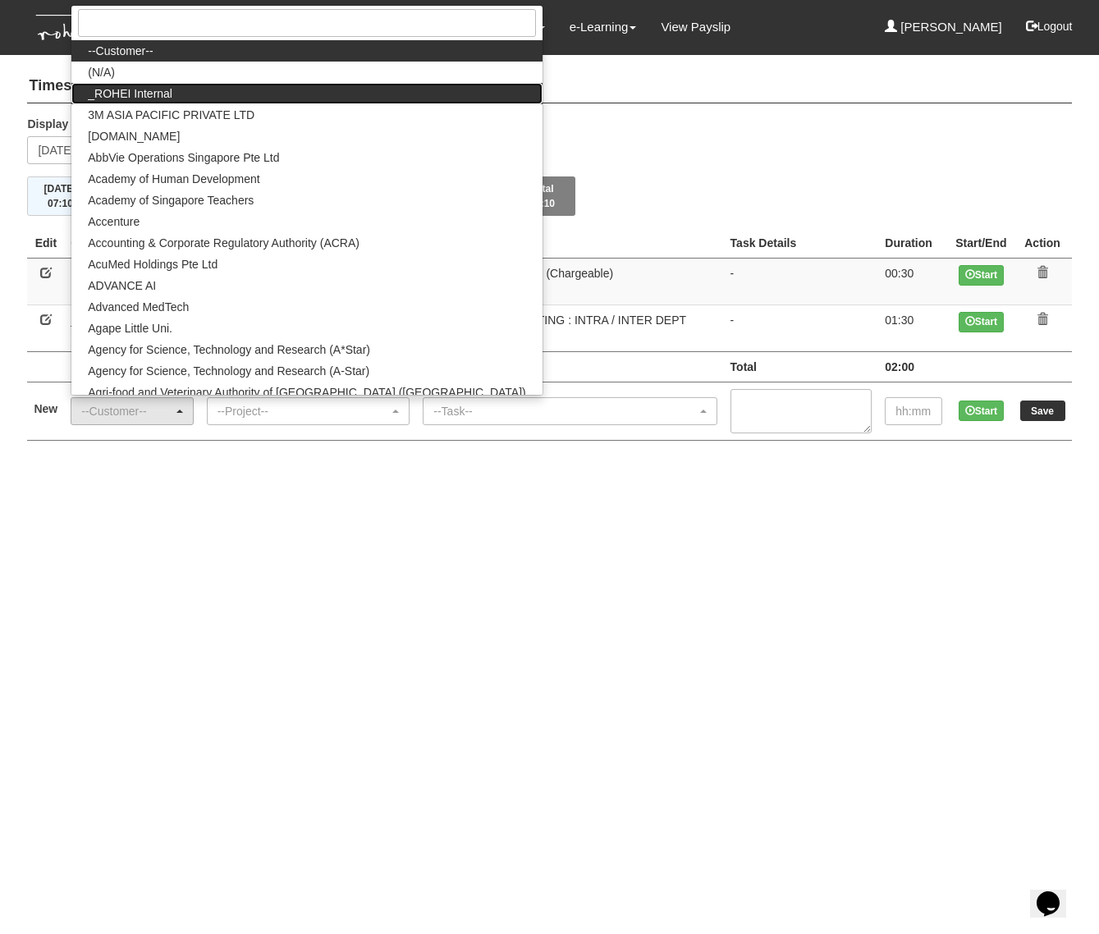
click at [150, 97] on span "_ROHEI Internal" at bounding box center [130, 93] width 85 height 16
select select "397"
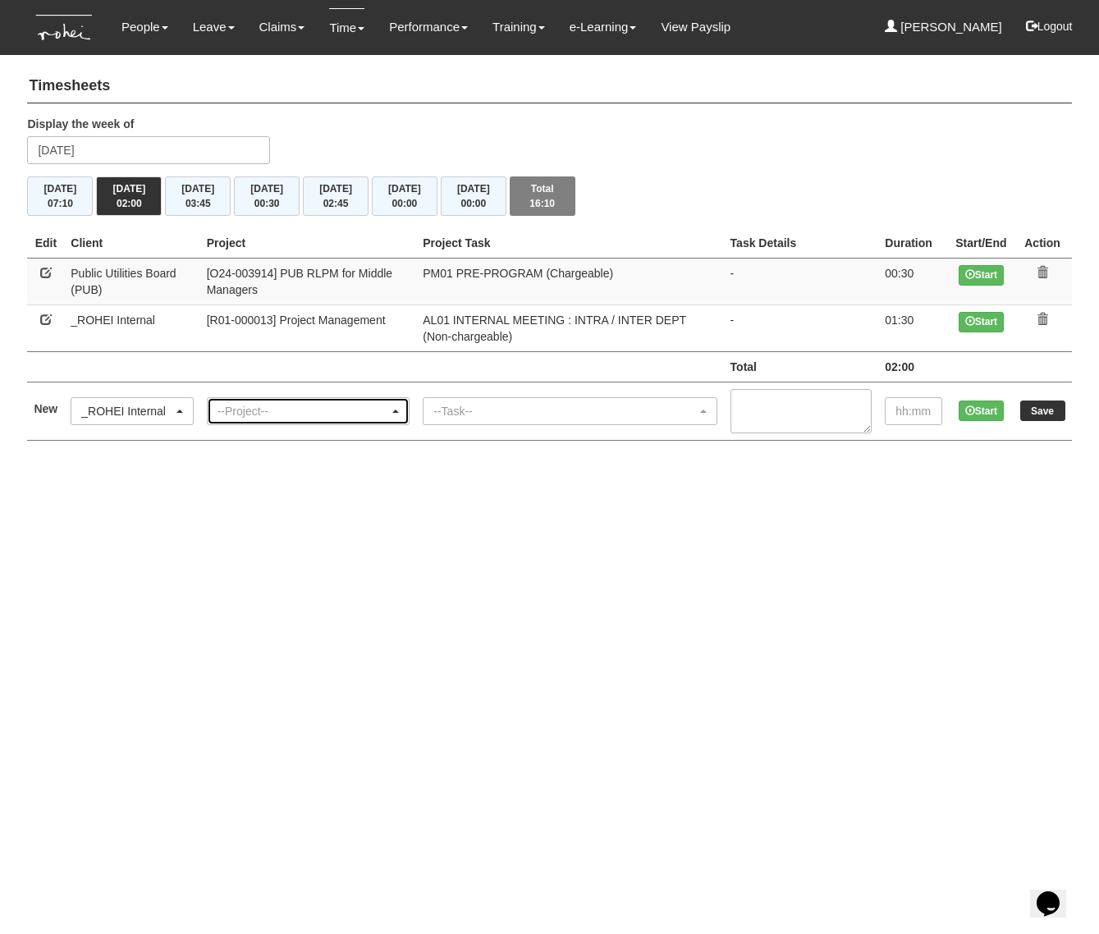
click at [284, 409] on div "--Project--" at bounding box center [303, 411] width 172 height 16
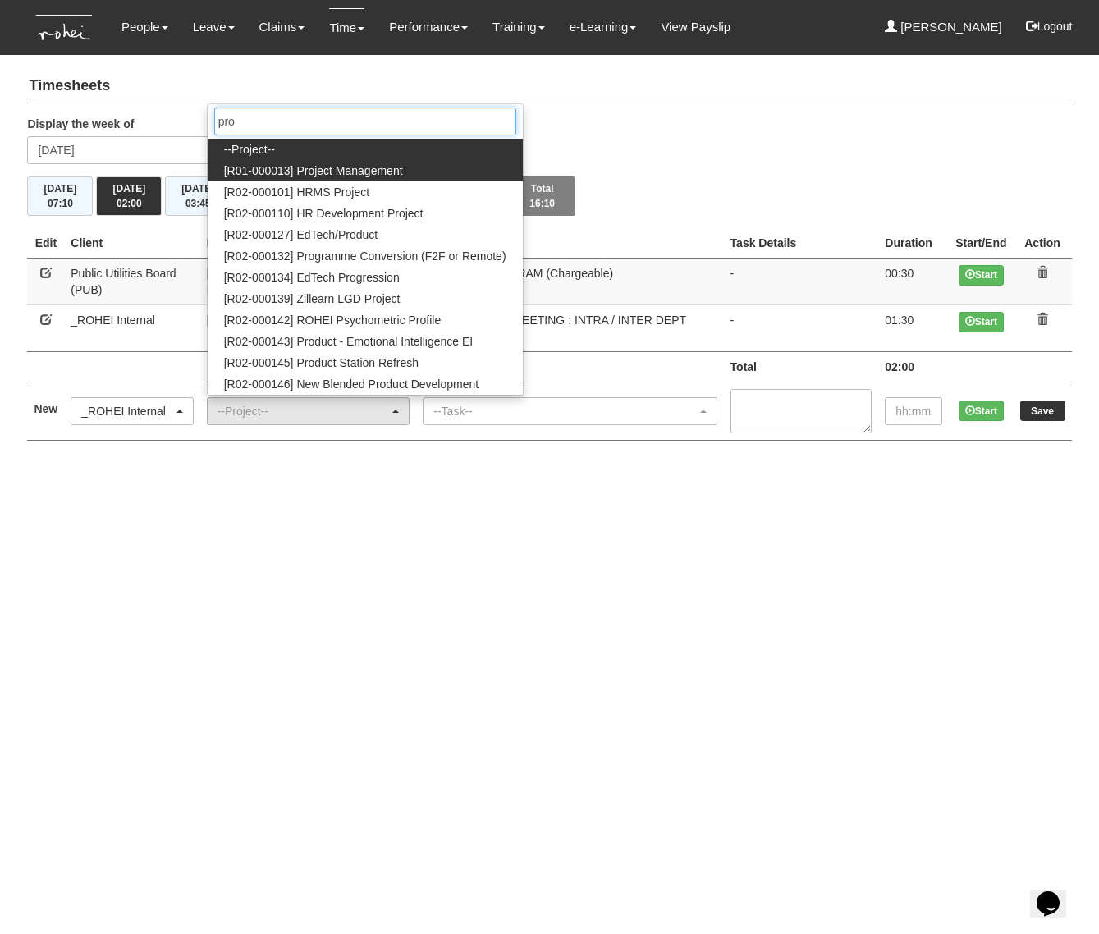
type input "pro"
click at [330, 173] on span "[R01-000013] Project Management" at bounding box center [313, 170] width 179 height 16
select select "1495"
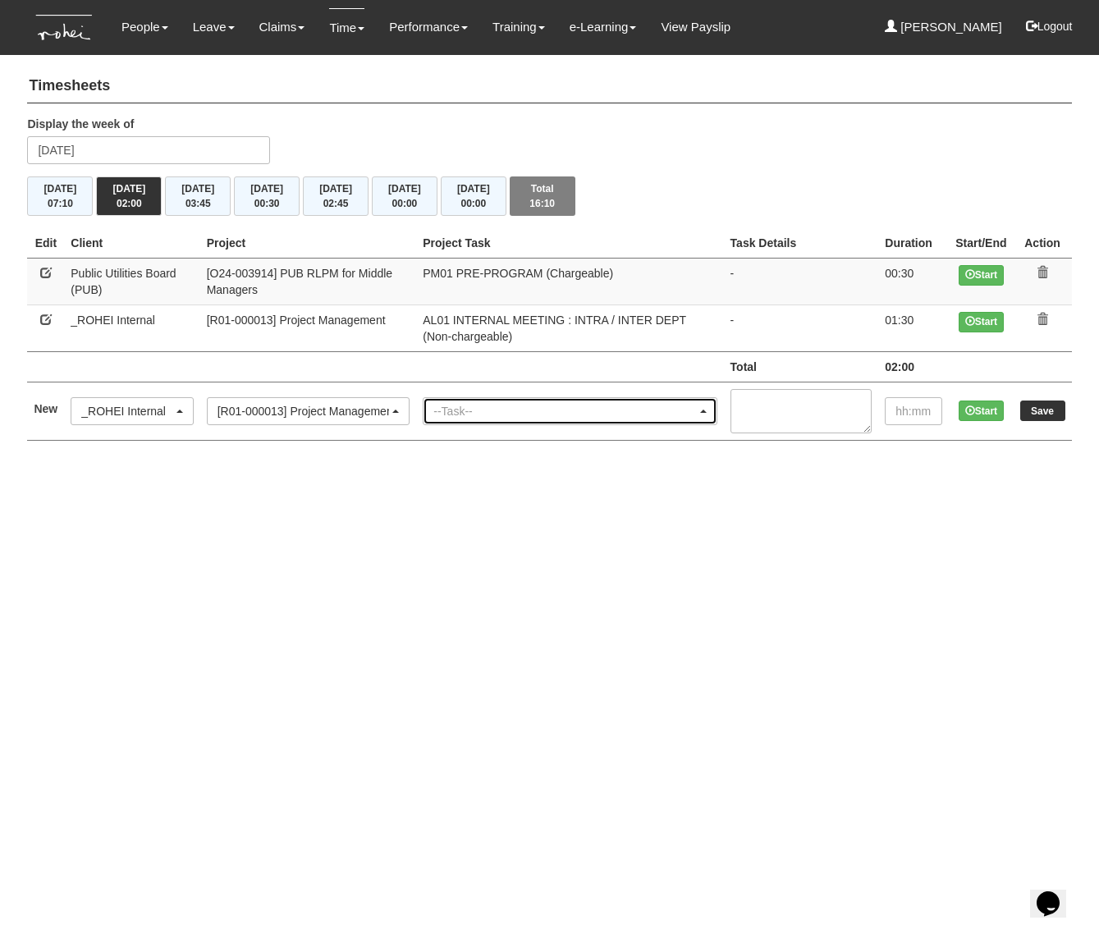
click at [511, 420] on div "--Task--" at bounding box center [569, 411] width 292 height 26
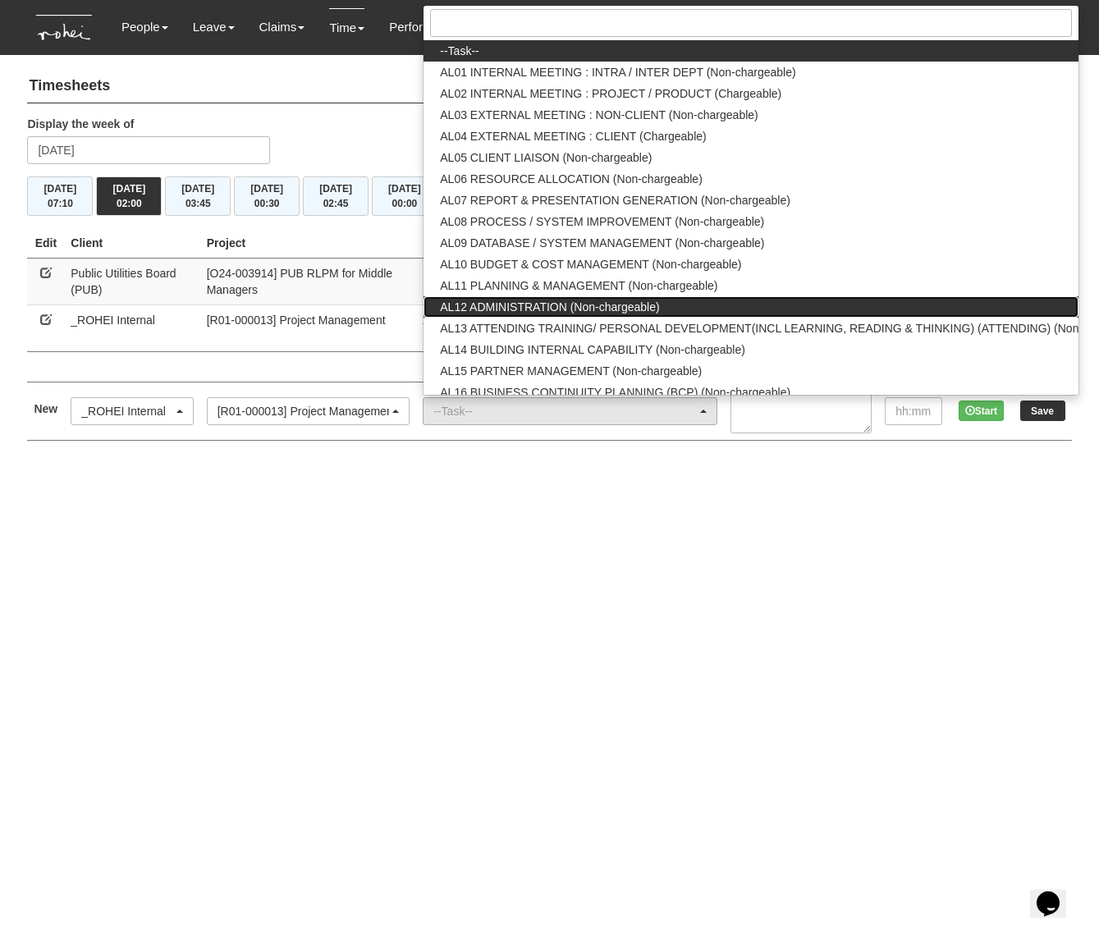
click at [533, 299] on span "AL12 ADMINISTRATION (Non-chargeable)" at bounding box center [549, 307] width 219 height 16
select select "51"
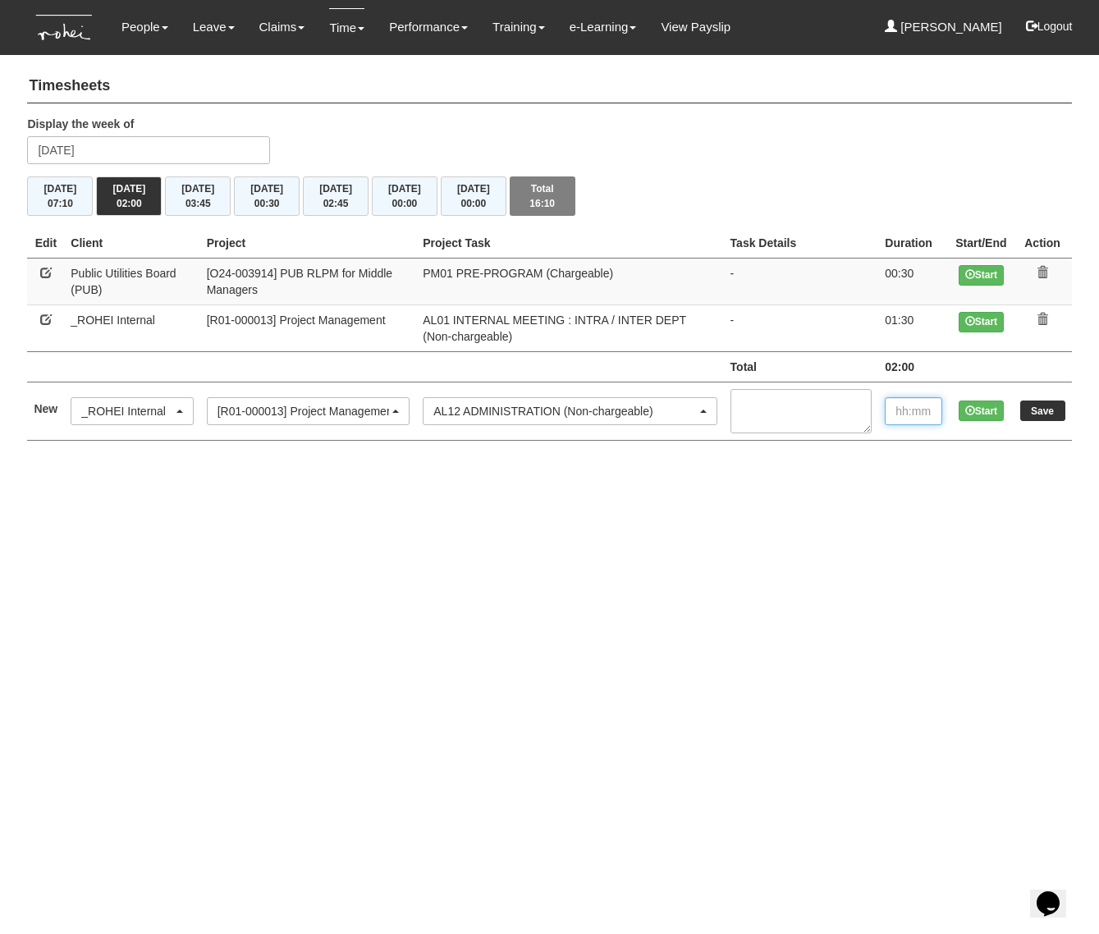
click at [915, 398] on input "text" at bounding box center [912, 411] width 57 height 28
type input "1:00"
click at [1047, 406] on input "Save" at bounding box center [1042, 410] width 45 height 21
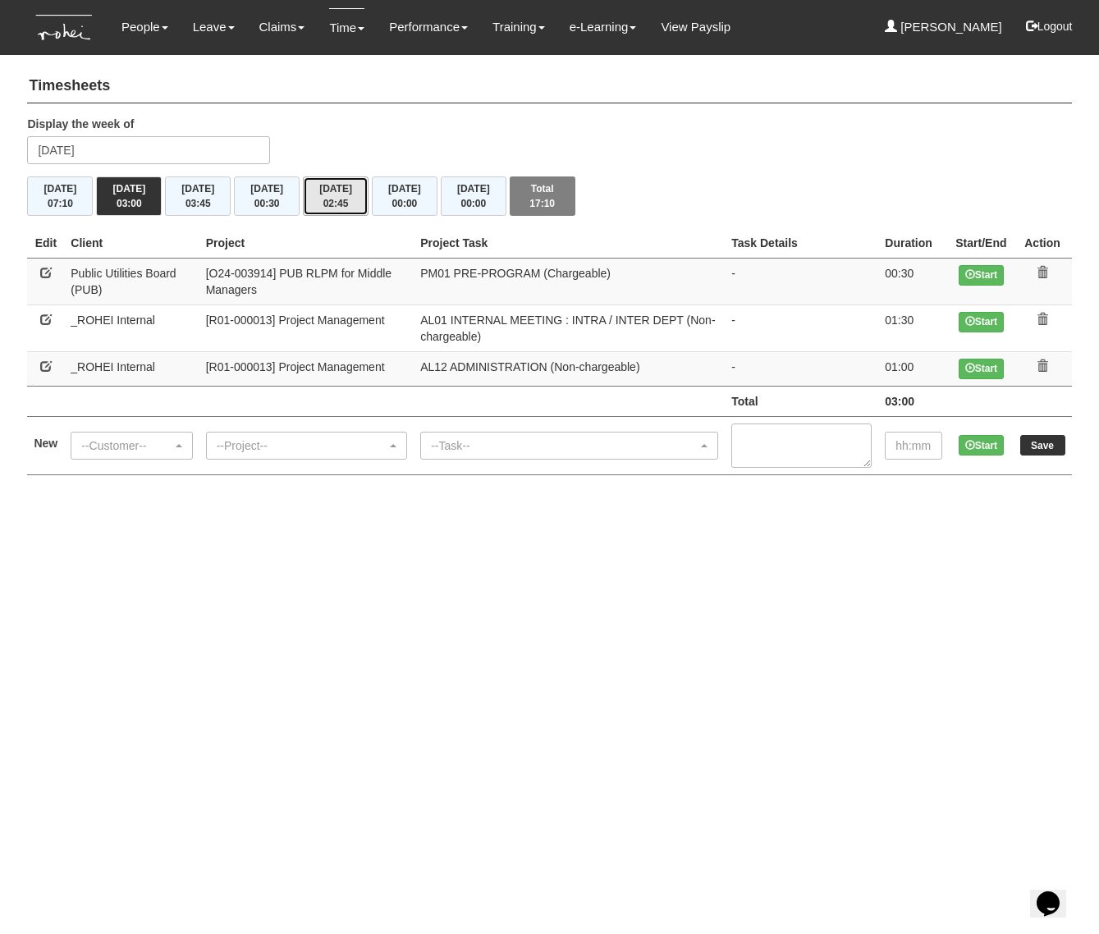
click at [346, 193] on button "[DATE] 02:45" at bounding box center [336, 195] width 66 height 39
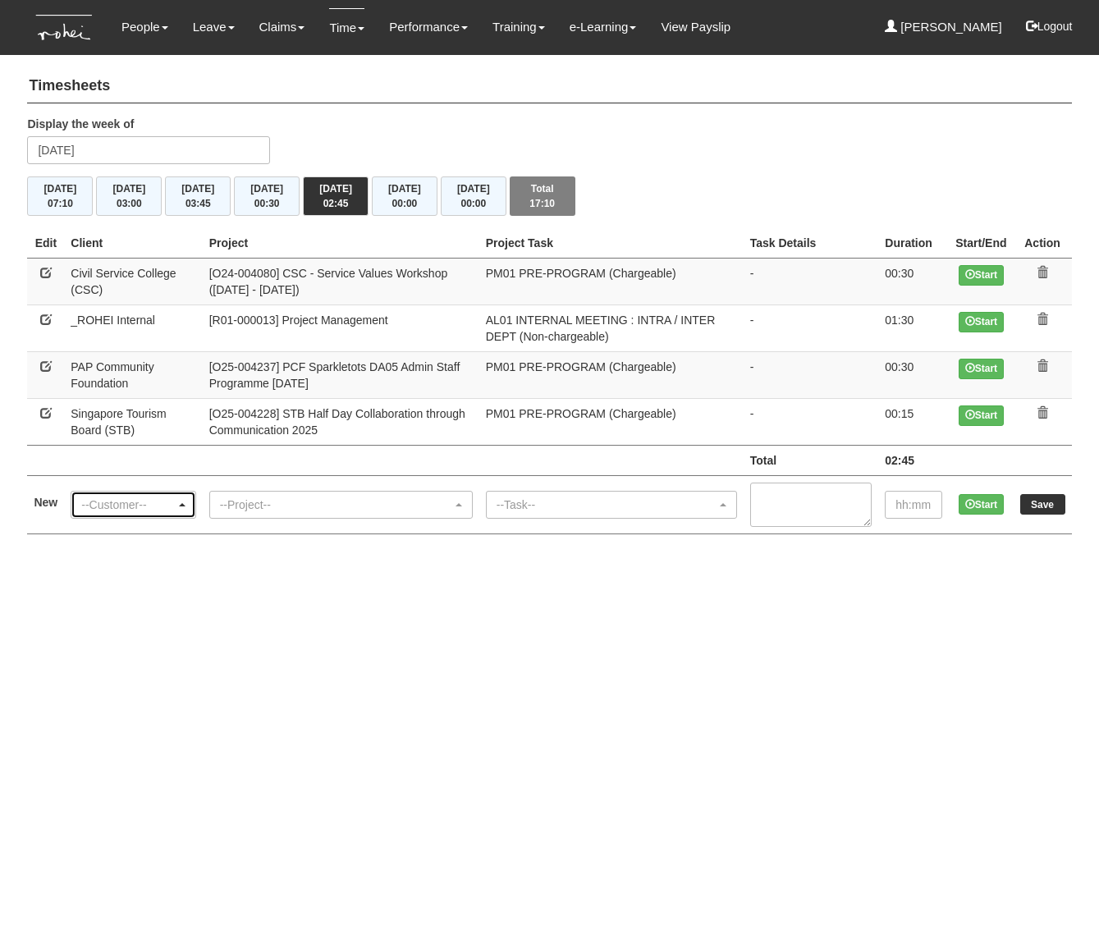
click at [135, 507] on div "--Customer--" at bounding box center [128, 504] width 94 height 16
type input "pap"
click at [108, 473] on span "PAP Community Foundation" at bounding box center [160, 477] width 144 height 16
select select "608"
click at [257, 505] on div "--Project--" at bounding box center [336, 504] width 232 height 16
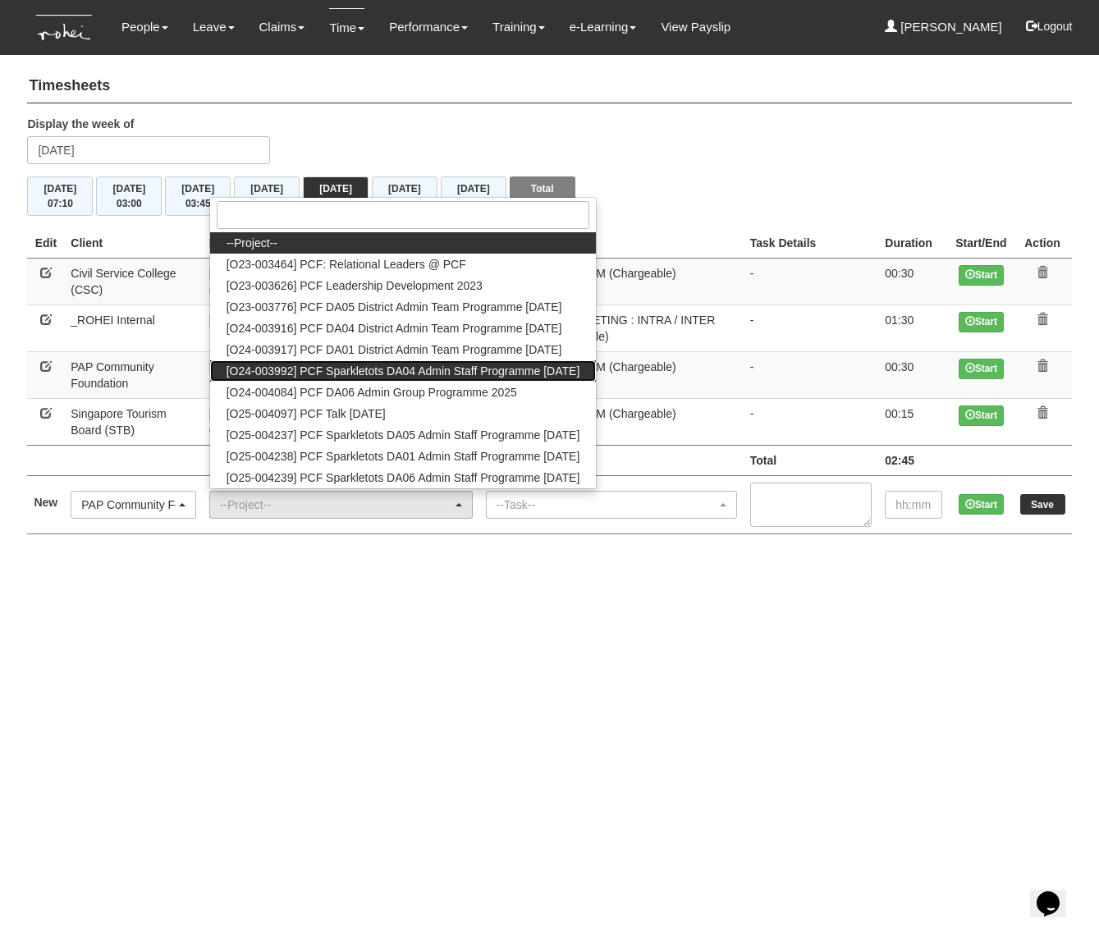
click at [327, 375] on span "[O24-003992] PCF Sparkletots DA04 Admin Staff Programme [DATE]" at bounding box center [403, 371] width 354 height 16
select select "2617"
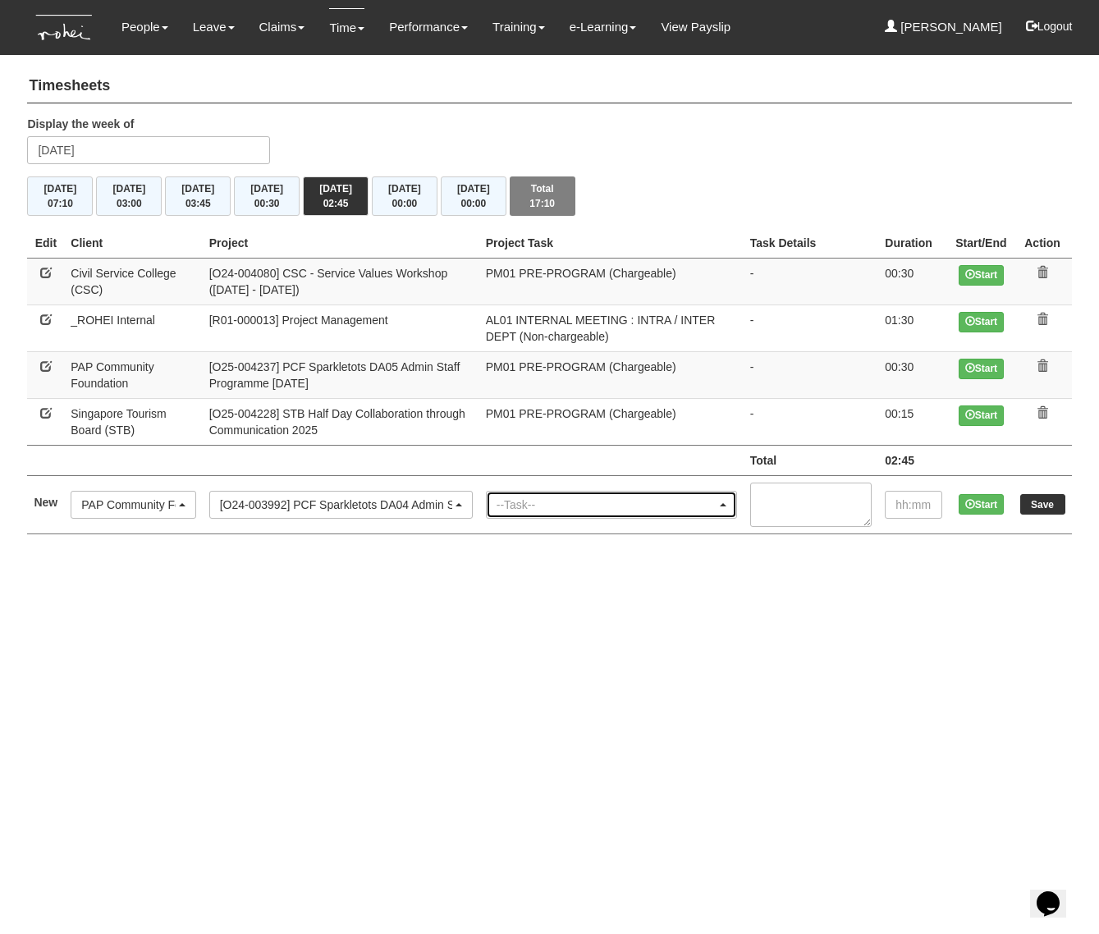
click at [541, 503] on div "--Task--" at bounding box center [606, 504] width 220 height 16
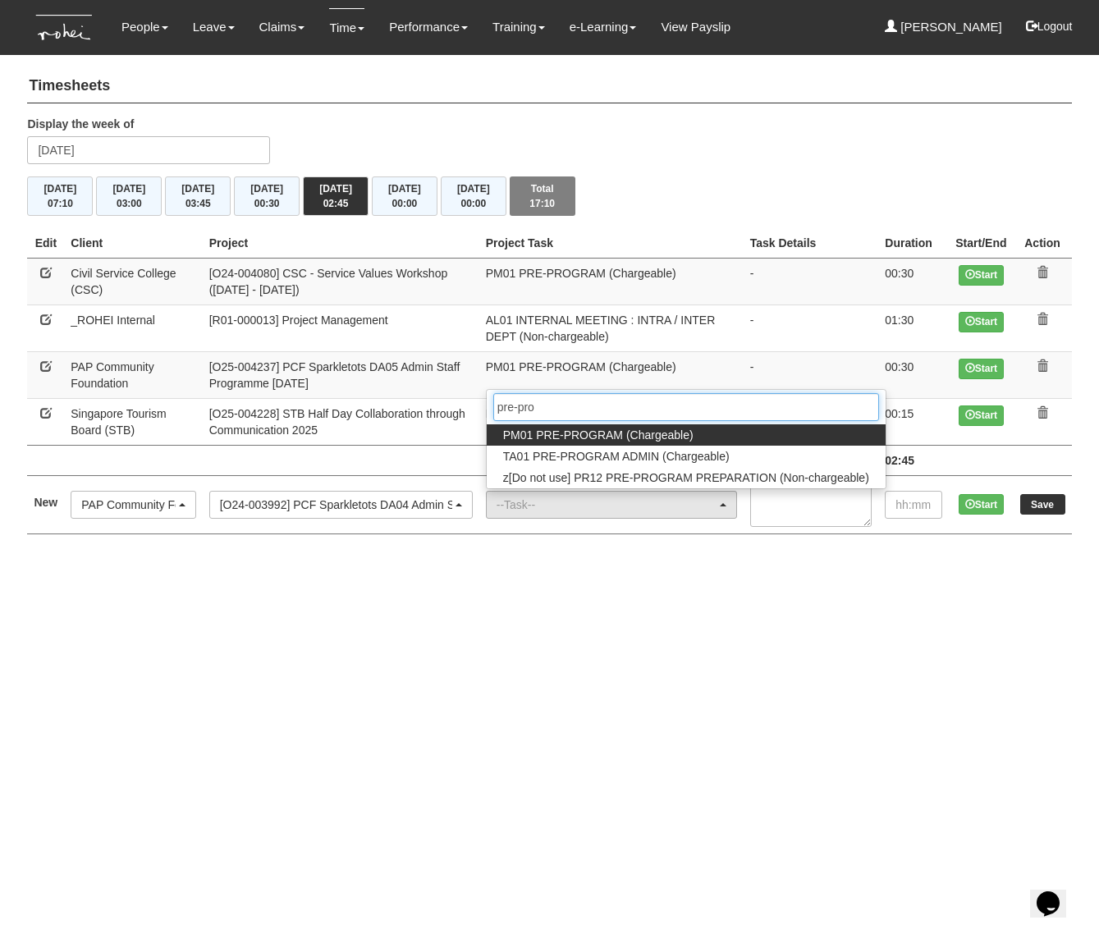
type input "pre-pro"
click at [541, 436] on span "PM01 PRE-PROGRAM (Chargeable)" at bounding box center [598, 435] width 190 height 16
select select "162"
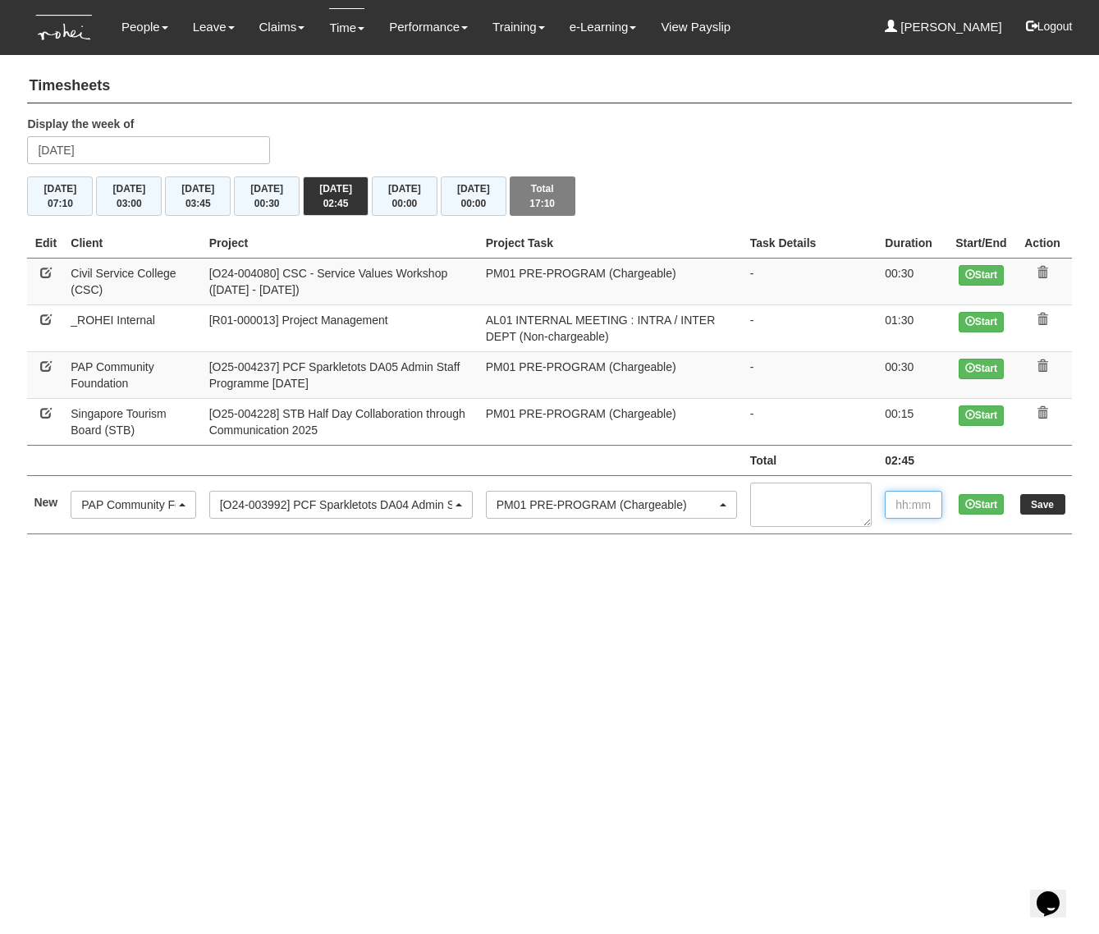
click at [910, 500] on input "text" at bounding box center [912, 505] width 57 height 28
type input "00:20"
click at [1039, 499] on input "Save" at bounding box center [1042, 504] width 45 height 21
